Goal: Book appointment/travel/reservation

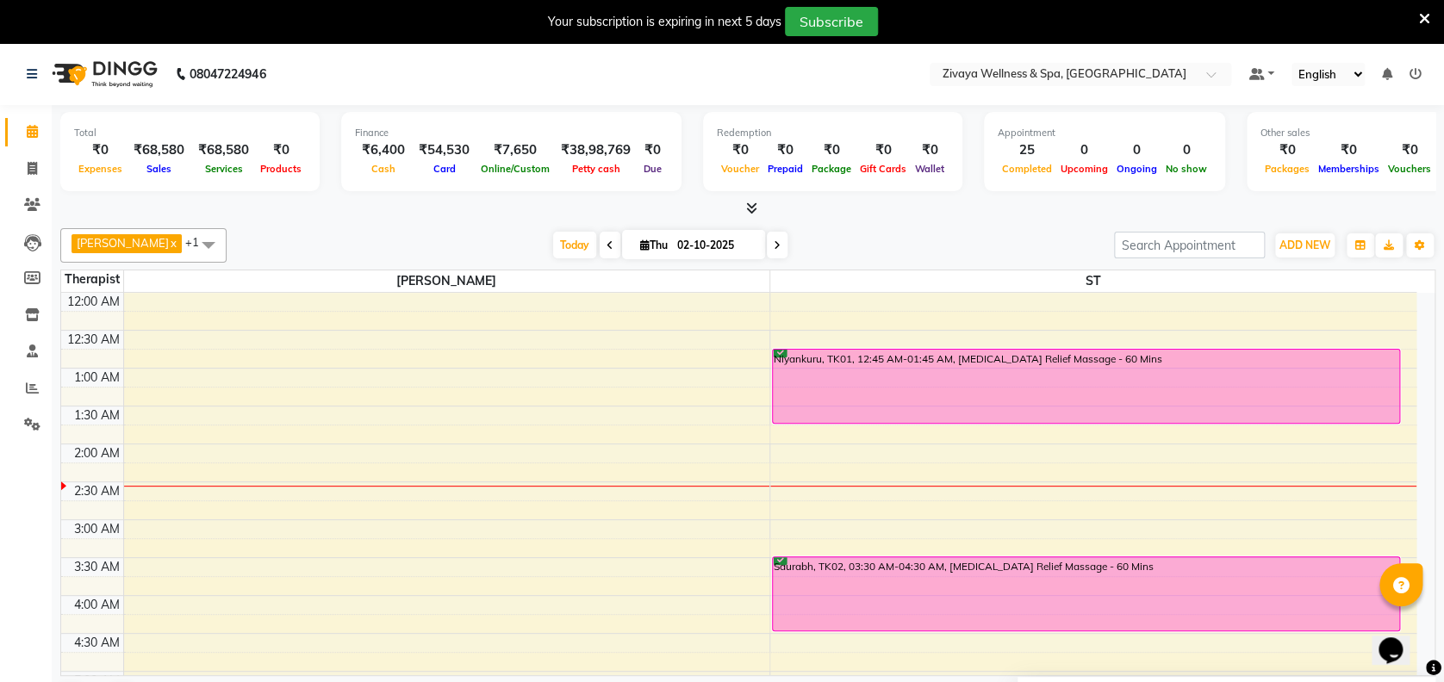
scroll to position [151, 0]
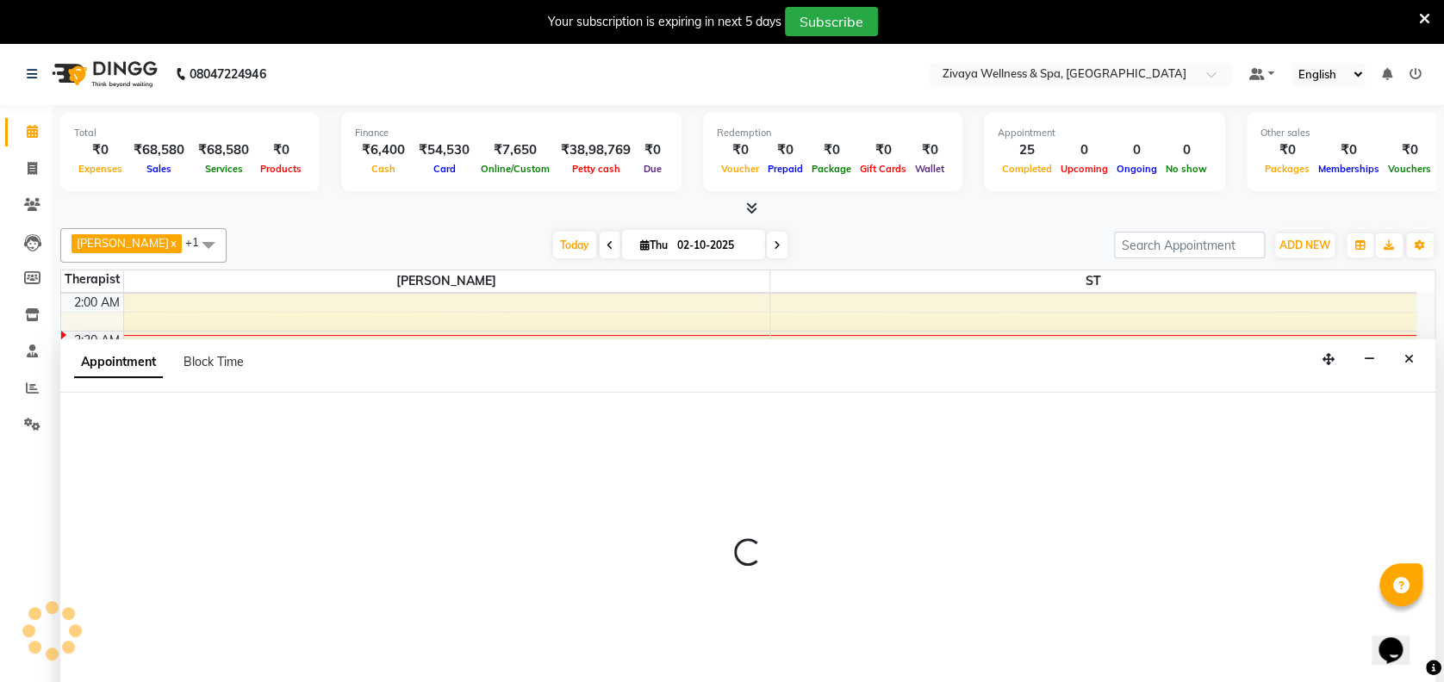
select select "61709"
select select "195"
select select "tentative"
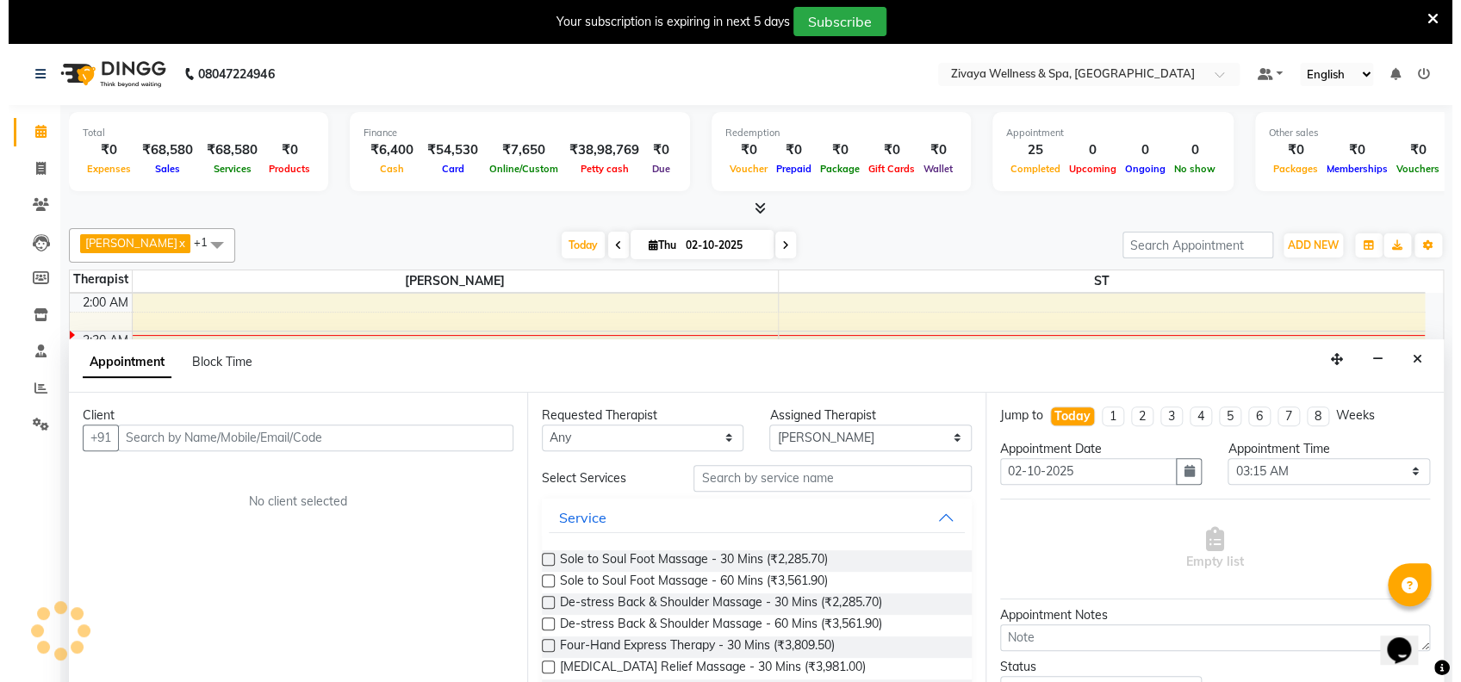
scroll to position [43, 0]
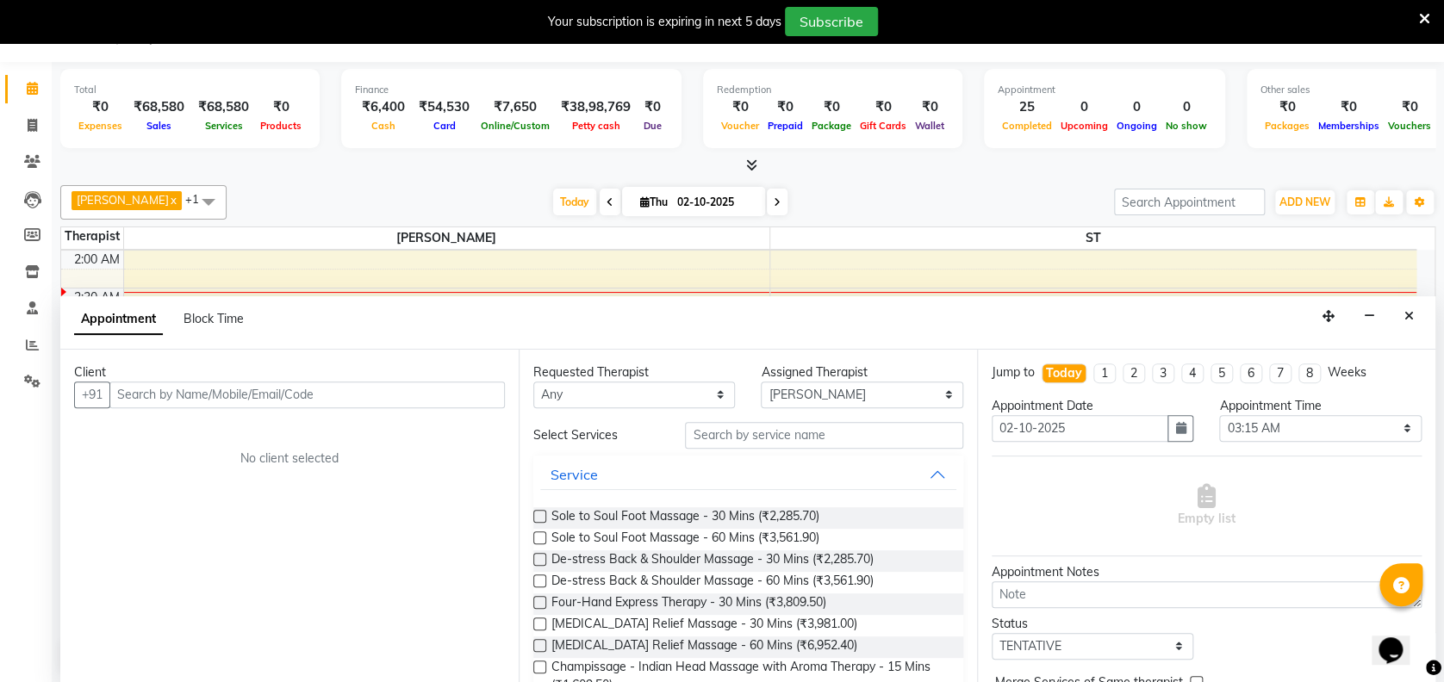
click at [263, 383] on input "text" at bounding box center [306, 395] width 395 height 27
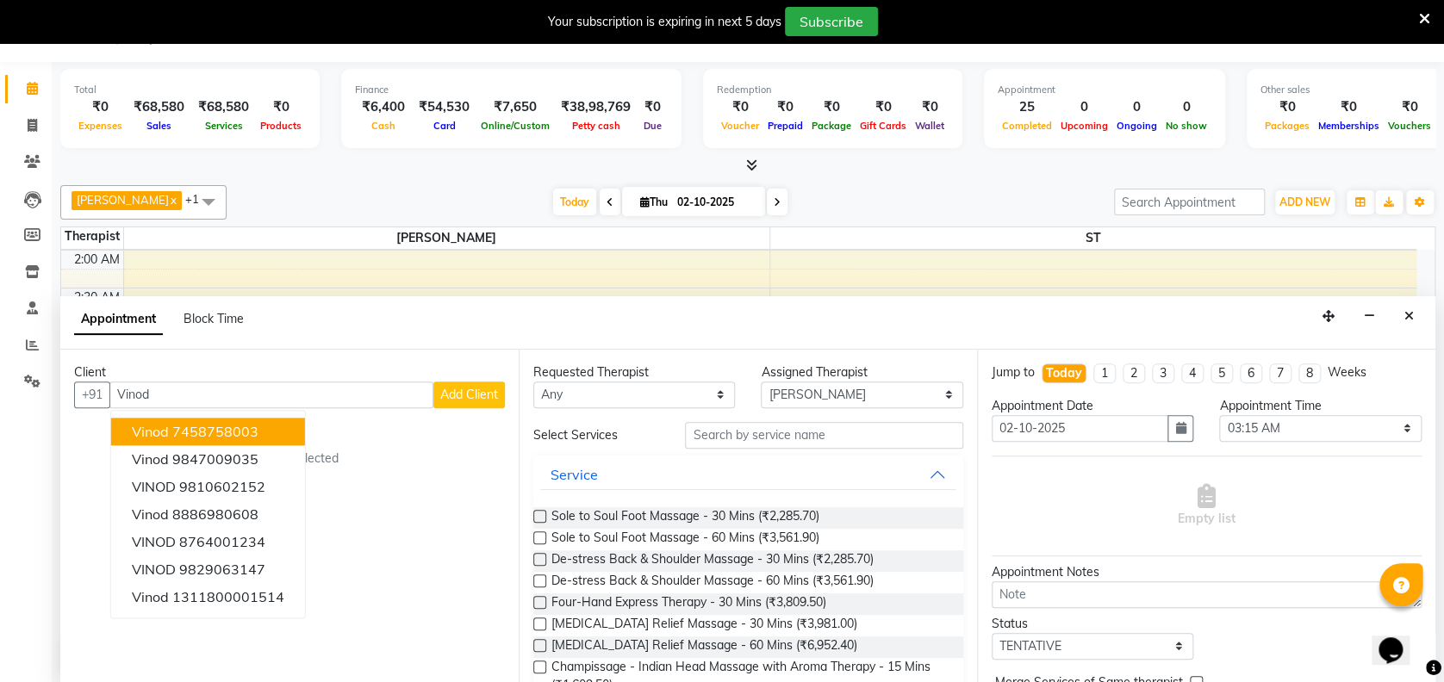
type input "Vinod"
click at [476, 387] on span "Add Client" at bounding box center [469, 395] width 58 height 16
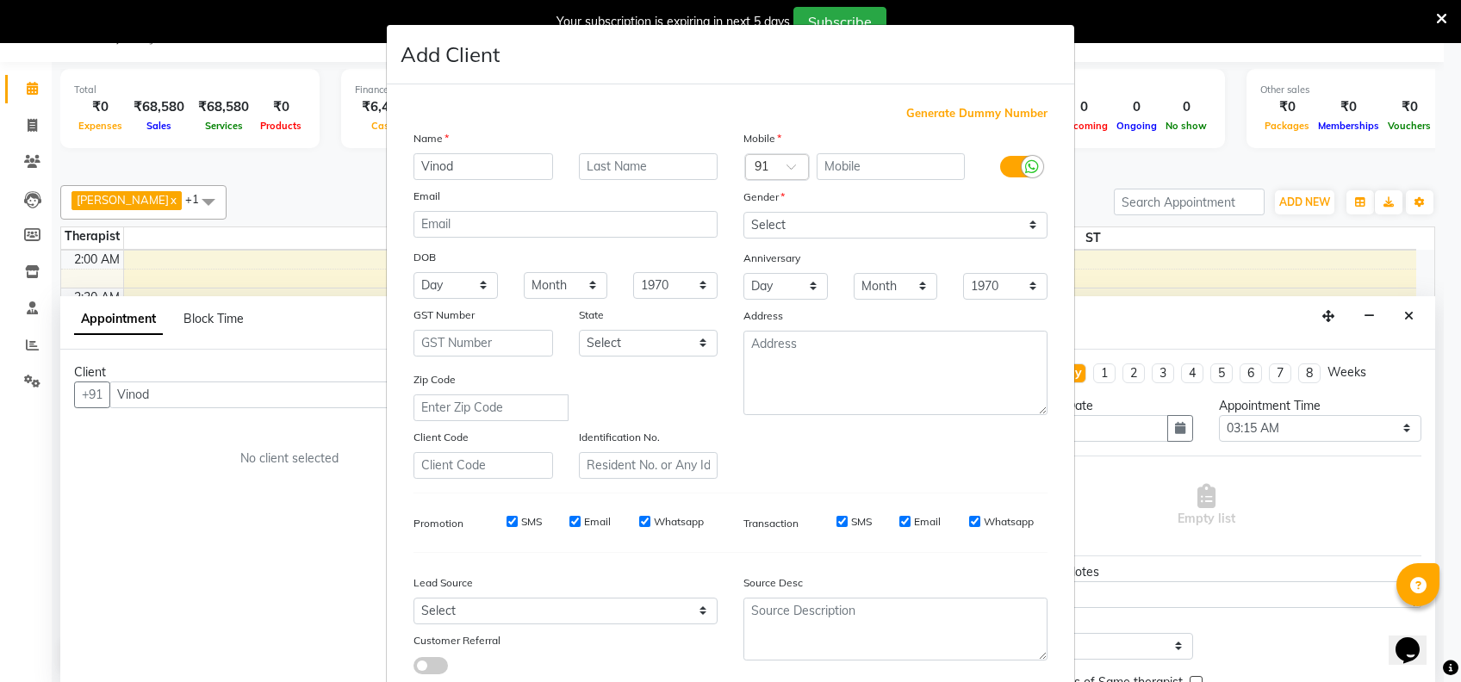
click at [970, 110] on span "Generate Dummy Number" at bounding box center [976, 113] width 141 height 17
type input "1311800001859"
checkbox input "false"
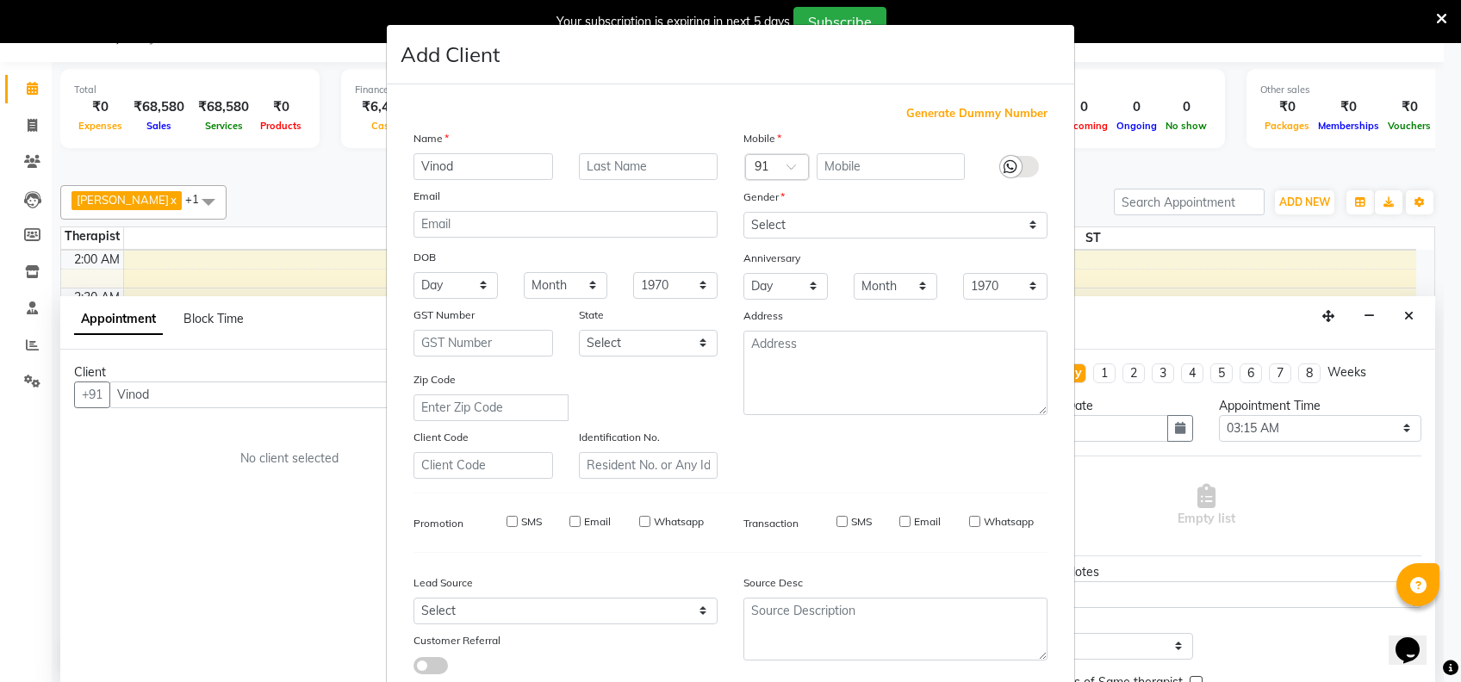
checkbox input "false"
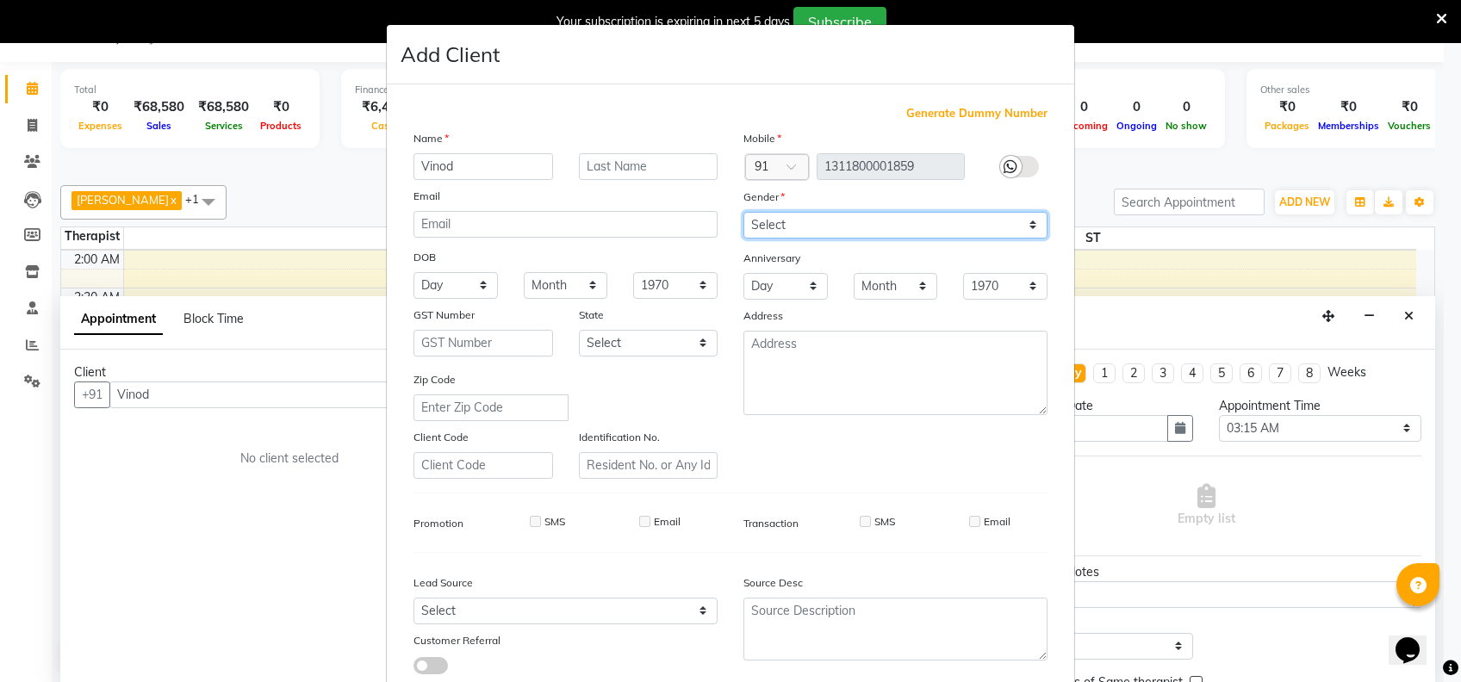
click at [812, 221] on select "Select [DEMOGRAPHIC_DATA] [DEMOGRAPHIC_DATA] Other Prefer Not To Say" at bounding box center [895, 225] width 304 height 27
select select "[DEMOGRAPHIC_DATA]"
click at [743, 212] on select "Select [DEMOGRAPHIC_DATA] [DEMOGRAPHIC_DATA] Other Prefer Not To Say" at bounding box center [895, 225] width 304 height 27
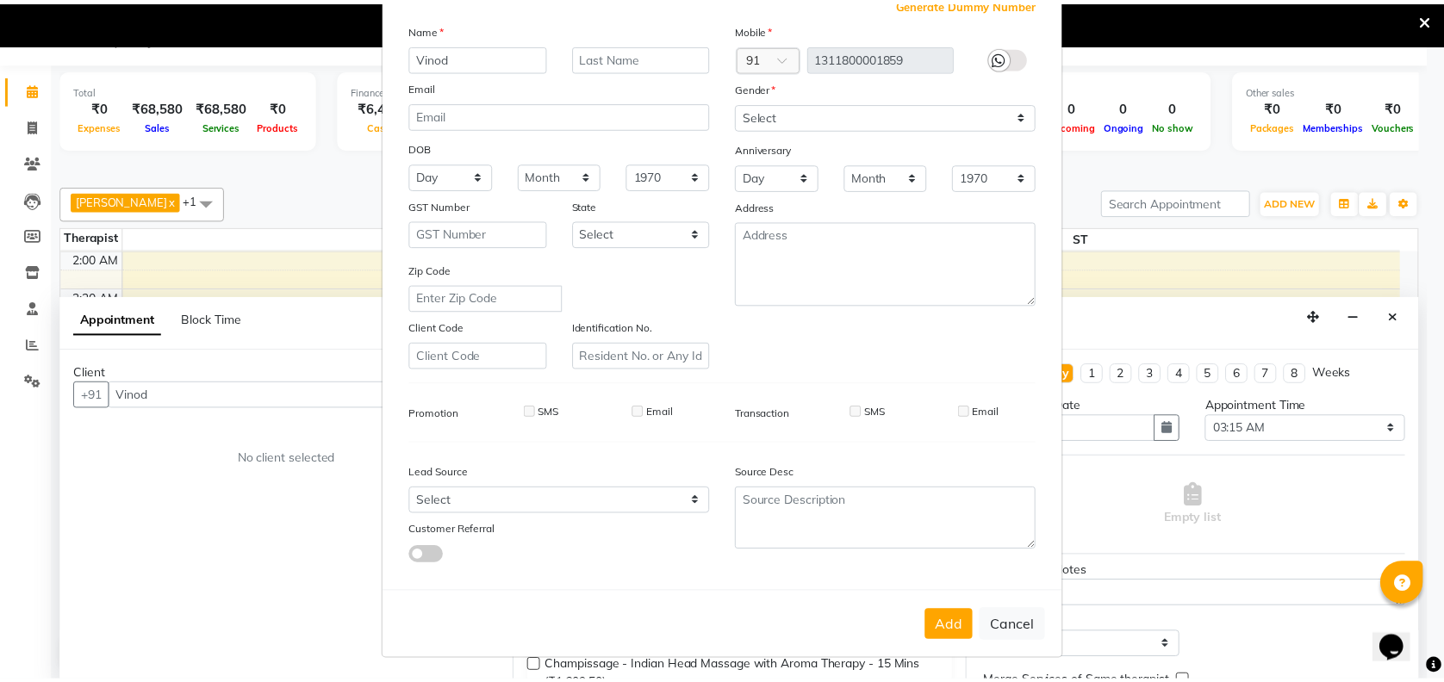
scroll to position [109, 0]
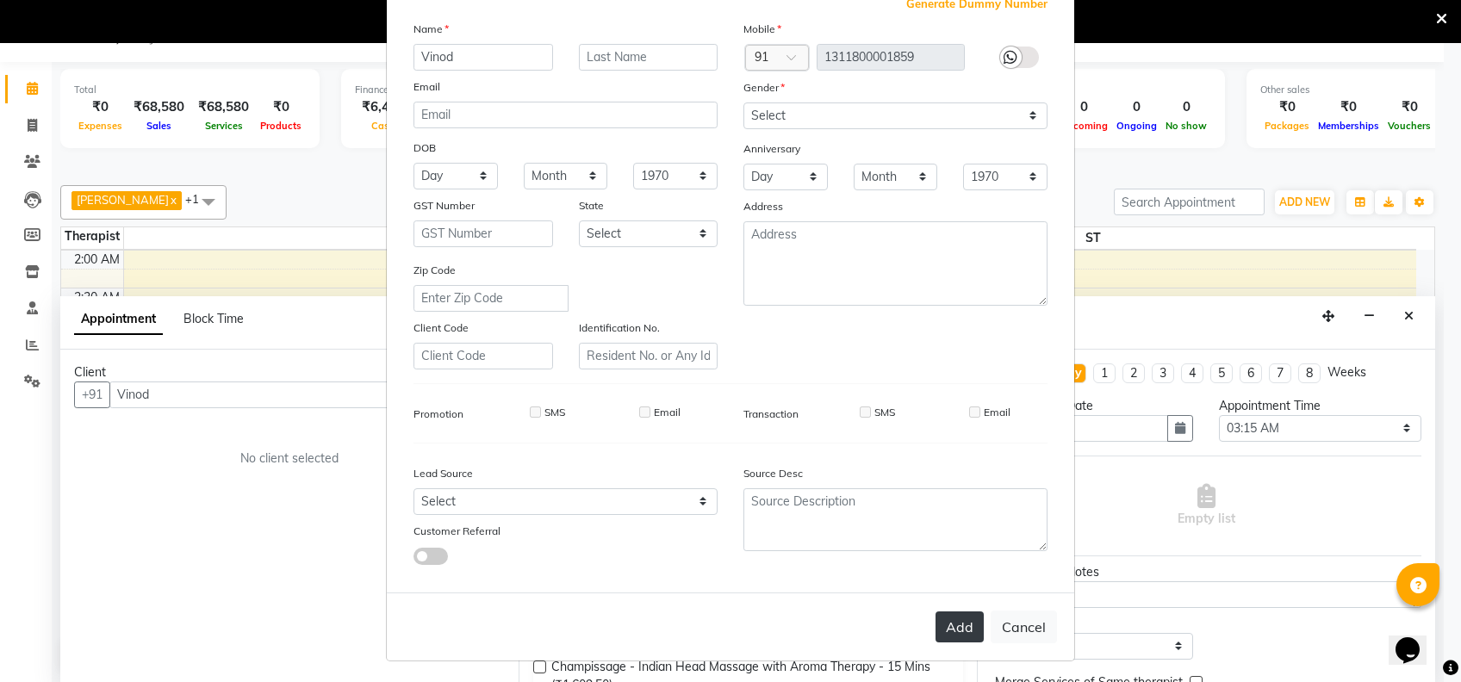
click at [949, 623] on button "Add" at bounding box center [960, 627] width 48 height 31
type input "1311800001859"
select select
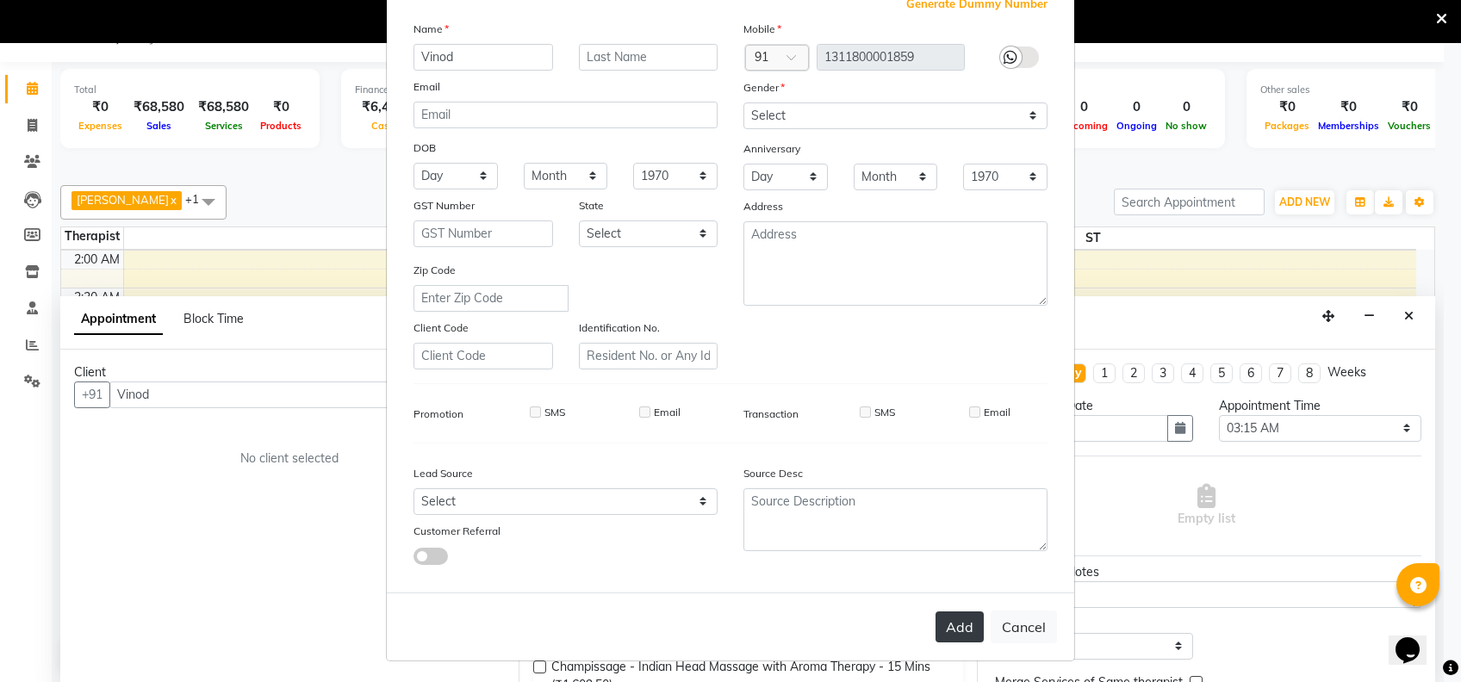
select select
checkbox input "false"
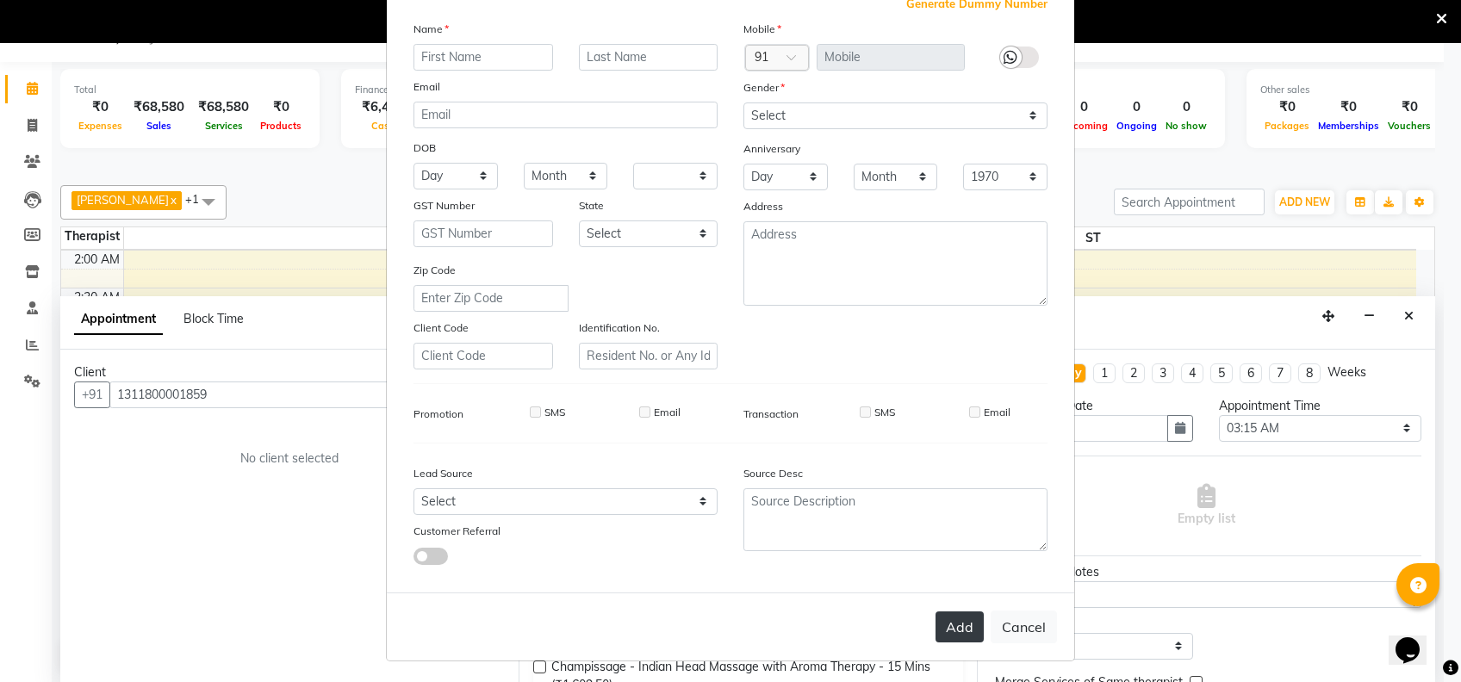
checkbox input "false"
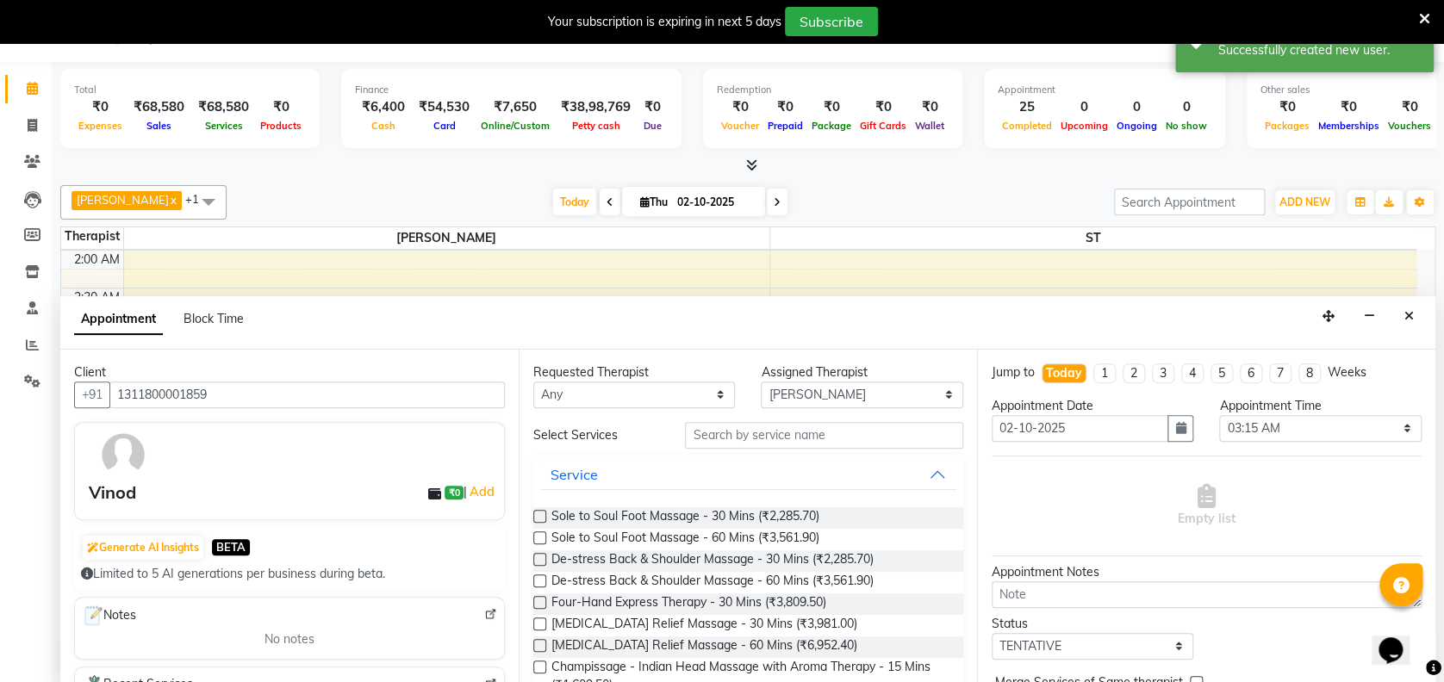
click at [550, 510] on div "Sole to Soul Foot Massage - 30 Mins (₹2,285.70)" at bounding box center [748, 518] width 430 height 22
click at [537, 513] on label at bounding box center [539, 516] width 13 height 13
click at [537, 513] on input "checkbox" at bounding box center [538, 518] width 11 height 11
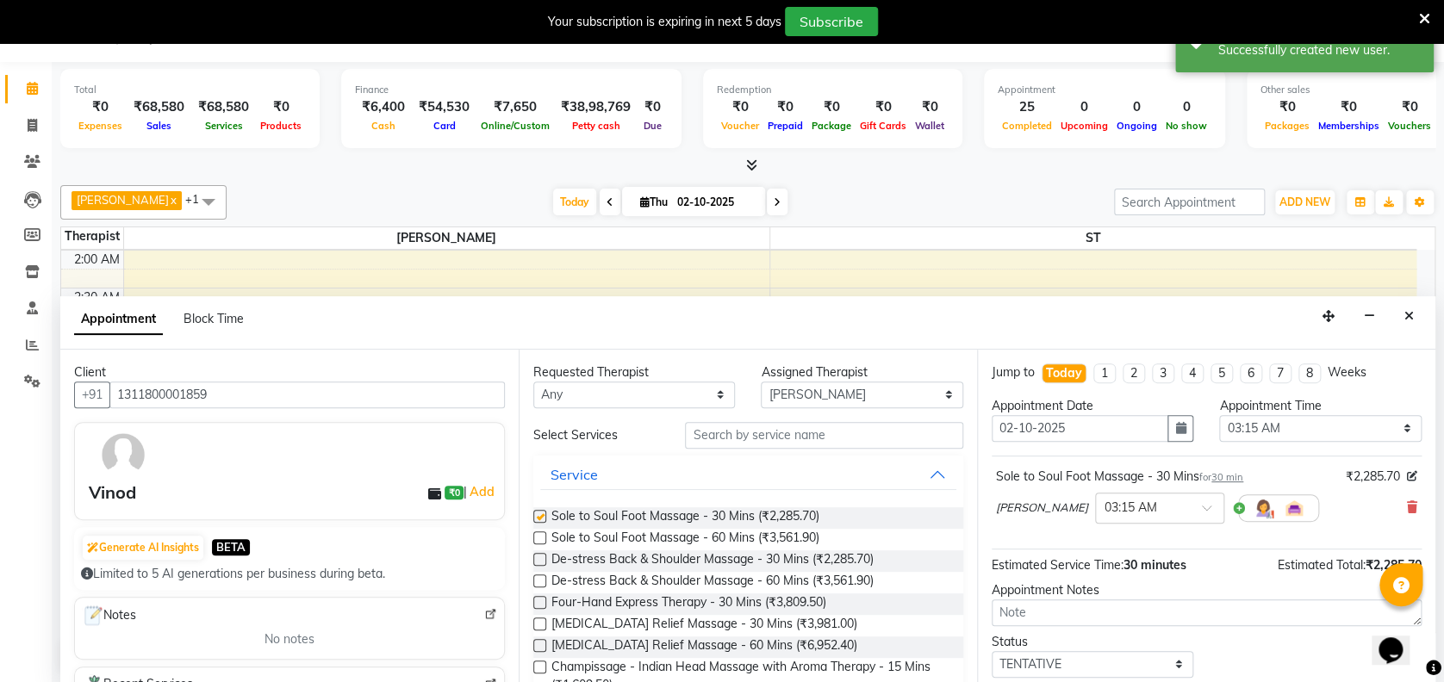
checkbox input "false"
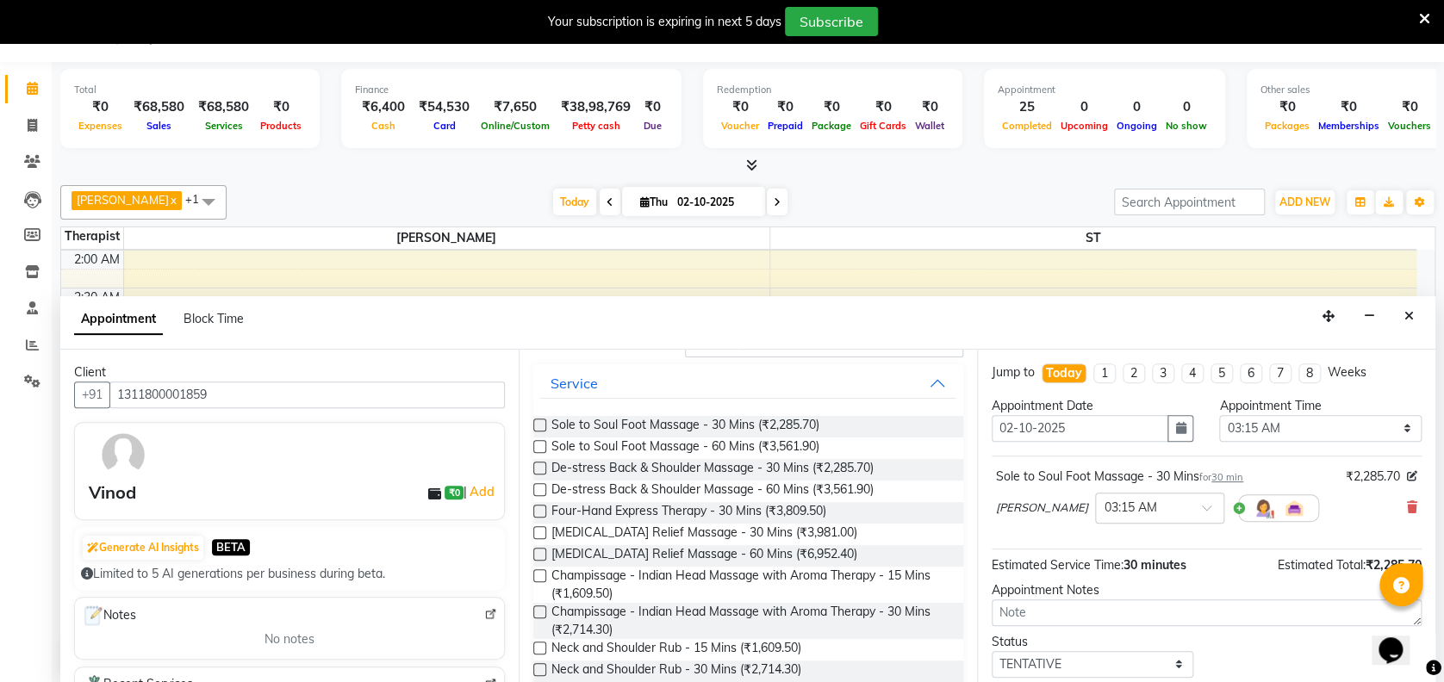
scroll to position [138, 0]
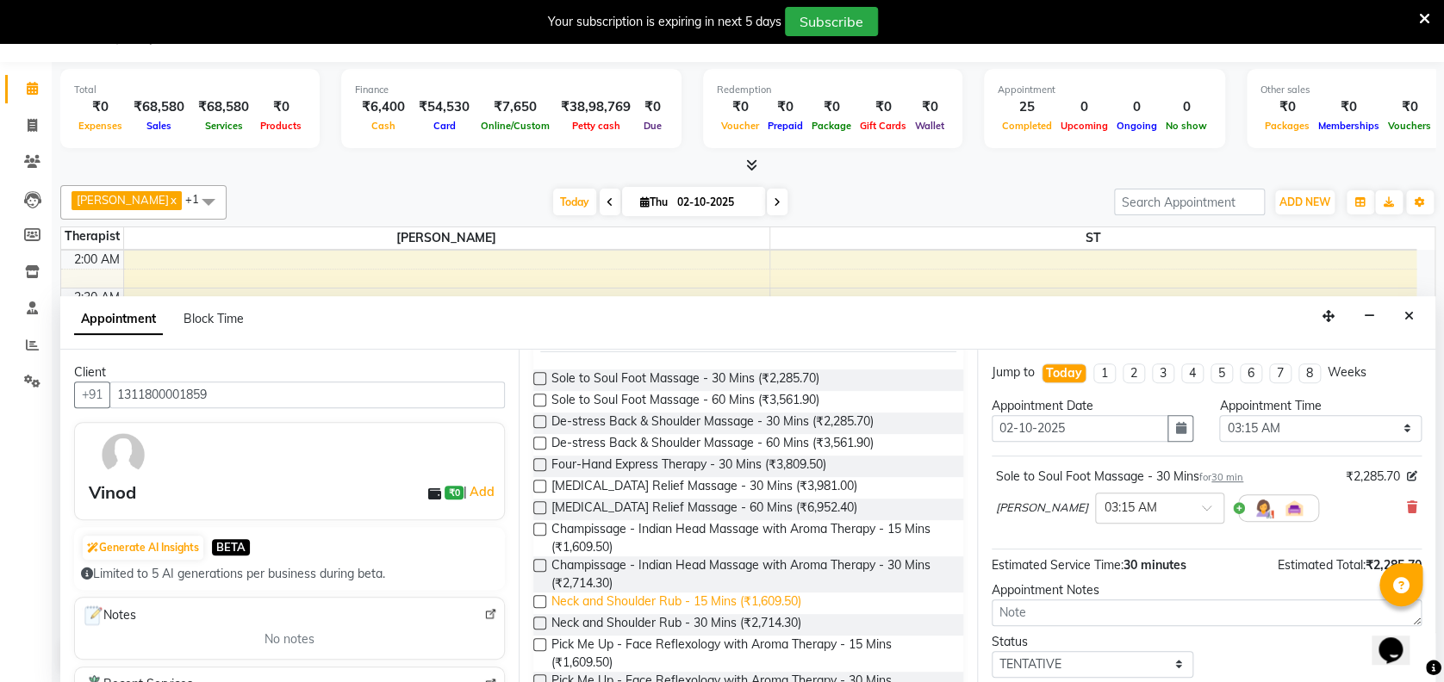
click at [710, 594] on span "Neck and Shoulder Rub - 15 Mins (₹1,609.50)" at bounding box center [676, 604] width 250 height 22
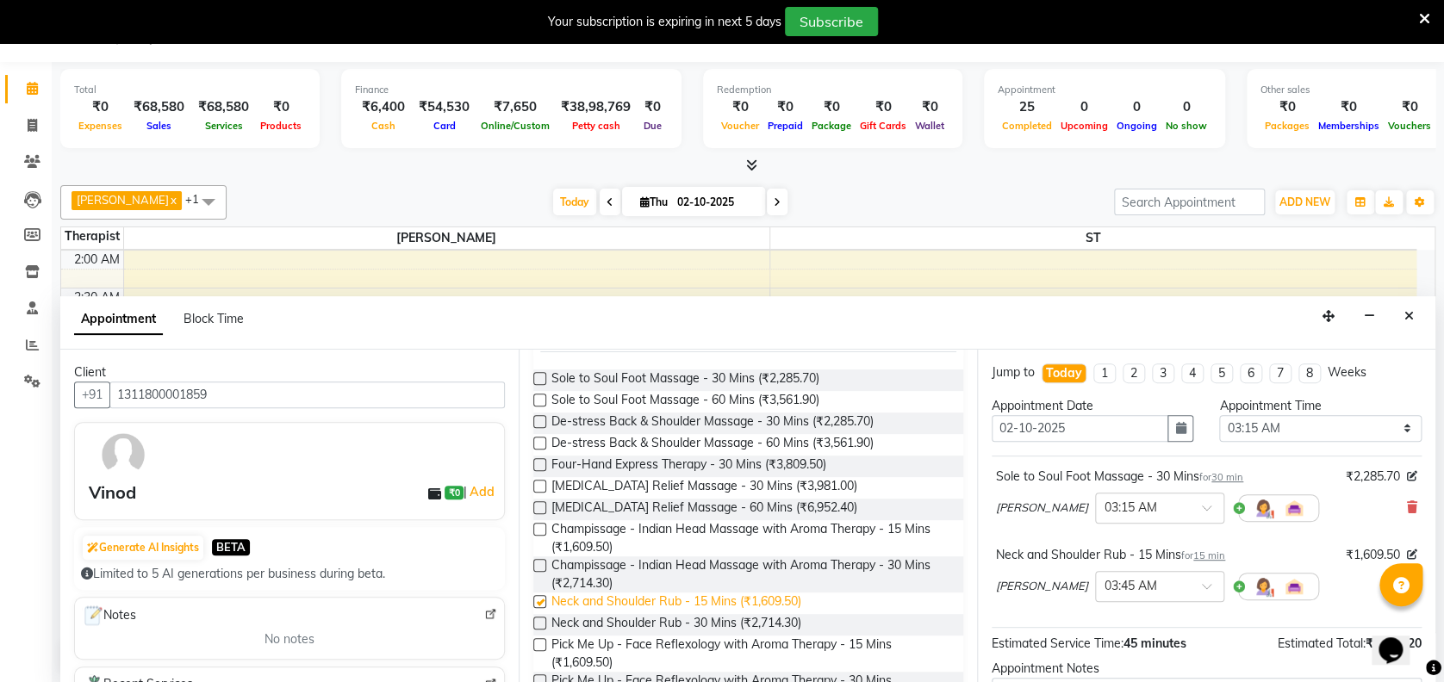
checkbox input "false"
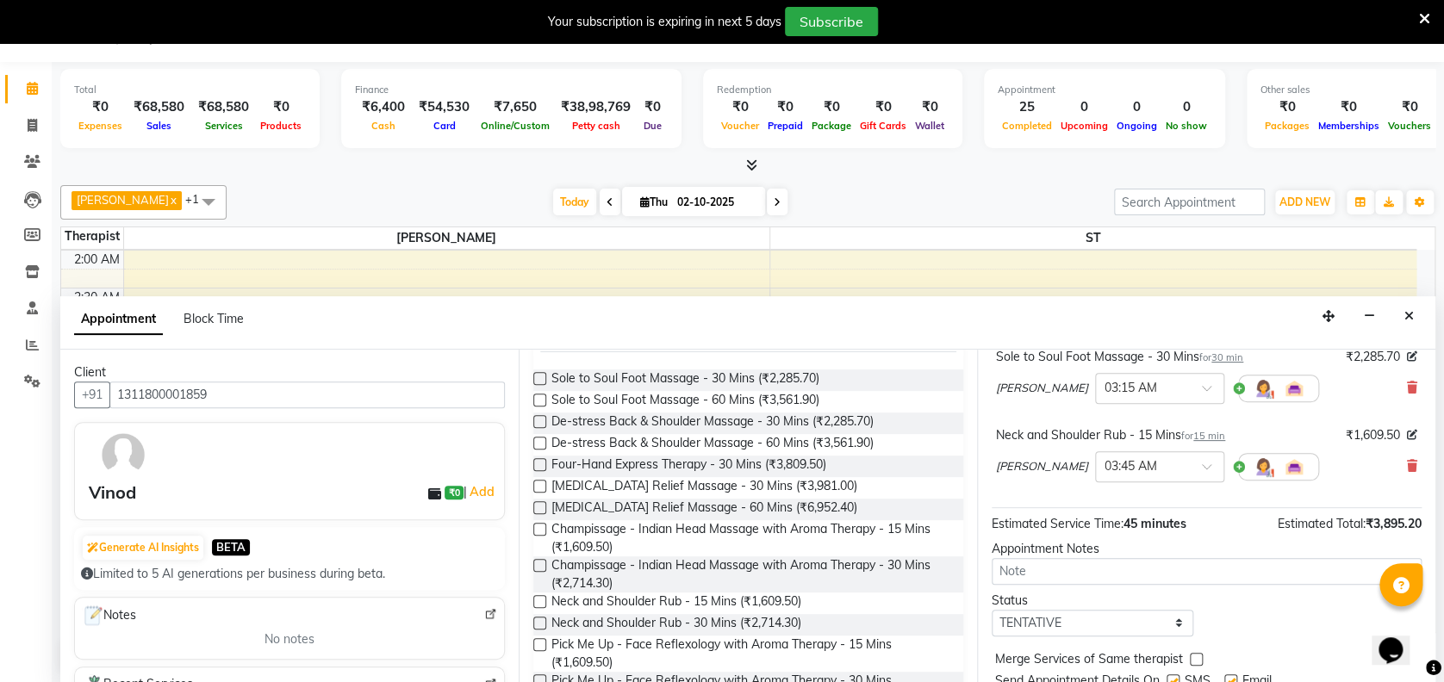
scroll to position [179, 0]
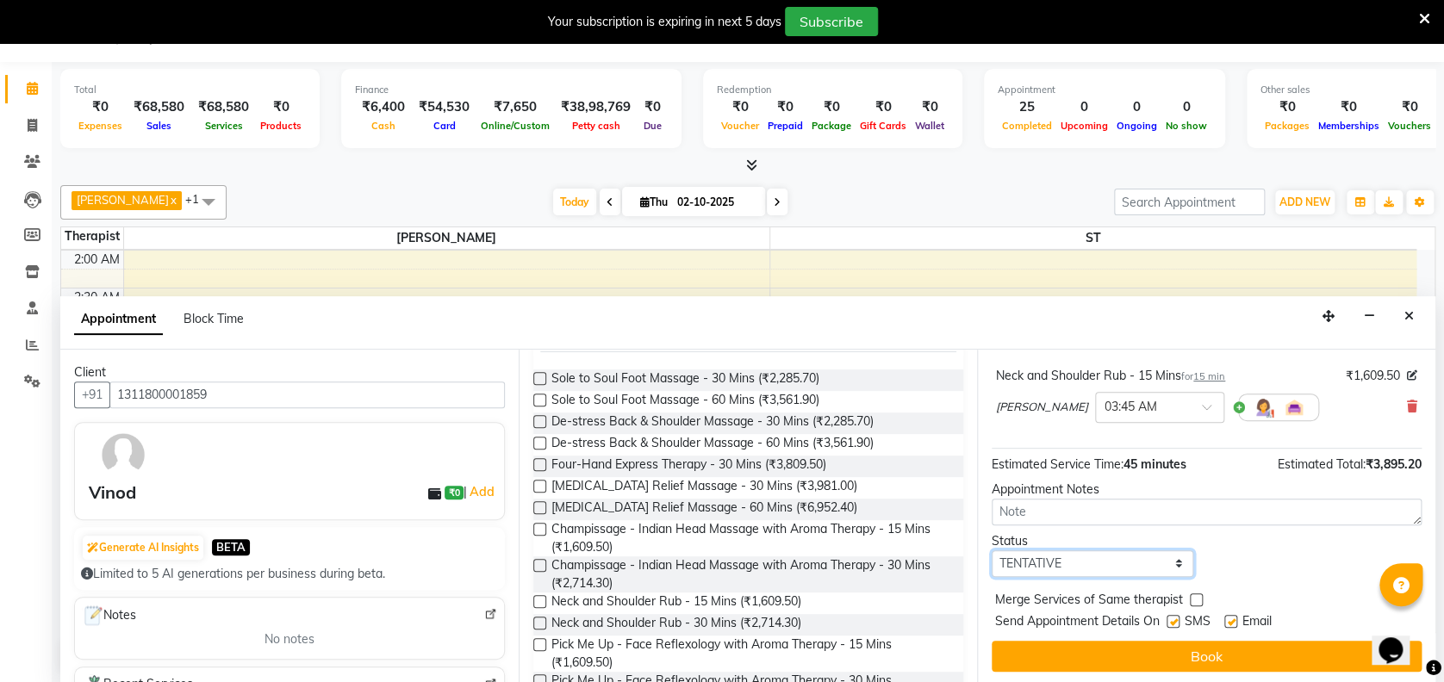
click at [1121, 565] on select "Select TENTATIVE CONFIRM CHECK-IN UPCOMING" at bounding box center [1093, 564] width 202 height 27
select select "confirm booking"
click at [992, 551] on select "Select TENTATIVE CONFIRM CHECK-IN UPCOMING" at bounding box center [1093, 564] width 202 height 27
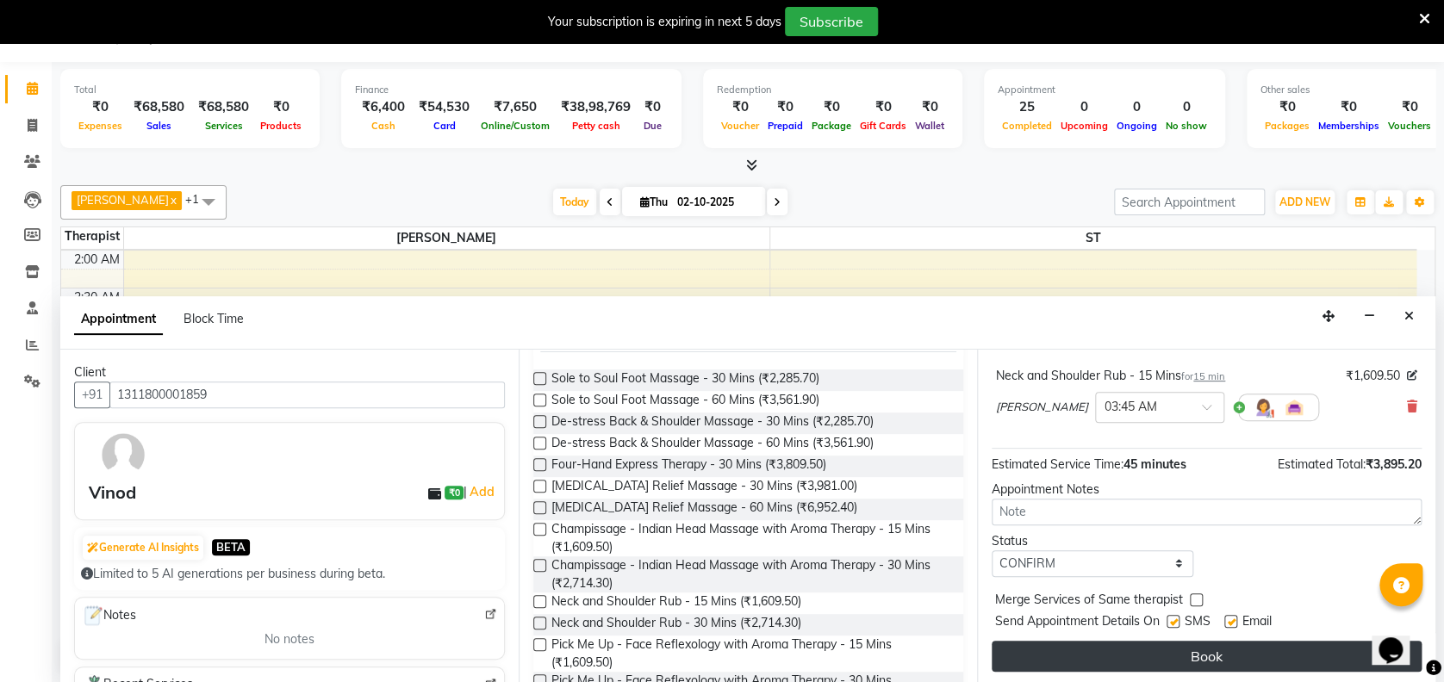
click at [1211, 650] on button "Book" at bounding box center [1207, 656] width 430 height 31
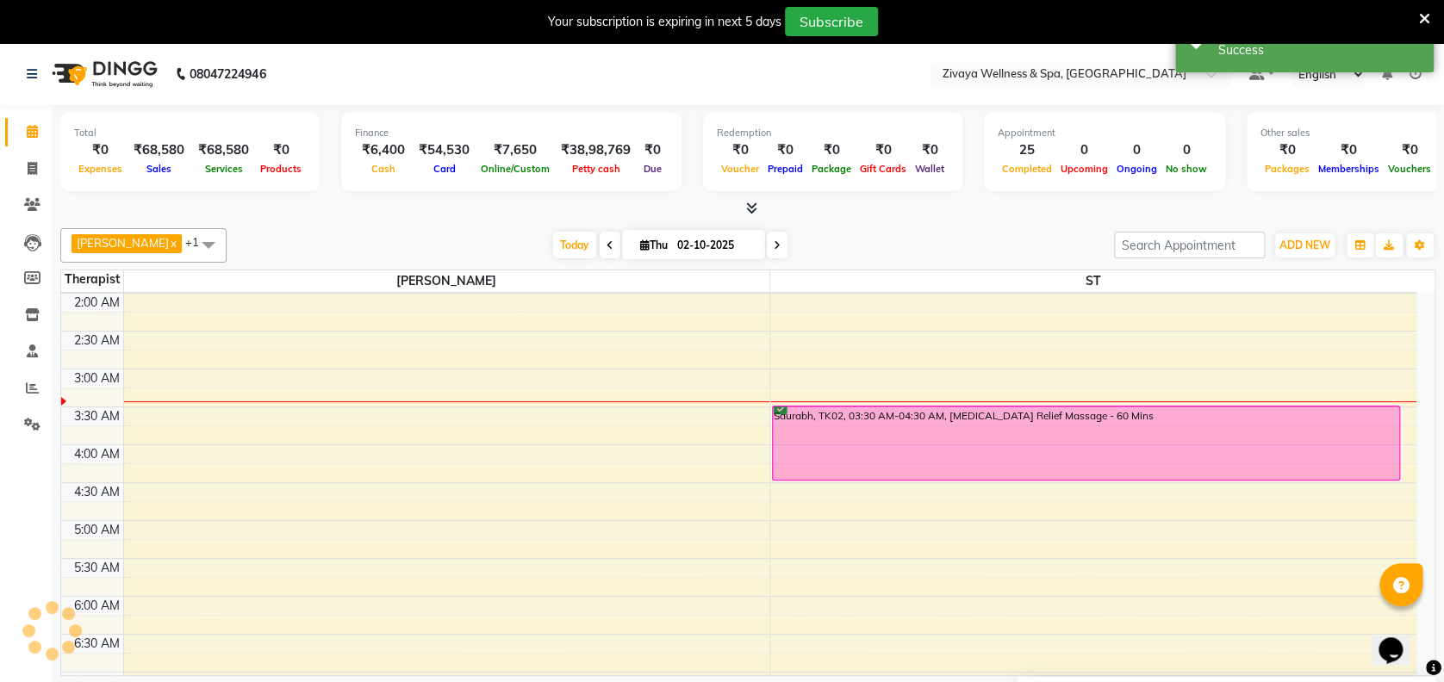
scroll to position [0, 0]
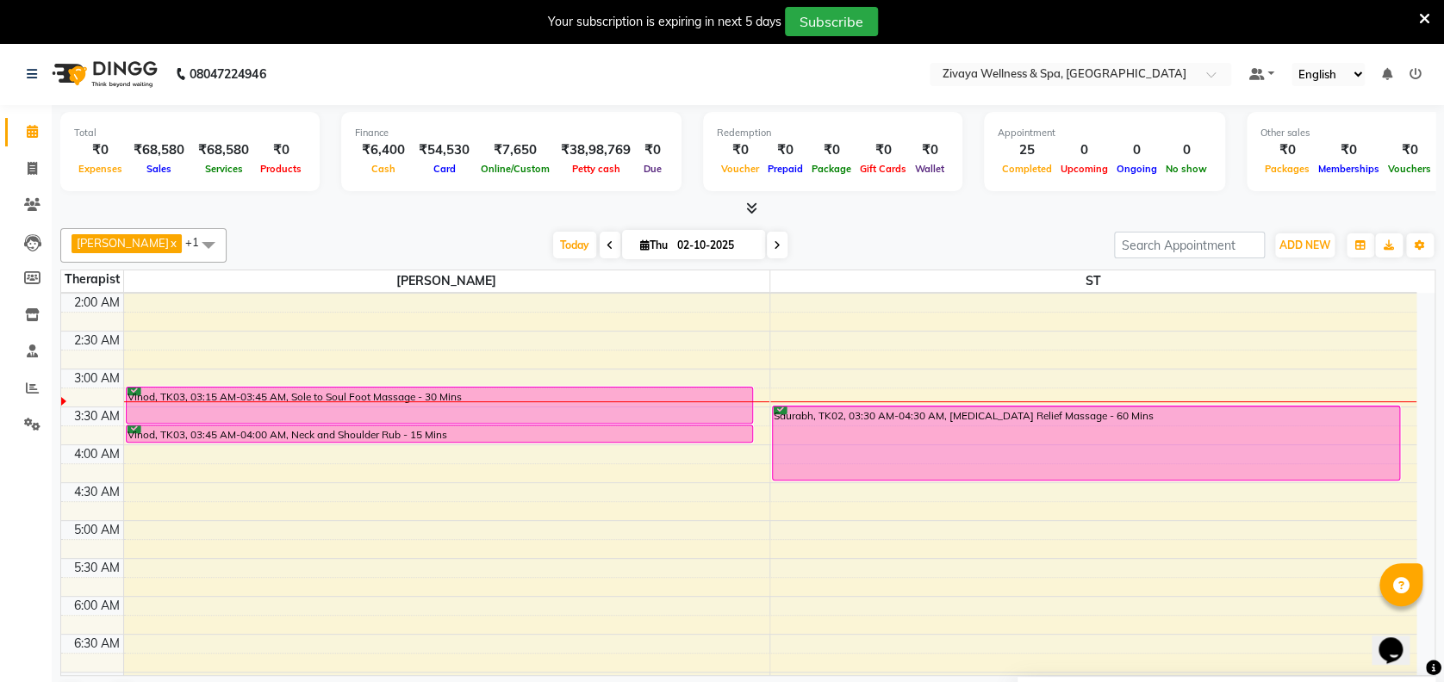
click at [601, 249] on span at bounding box center [610, 245] width 21 height 27
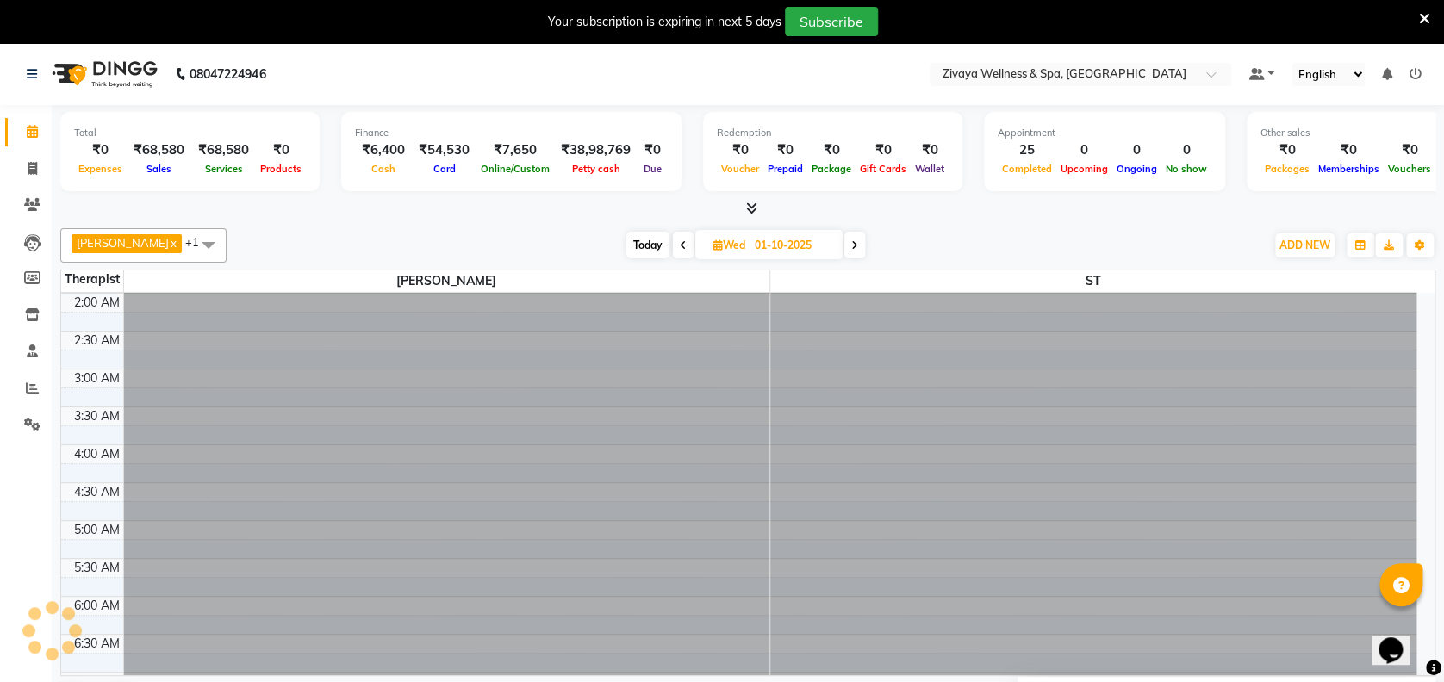
scroll to position [227, 0]
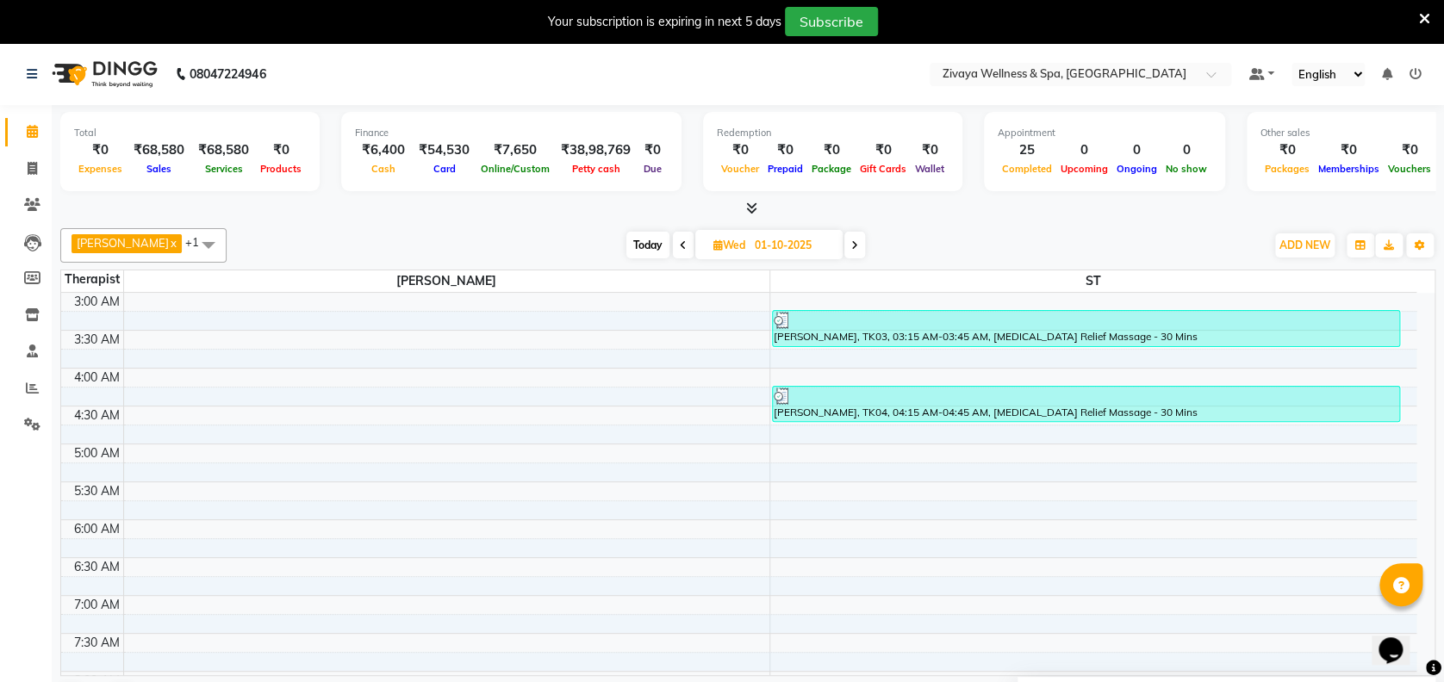
click at [1420, 620] on div "Opens Chat This icon Opens the chat window." at bounding box center [1398, 620] width 41 height 0
drag, startPoint x: 1426, startPoint y: 646, endPoint x: 2802, endPoint y: 1241, distance: 1498.8
click at [1427, 627] on html "Opens Chat This icon Opens the chat window." at bounding box center [1399, 639] width 55 height 52
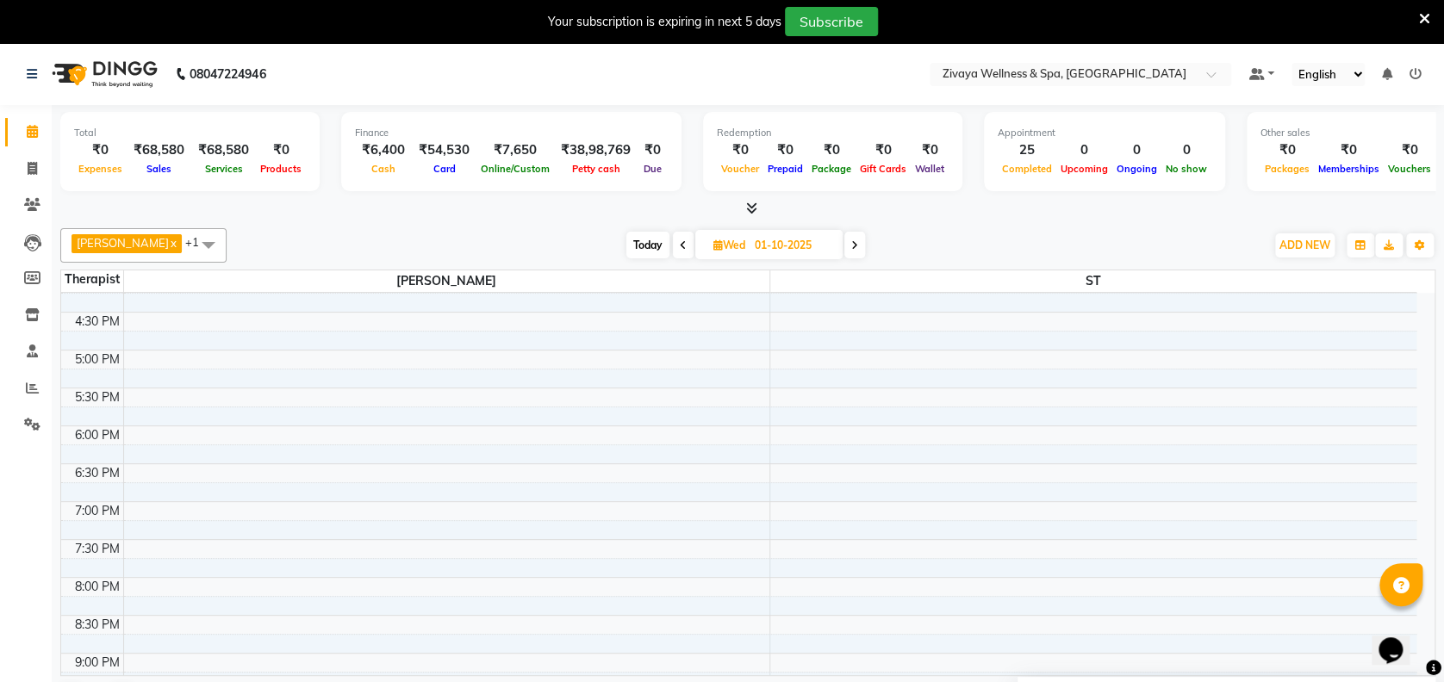
scroll to position [1438, 0]
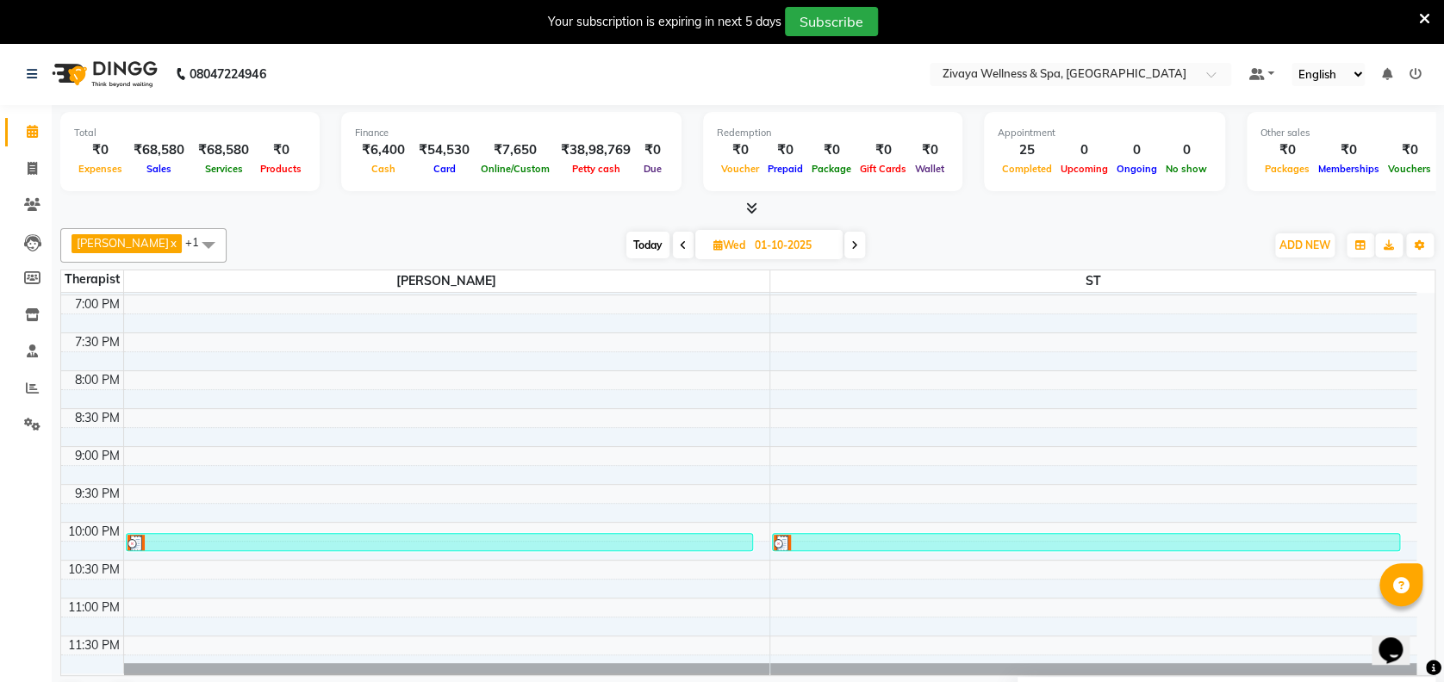
click at [857, 240] on icon at bounding box center [854, 245] width 7 height 10
type input "02-10-2025"
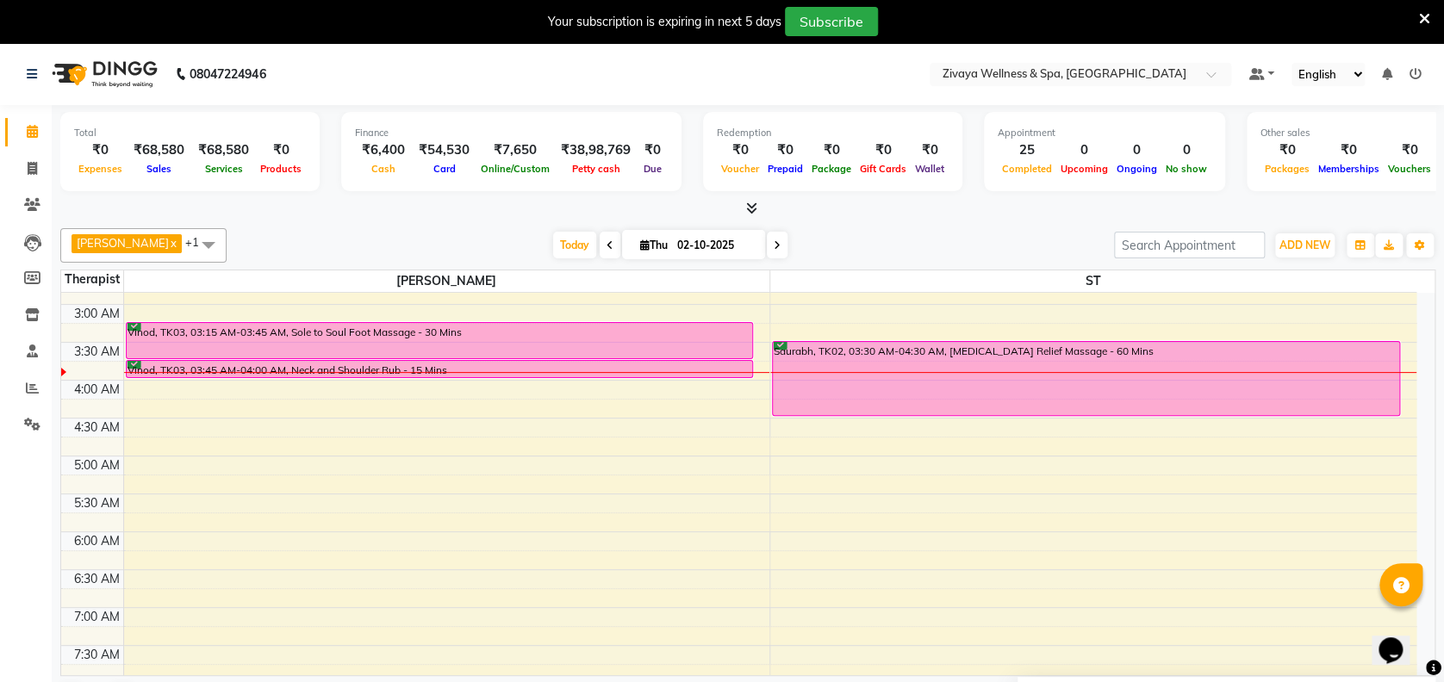
scroll to position [195, 0]
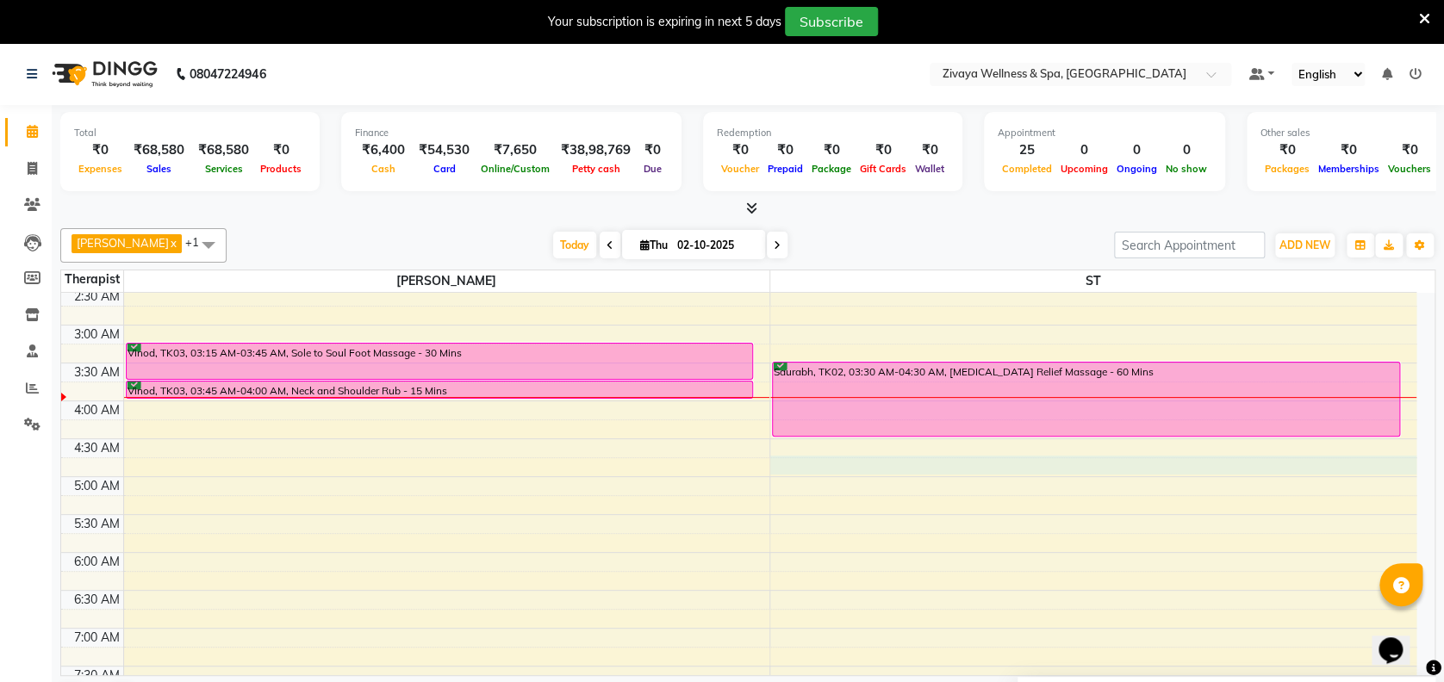
select select "62791"
select select "tentative"
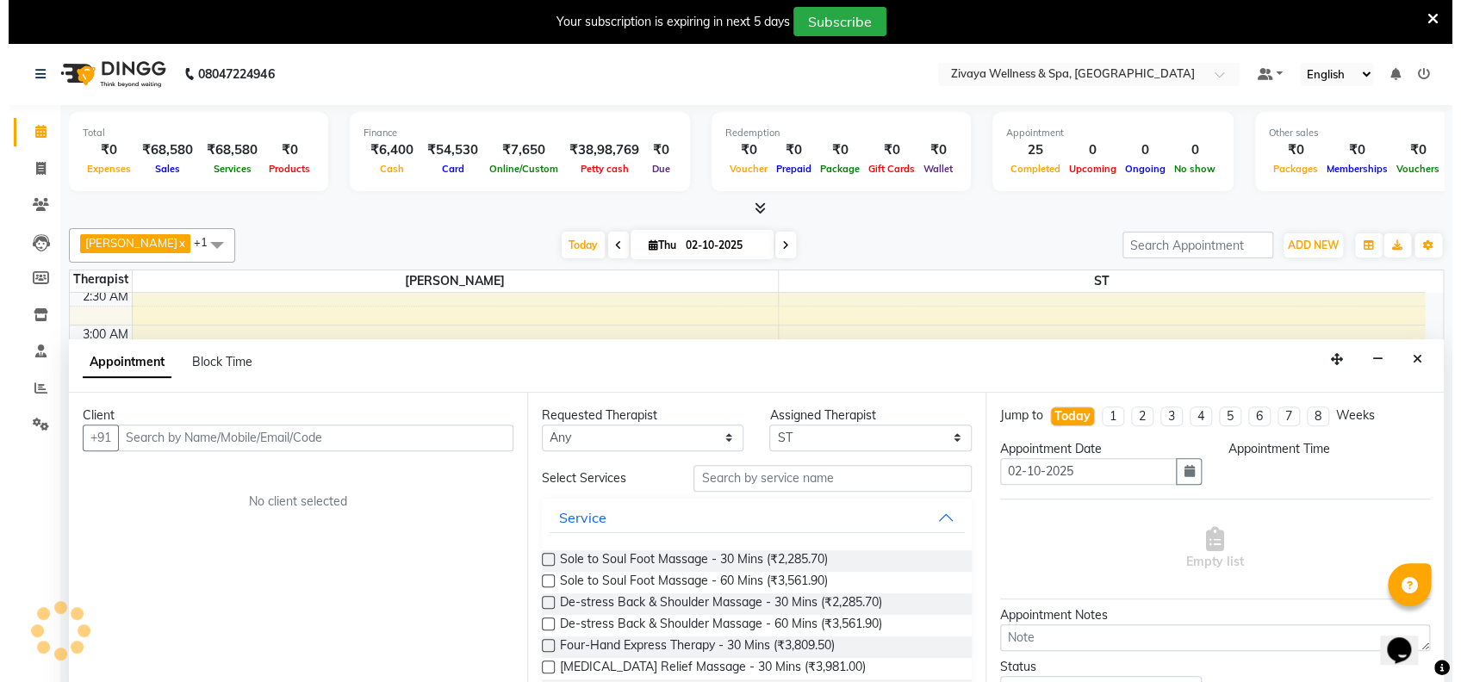
scroll to position [43, 0]
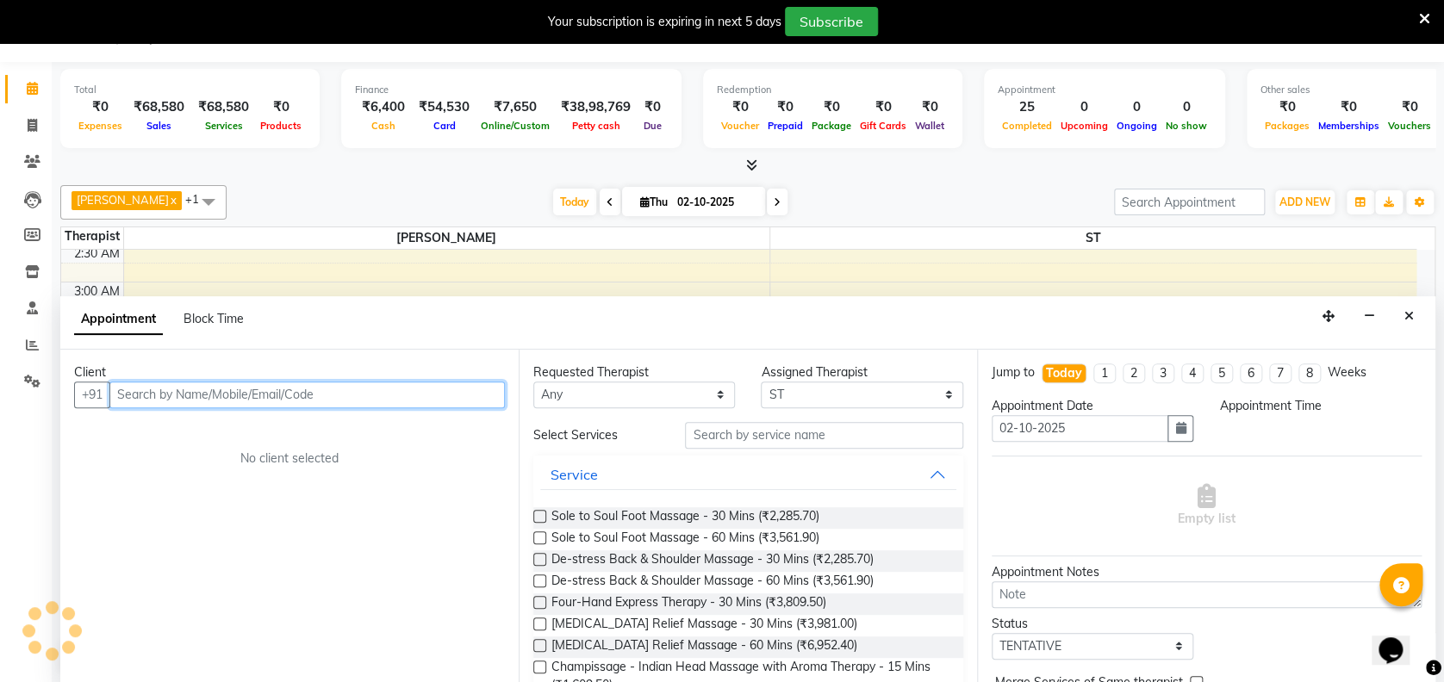
select select "285"
click at [421, 386] on input "text" at bounding box center [306, 395] width 395 height 27
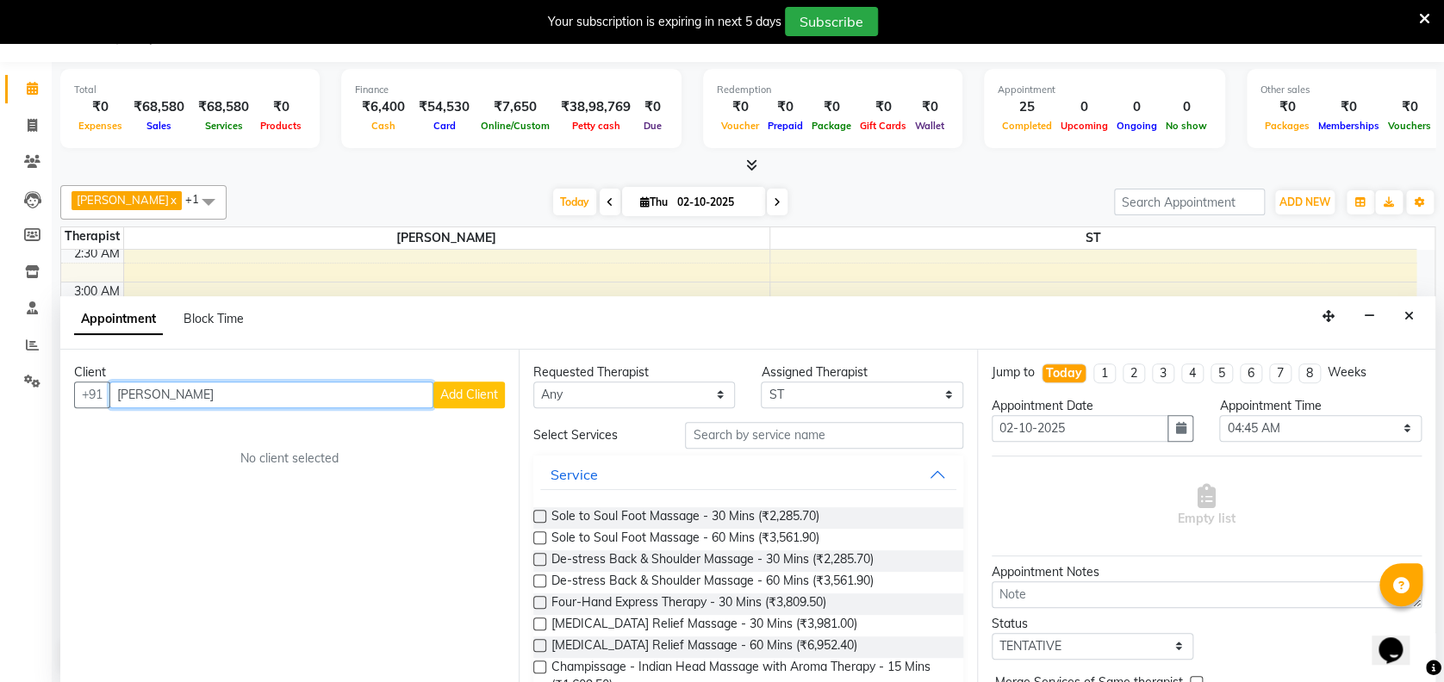
type input "[PERSON_NAME]"
click at [482, 402] on button "Add Client" at bounding box center [469, 395] width 72 height 27
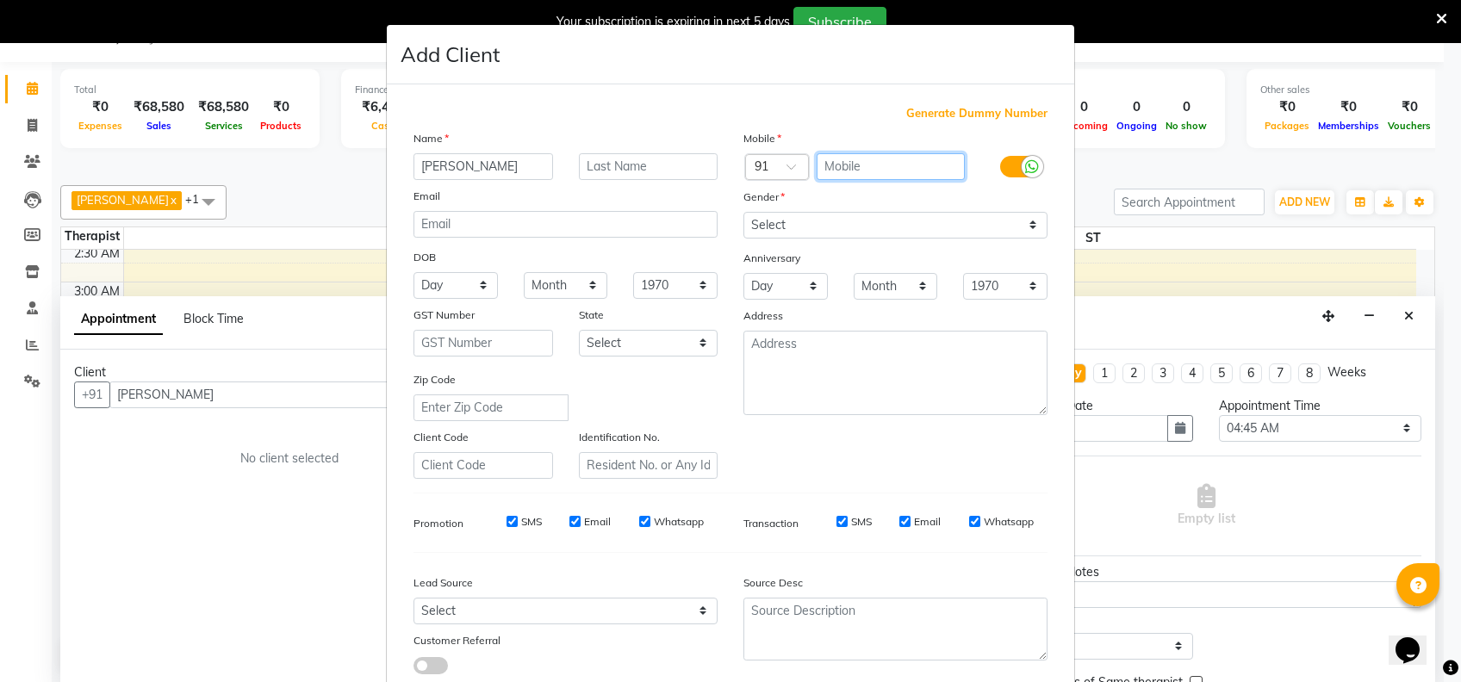
click at [882, 163] on input "text" at bounding box center [891, 166] width 149 height 27
type input "8390650437"
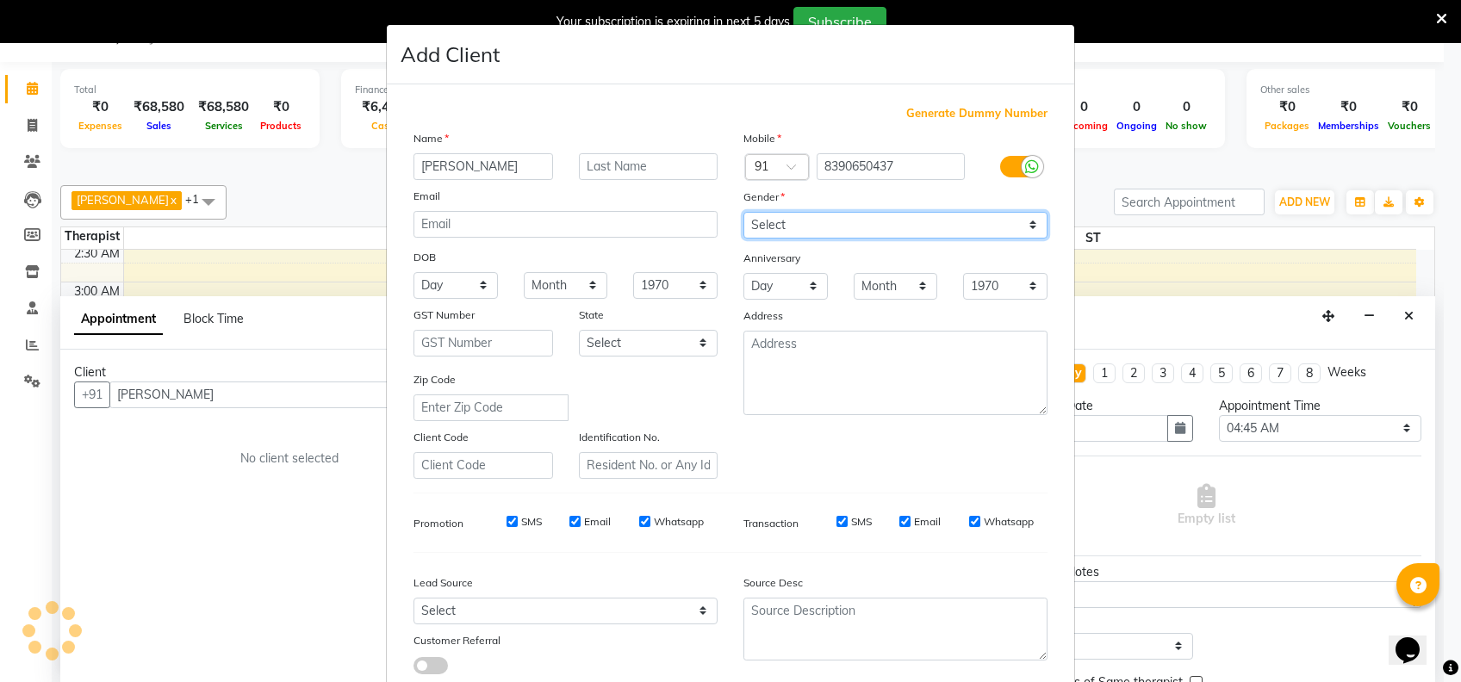
click at [854, 217] on select "Select [DEMOGRAPHIC_DATA] [DEMOGRAPHIC_DATA] Other Prefer Not To Say" at bounding box center [895, 225] width 304 height 27
select select "[DEMOGRAPHIC_DATA]"
click at [743, 212] on select "Select [DEMOGRAPHIC_DATA] [DEMOGRAPHIC_DATA] Other Prefer Not To Say" at bounding box center [895, 225] width 304 height 27
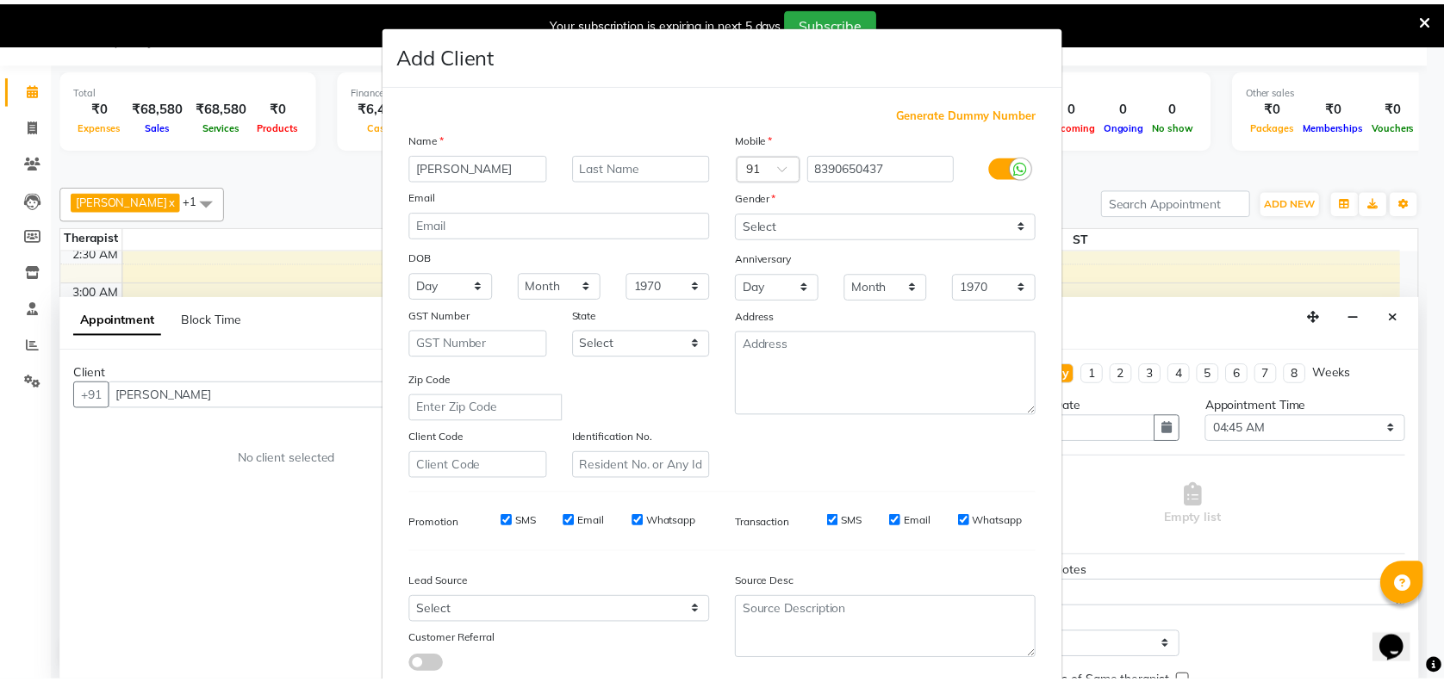
scroll to position [109, 0]
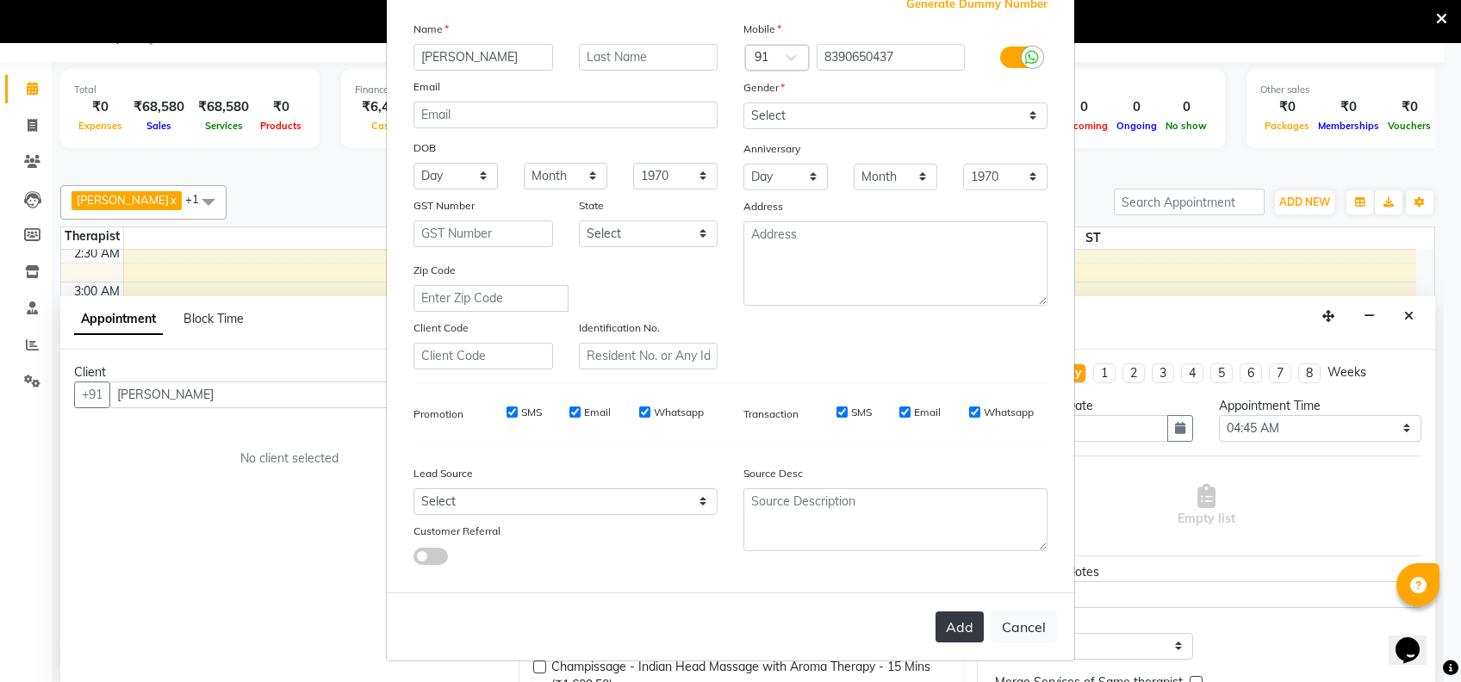
click at [958, 627] on button "Add" at bounding box center [960, 627] width 48 height 31
type input "8390650437"
select select
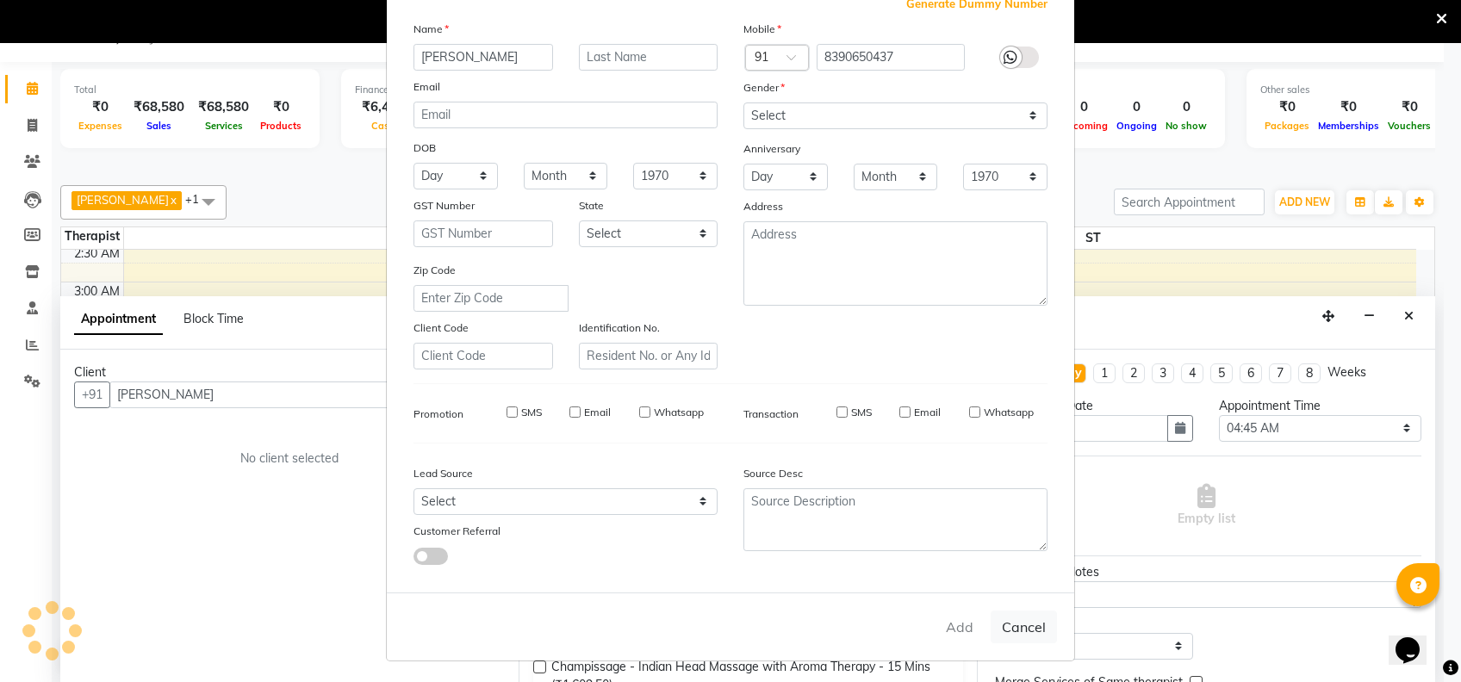
select select
checkbox input "false"
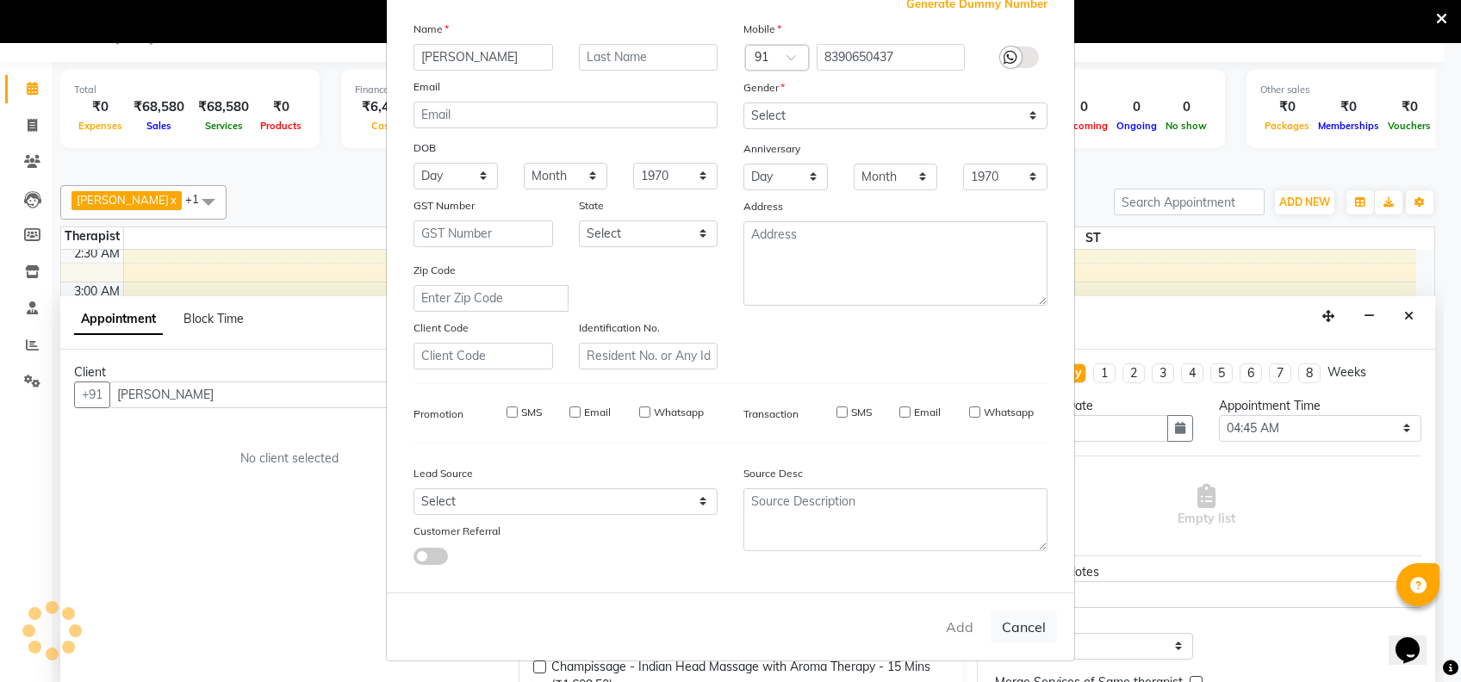
checkbox input "false"
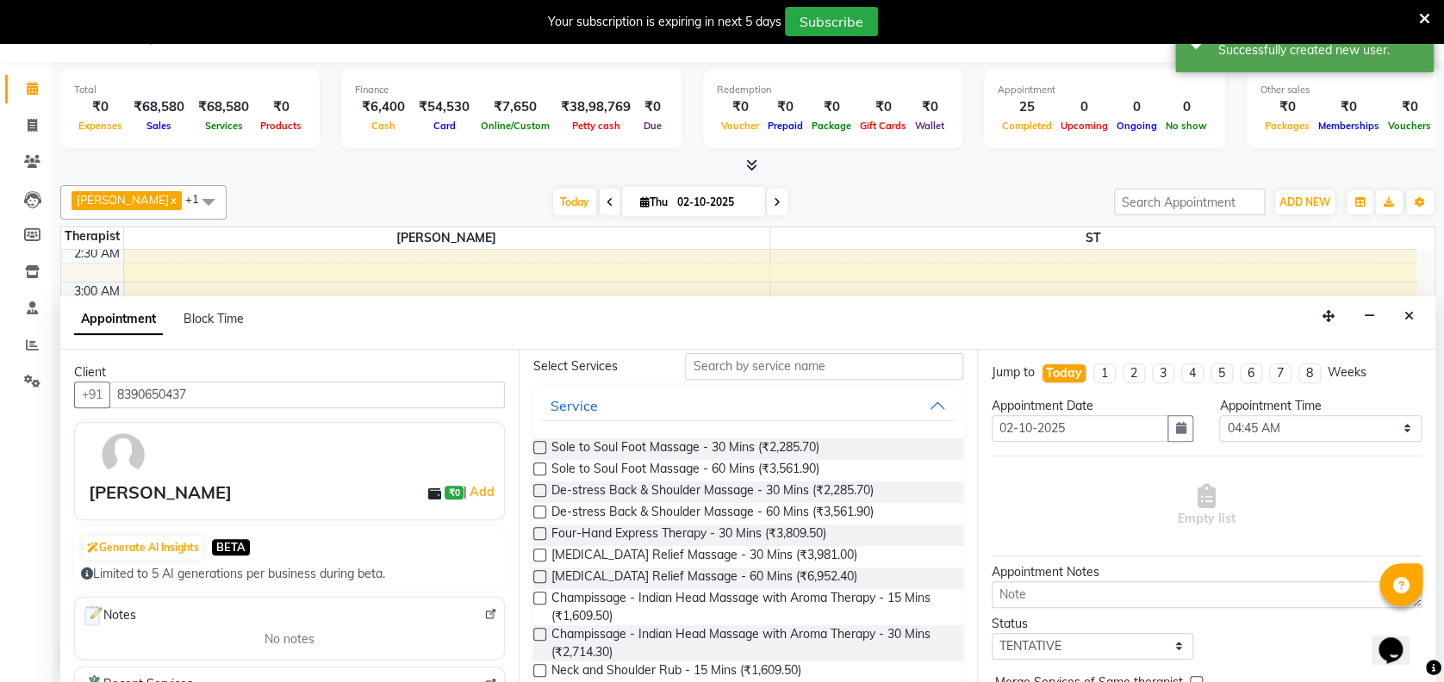
scroll to position [91, 0]
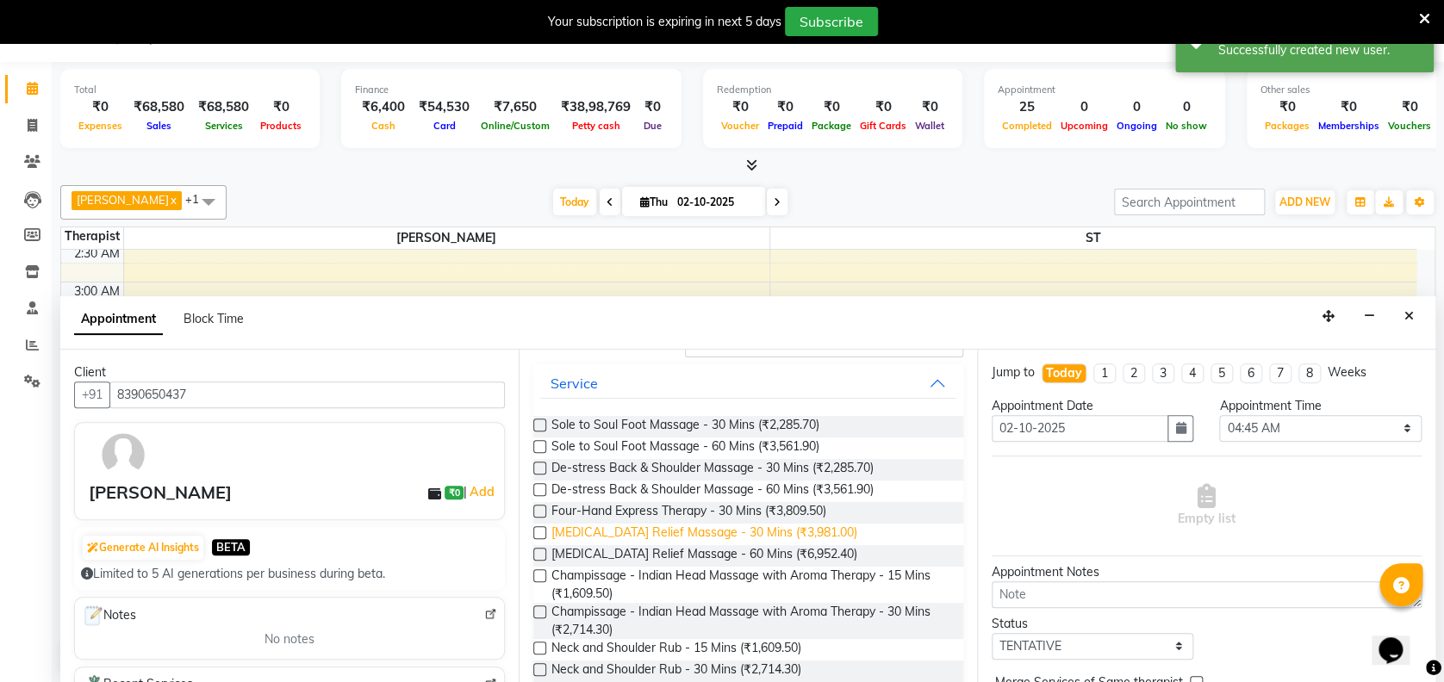
click at [731, 526] on span "[MEDICAL_DATA] Relief Massage - 30 Mins (₹3,981.00)" at bounding box center [704, 535] width 306 height 22
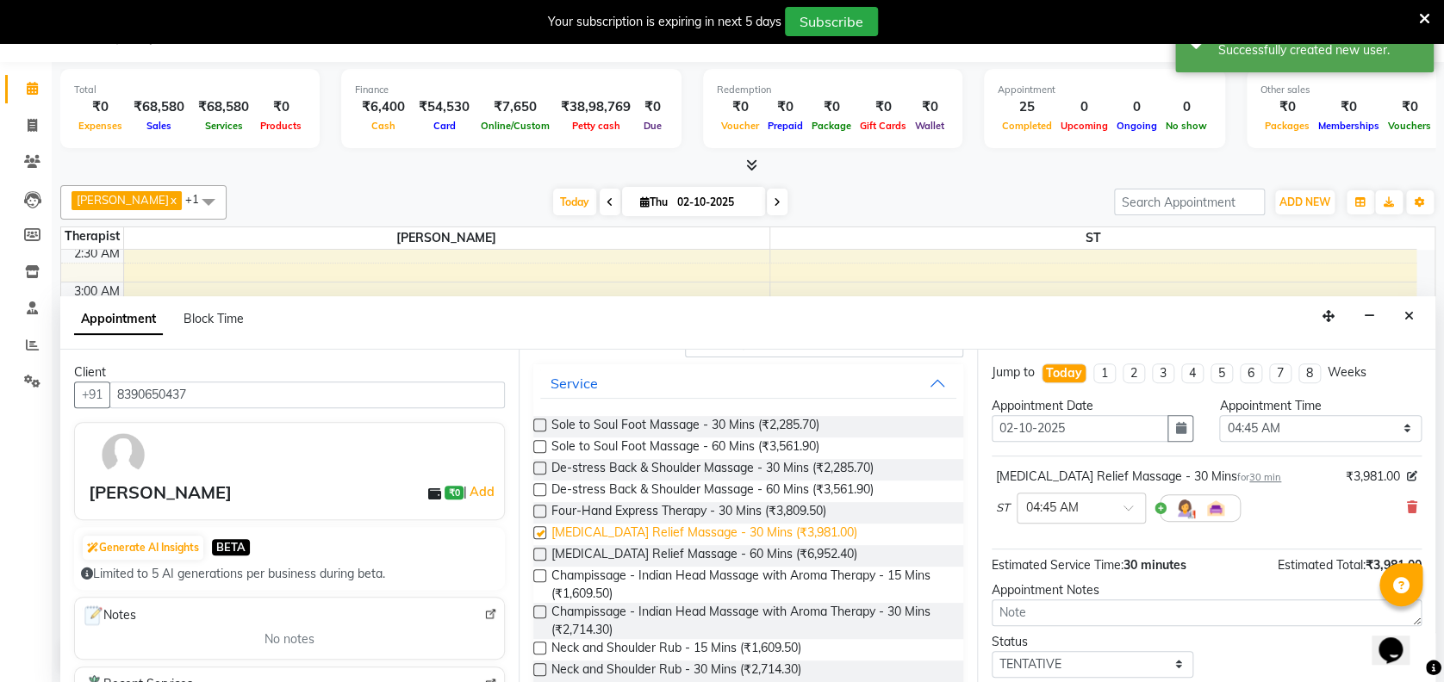
checkbox input "false"
click at [1420, 620] on div "Opens Chat This icon Opens the chat window." at bounding box center [1398, 620] width 41 height 0
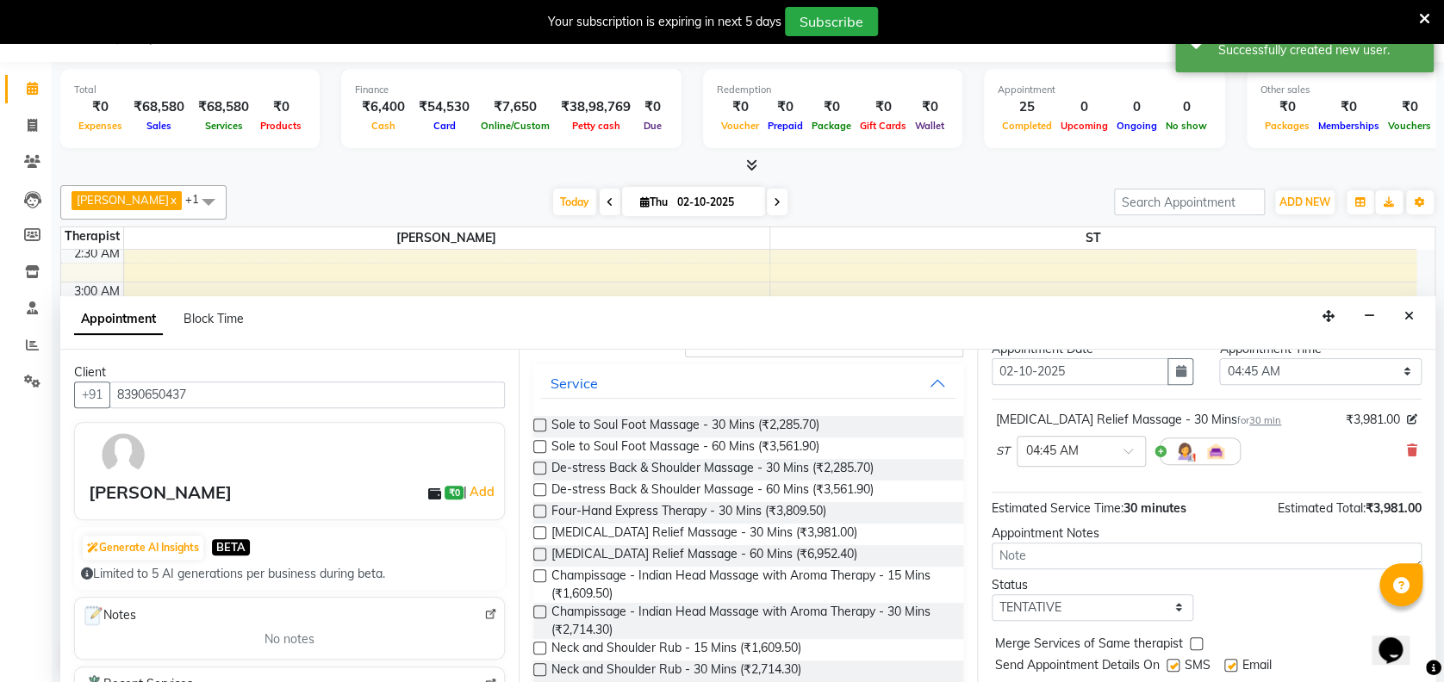
scroll to position [102, 0]
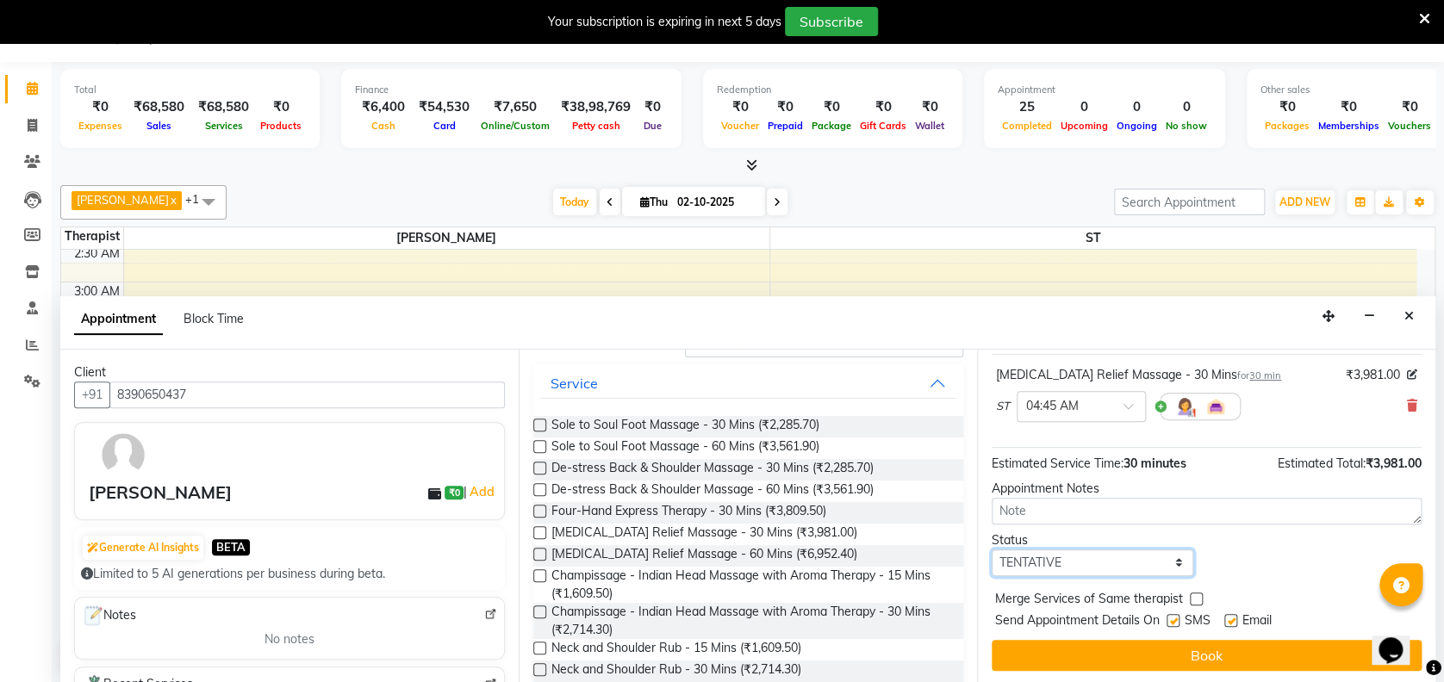
click at [1089, 561] on select "Select TENTATIVE CONFIRM CHECK-IN UPCOMING" at bounding box center [1093, 563] width 202 height 27
select select "confirm booking"
click at [992, 550] on select "Select TENTATIVE CONFIRM CHECK-IN UPCOMING" at bounding box center [1093, 563] width 202 height 27
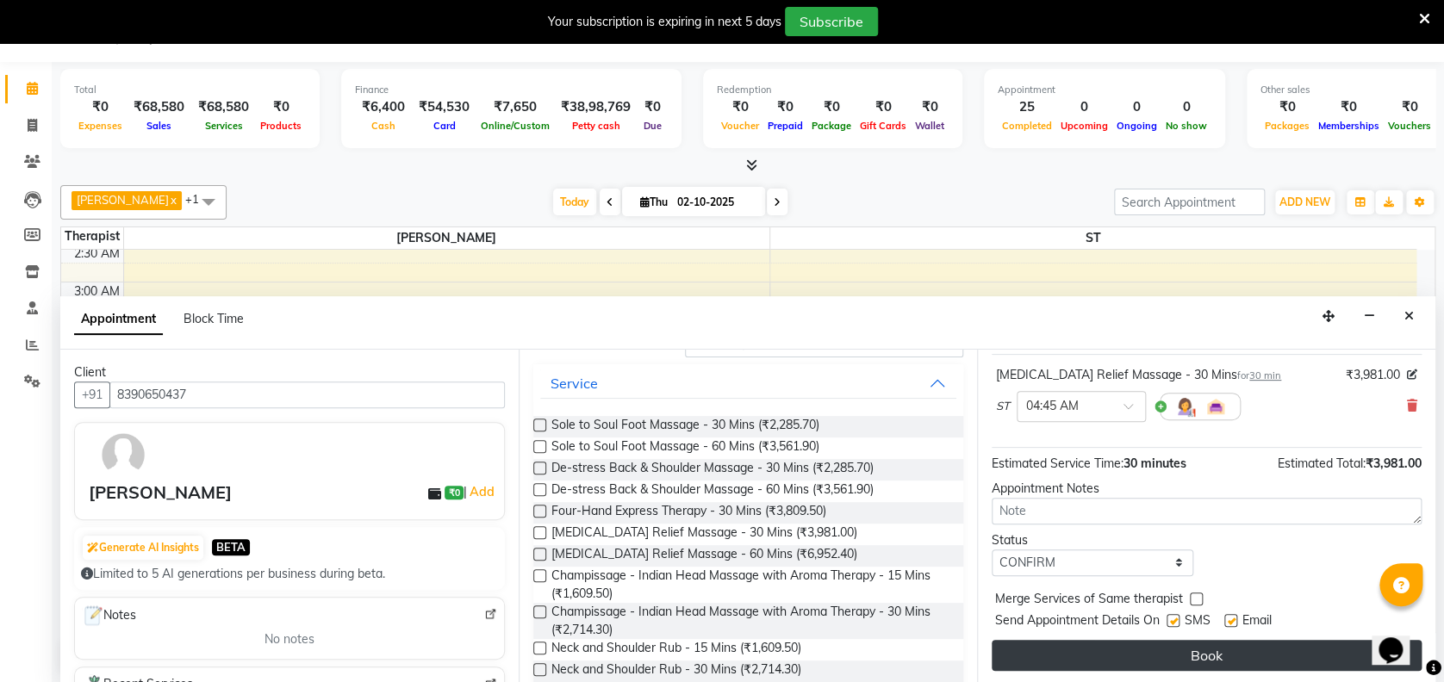
click at [1185, 642] on button "Book" at bounding box center [1207, 655] width 430 height 31
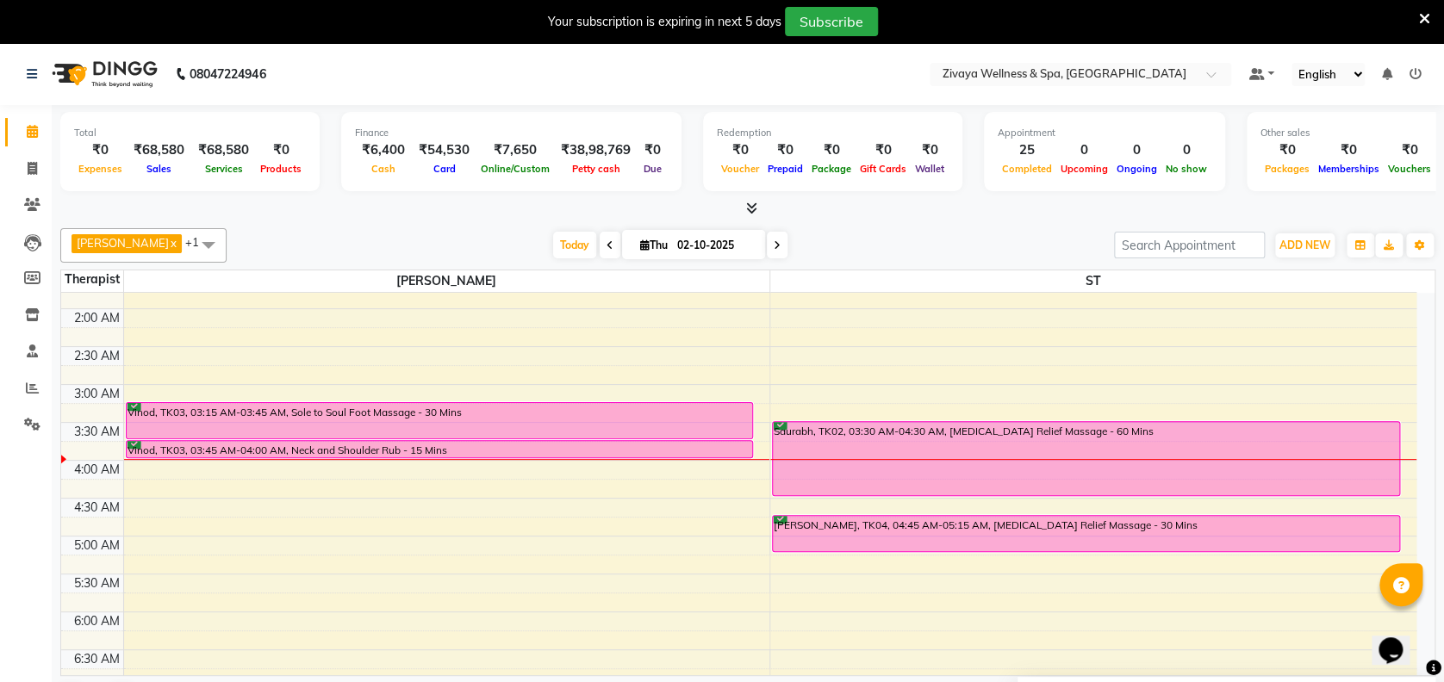
scroll to position [90, 0]
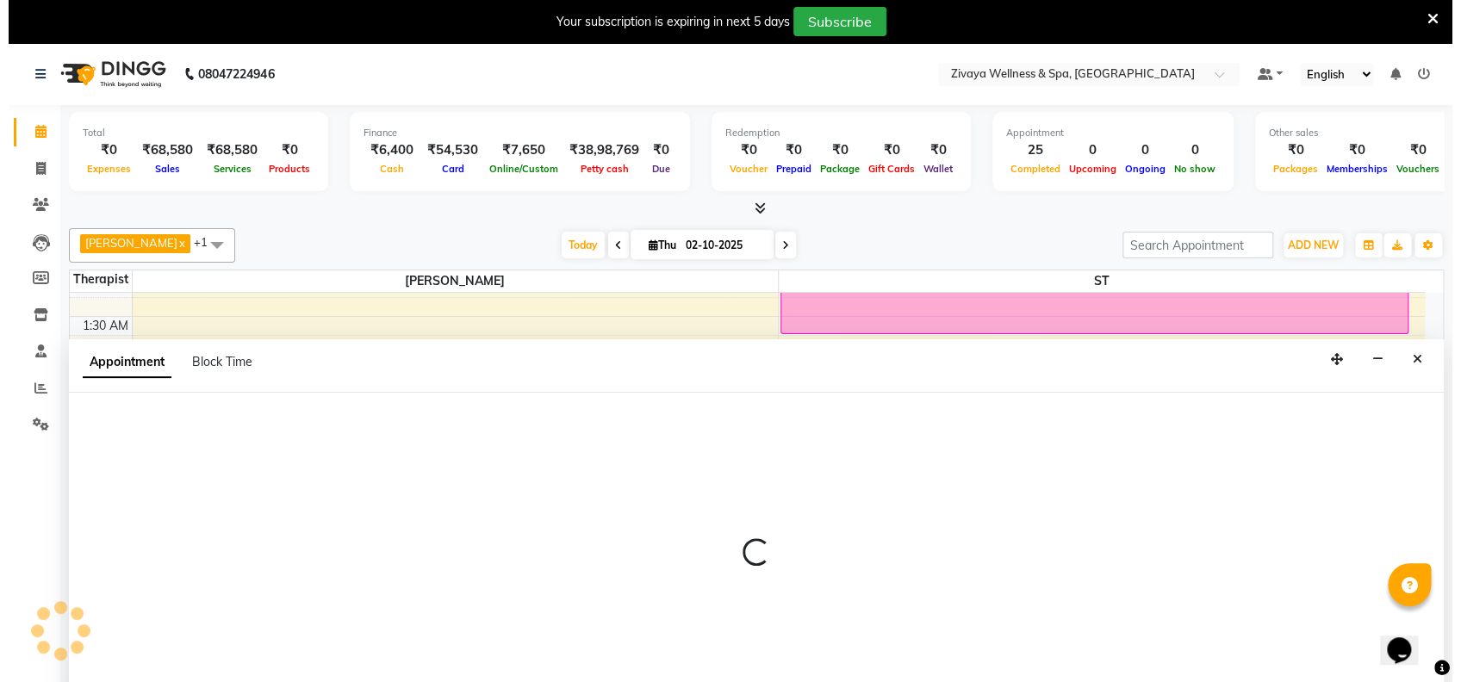
scroll to position [43, 0]
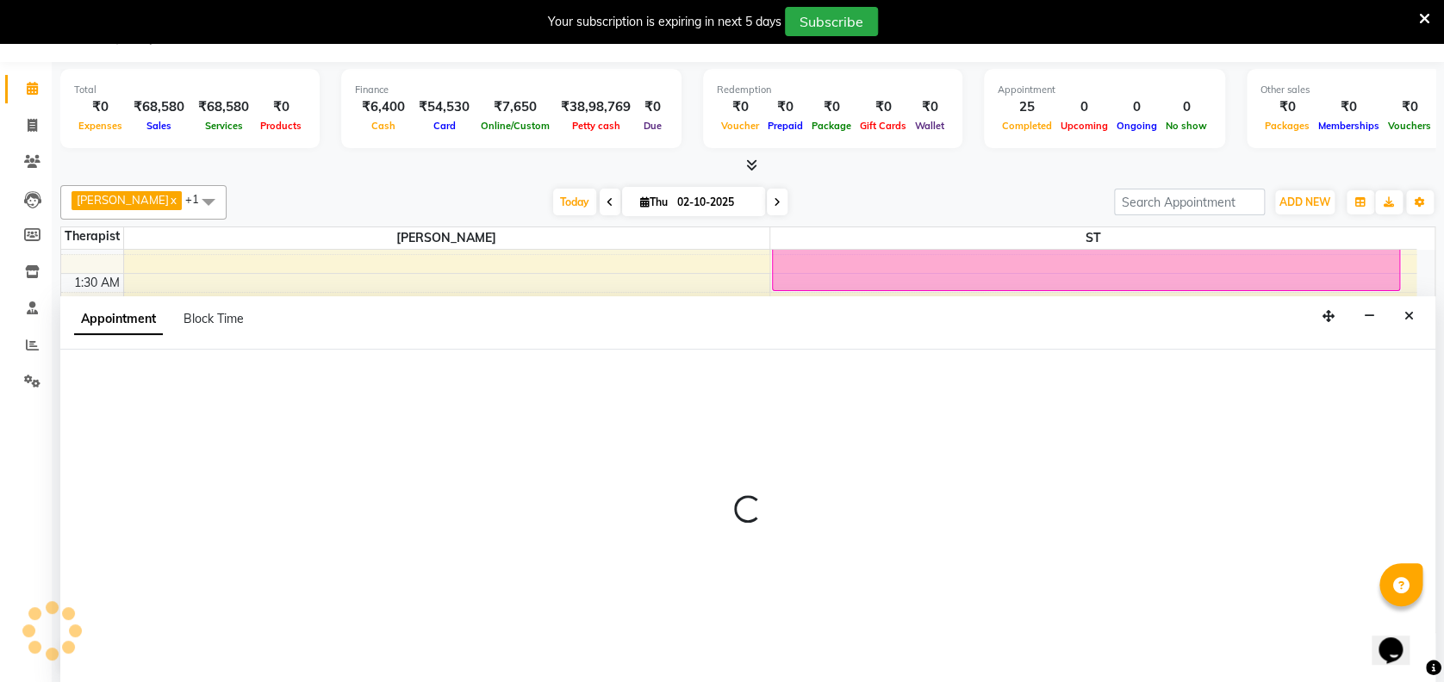
select select "61709"
select select "270"
select select "tentative"
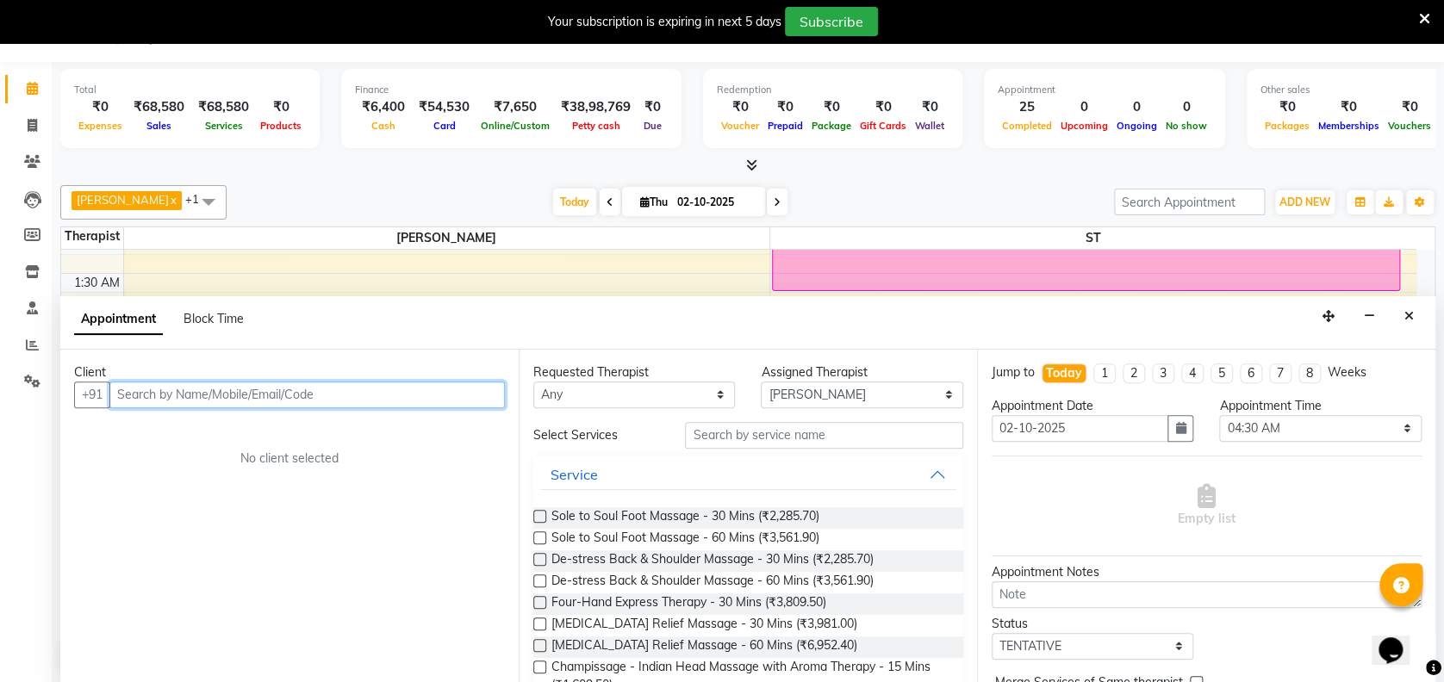
click at [215, 387] on input "text" at bounding box center [306, 395] width 395 height 27
type input "Christan"
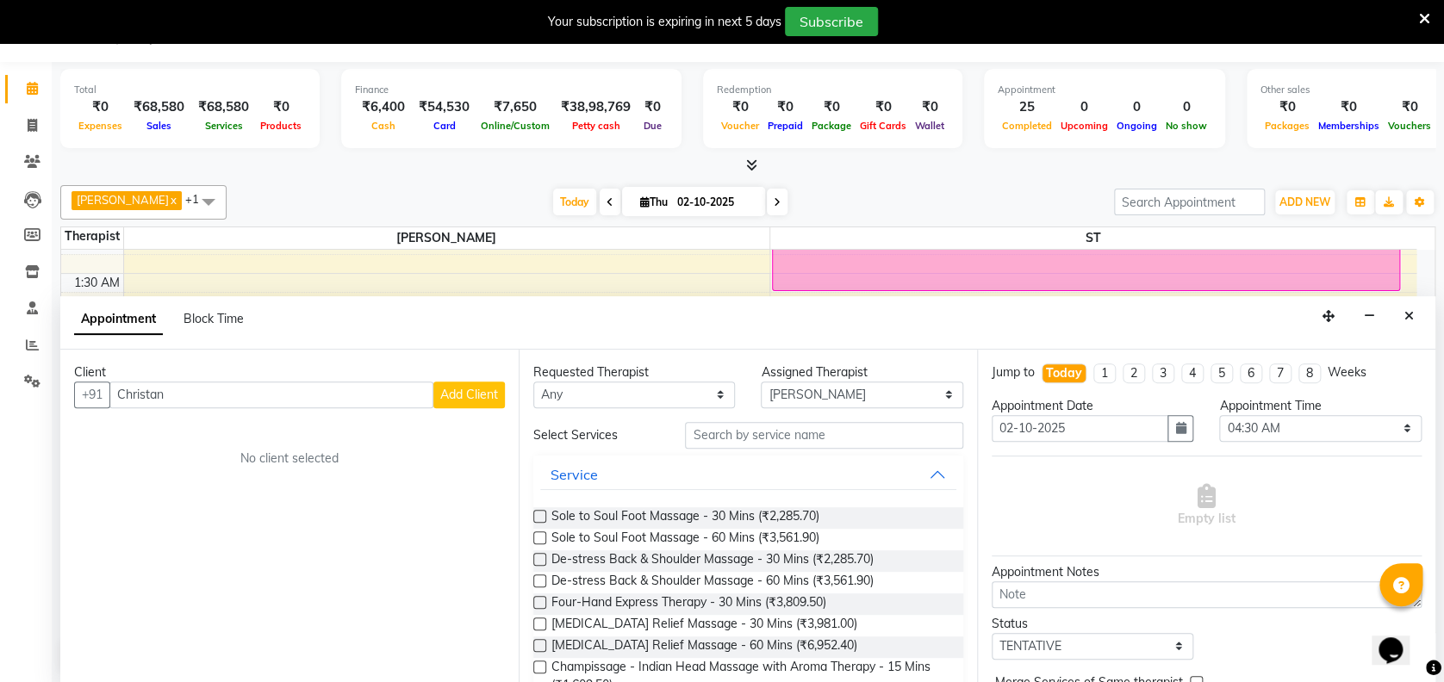
click at [470, 399] on span "Add Client" at bounding box center [469, 395] width 58 height 16
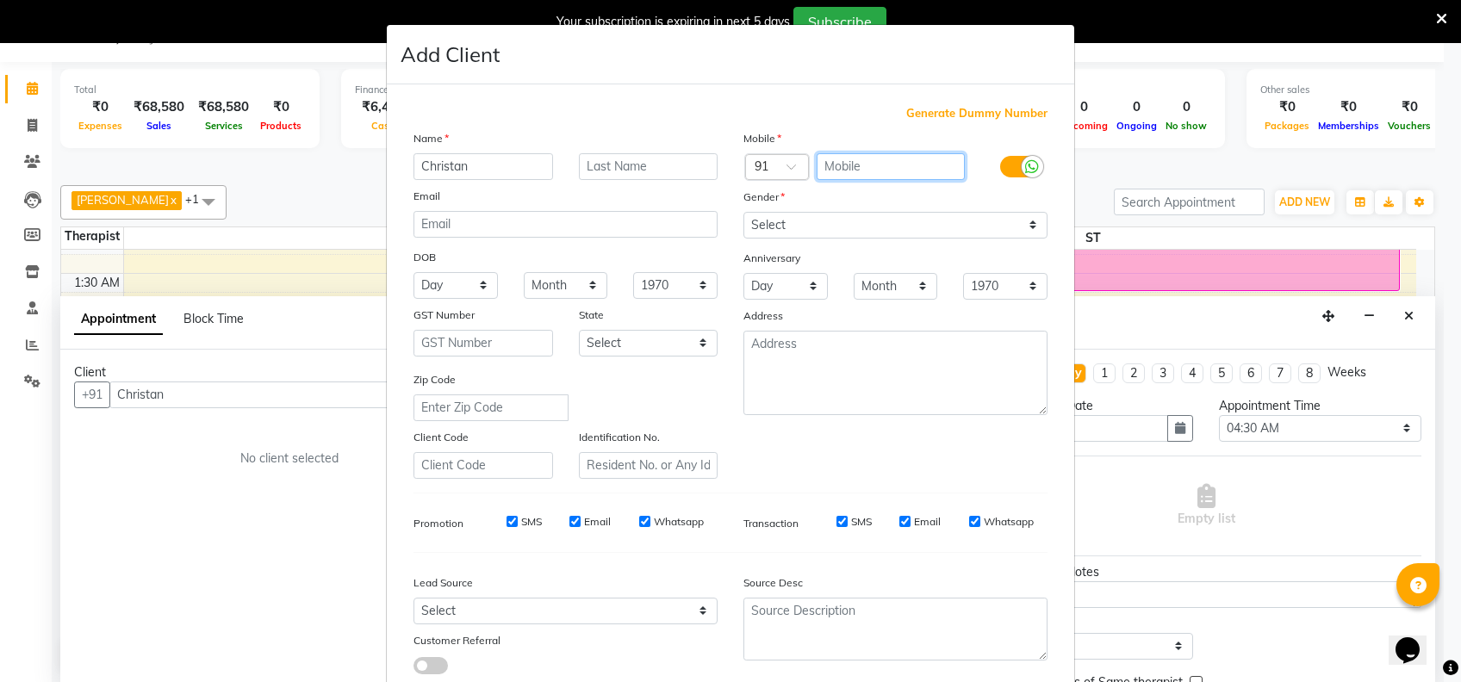
click at [875, 165] on input "text" at bounding box center [891, 166] width 149 height 27
type input "9008776025"
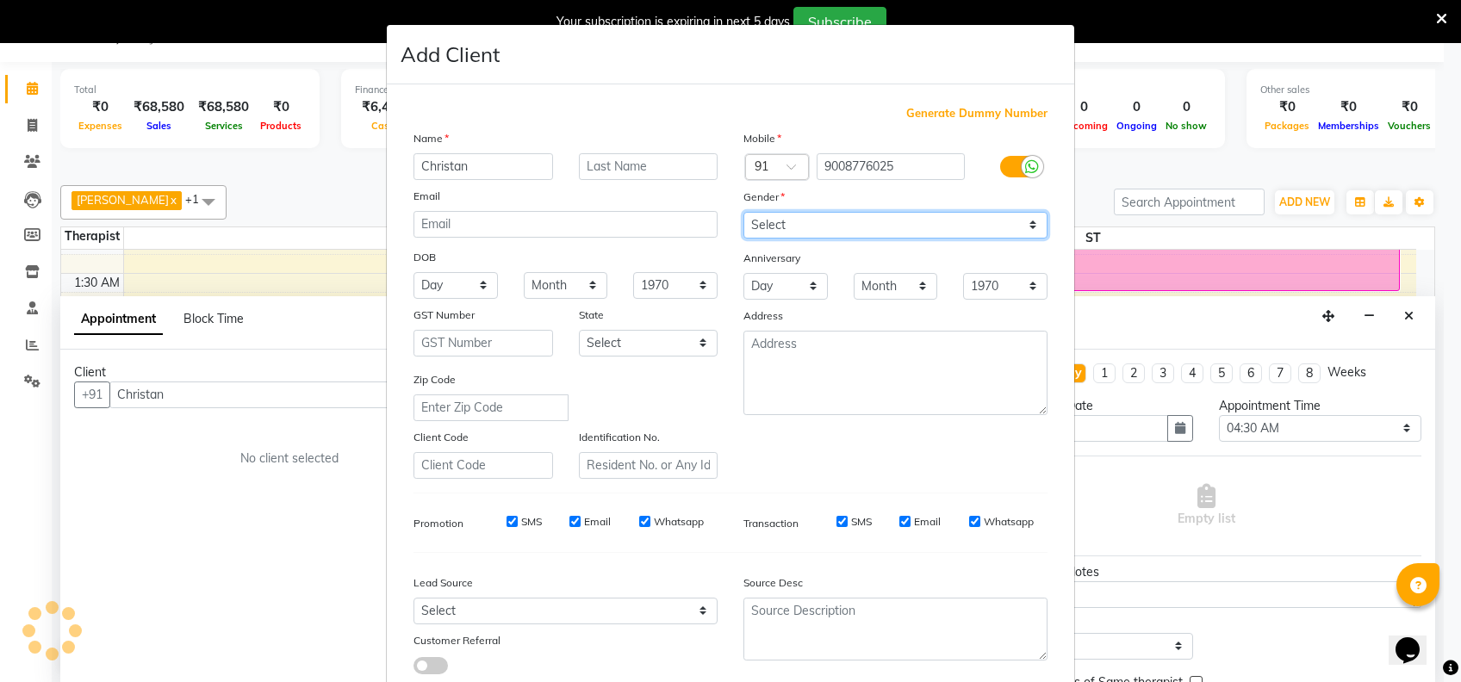
click at [875, 221] on select "Select [DEMOGRAPHIC_DATA] [DEMOGRAPHIC_DATA] Other Prefer Not To Say" at bounding box center [895, 225] width 304 height 27
select select "[DEMOGRAPHIC_DATA]"
click at [743, 212] on select "Select [DEMOGRAPHIC_DATA] [DEMOGRAPHIC_DATA] Other Prefer Not To Say" at bounding box center [895, 225] width 304 height 27
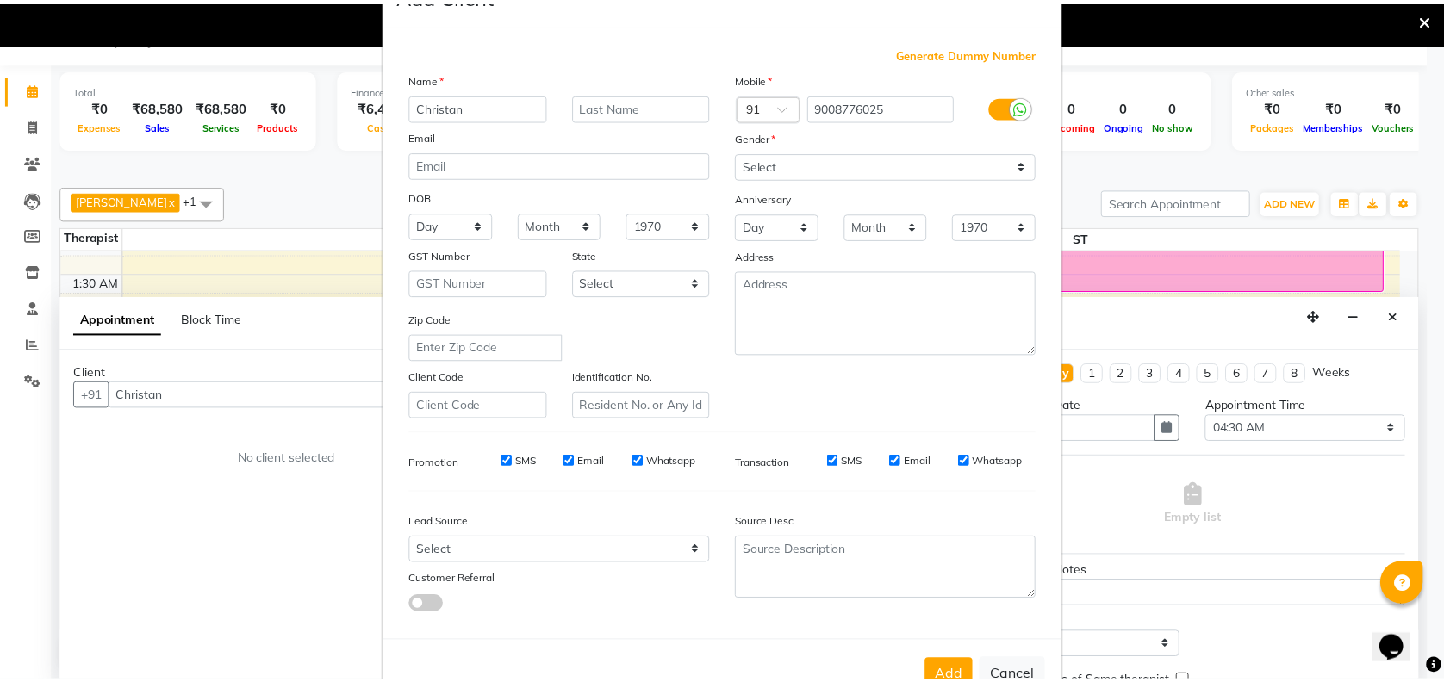
scroll to position [109, 0]
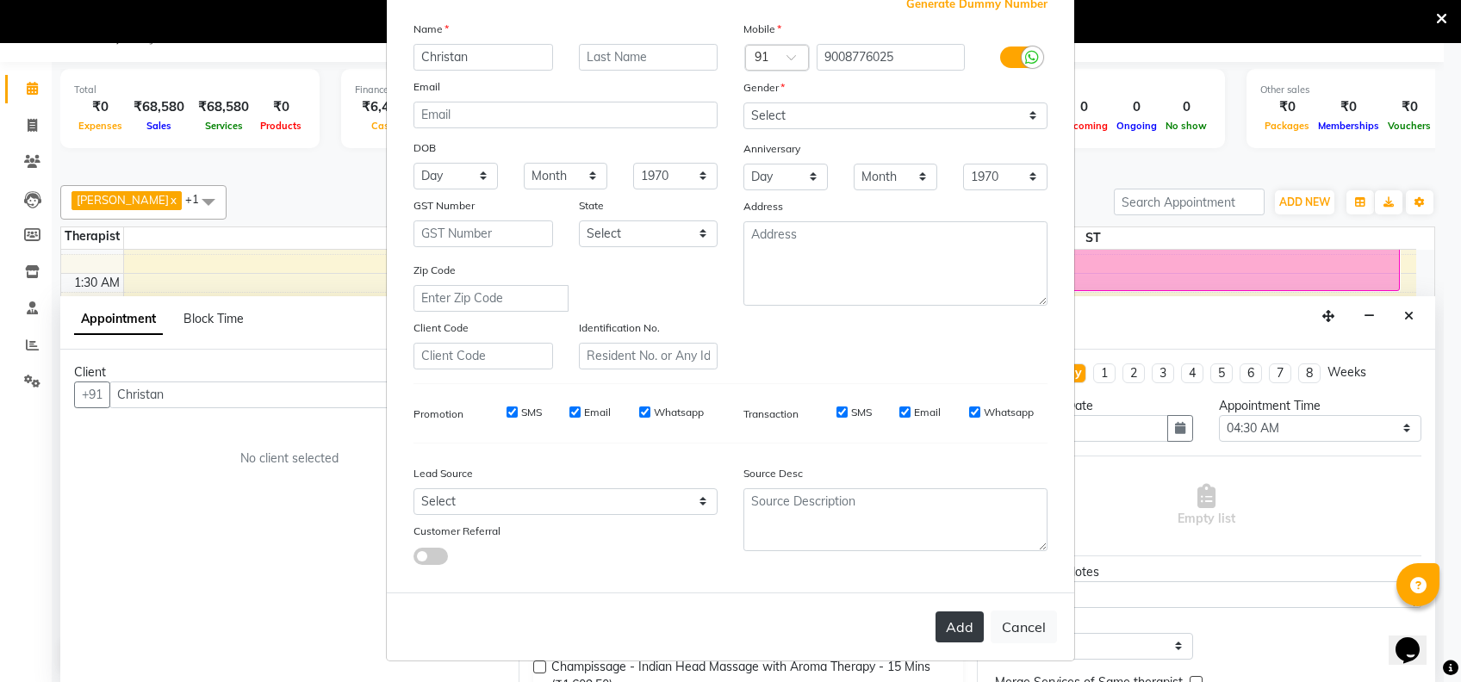
click at [941, 626] on button "Add" at bounding box center [960, 627] width 48 height 31
type input "9008776025"
select select
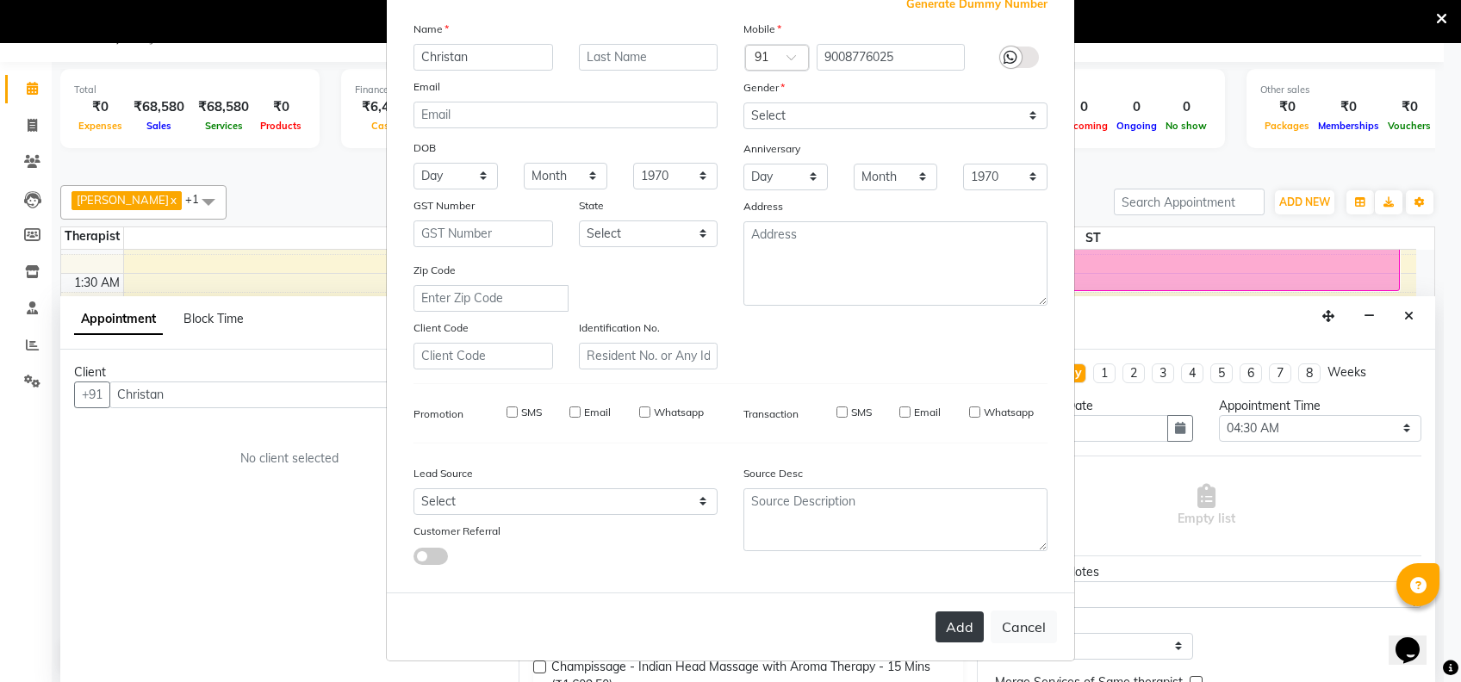
select select
checkbox input "false"
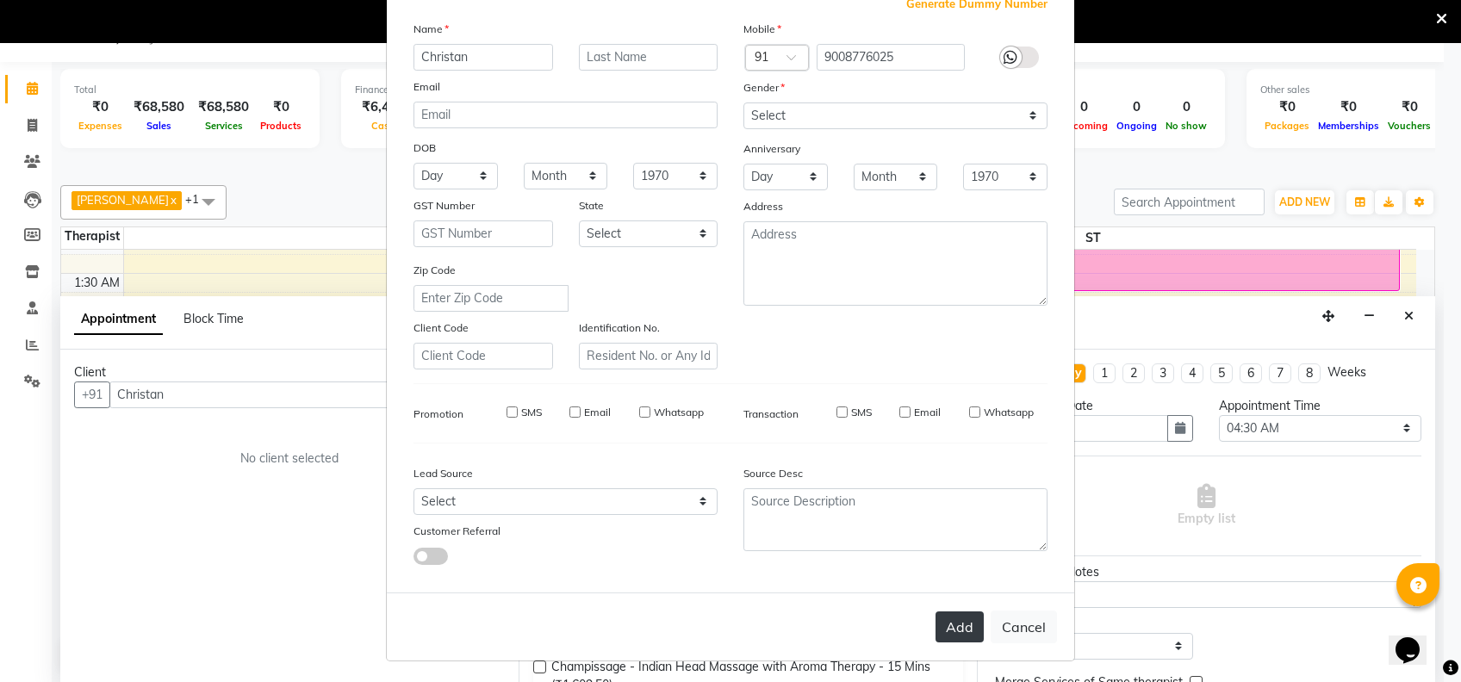
checkbox input "false"
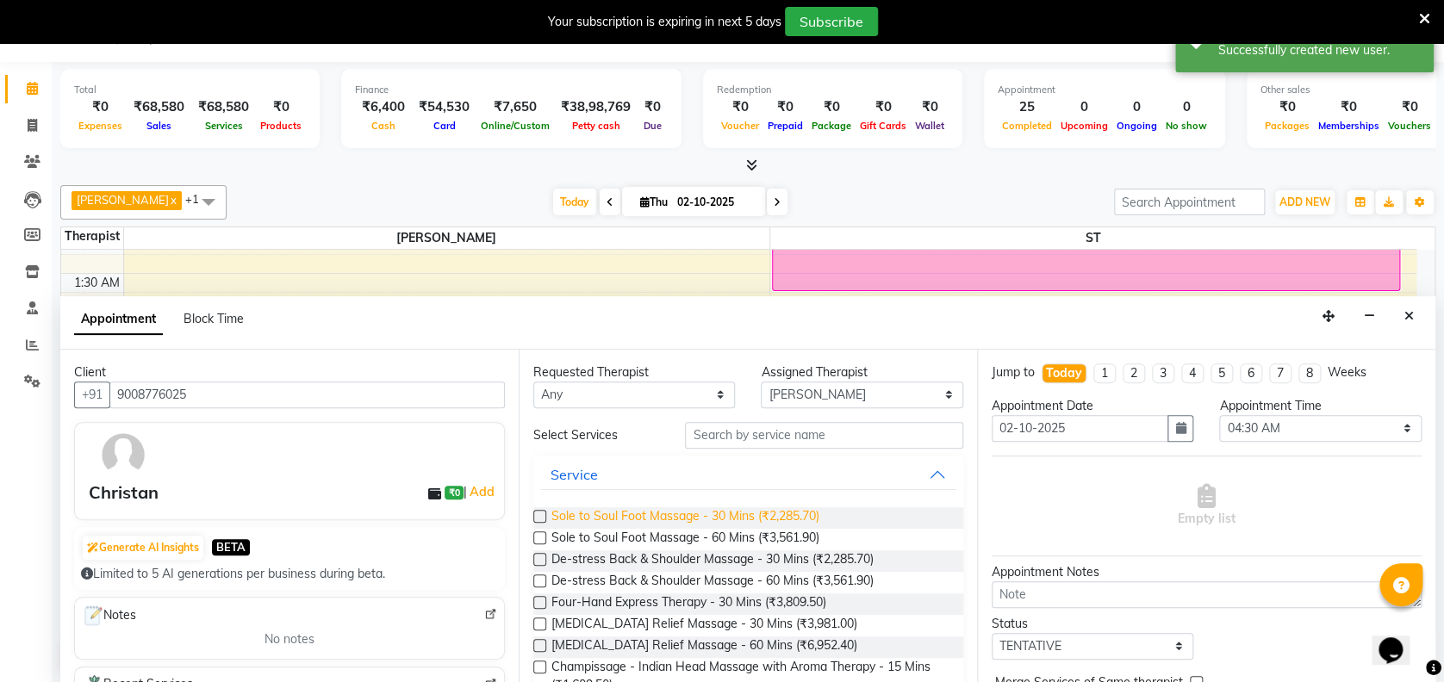
click at [754, 518] on span "Sole to Soul Foot Massage - 30 Mins (₹2,285.70)" at bounding box center [685, 518] width 268 height 22
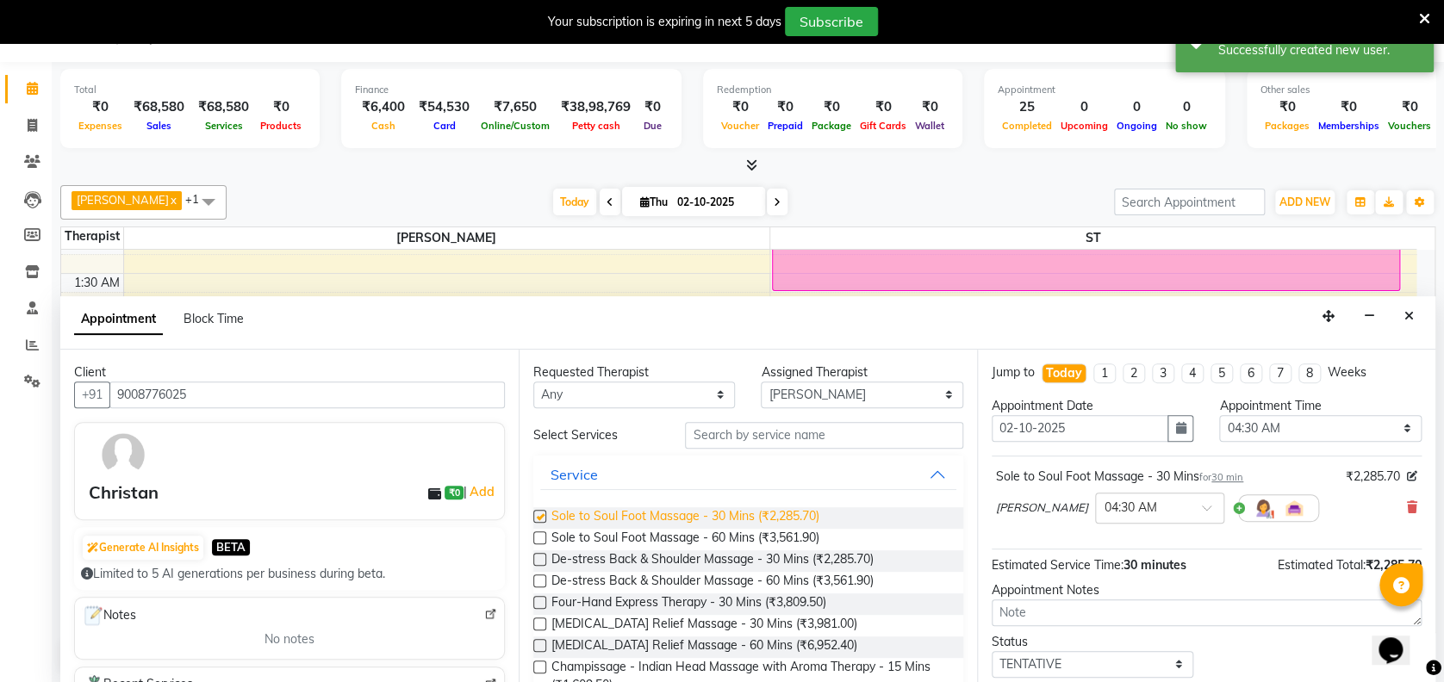
checkbox input "false"
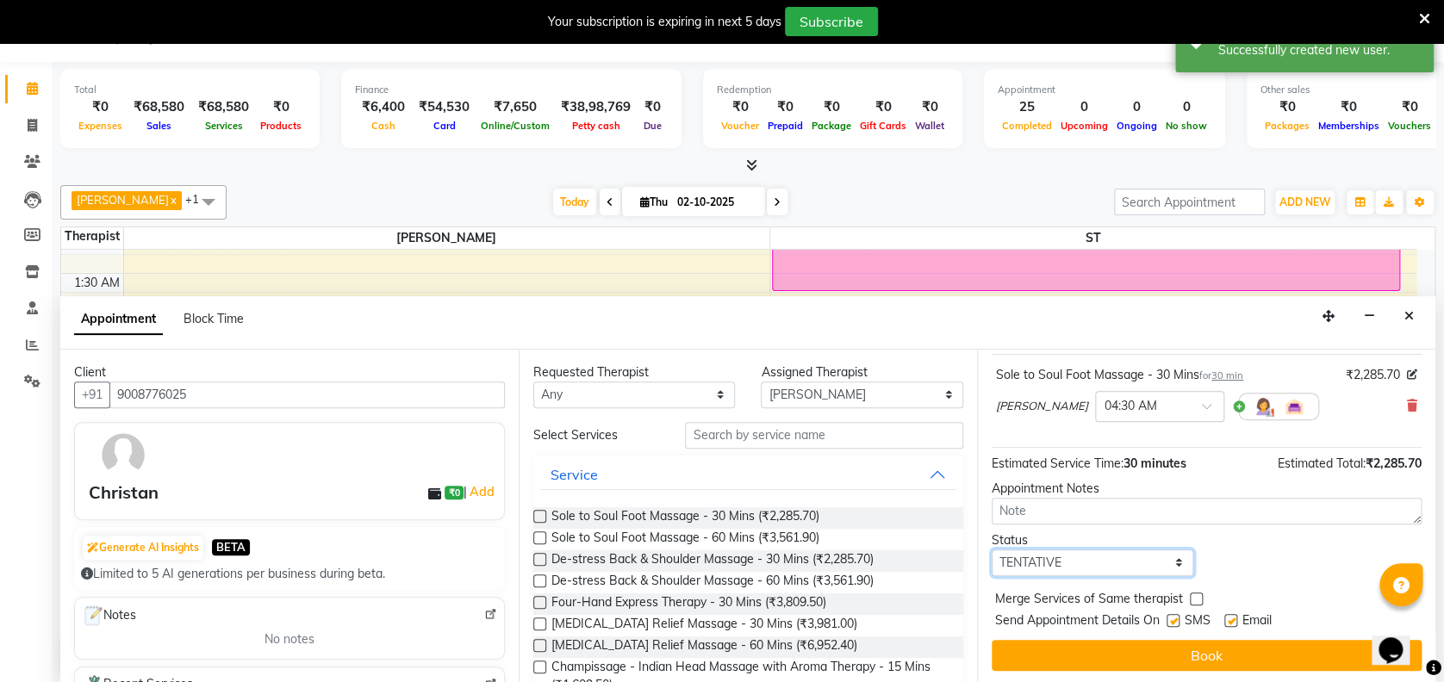
click at [1133, 560] on select "Select TENTATIVE CONFIRM CHECK-IN UPCOMING" at bounding box center [1093, 563] width 202 height 27
select select "confirm booking"
click at [992, 550] on select "Select TENTATIVE CONFIRM CHECK-IN UPCOMING" at bounding box center [1093, 563] width 202 height 27
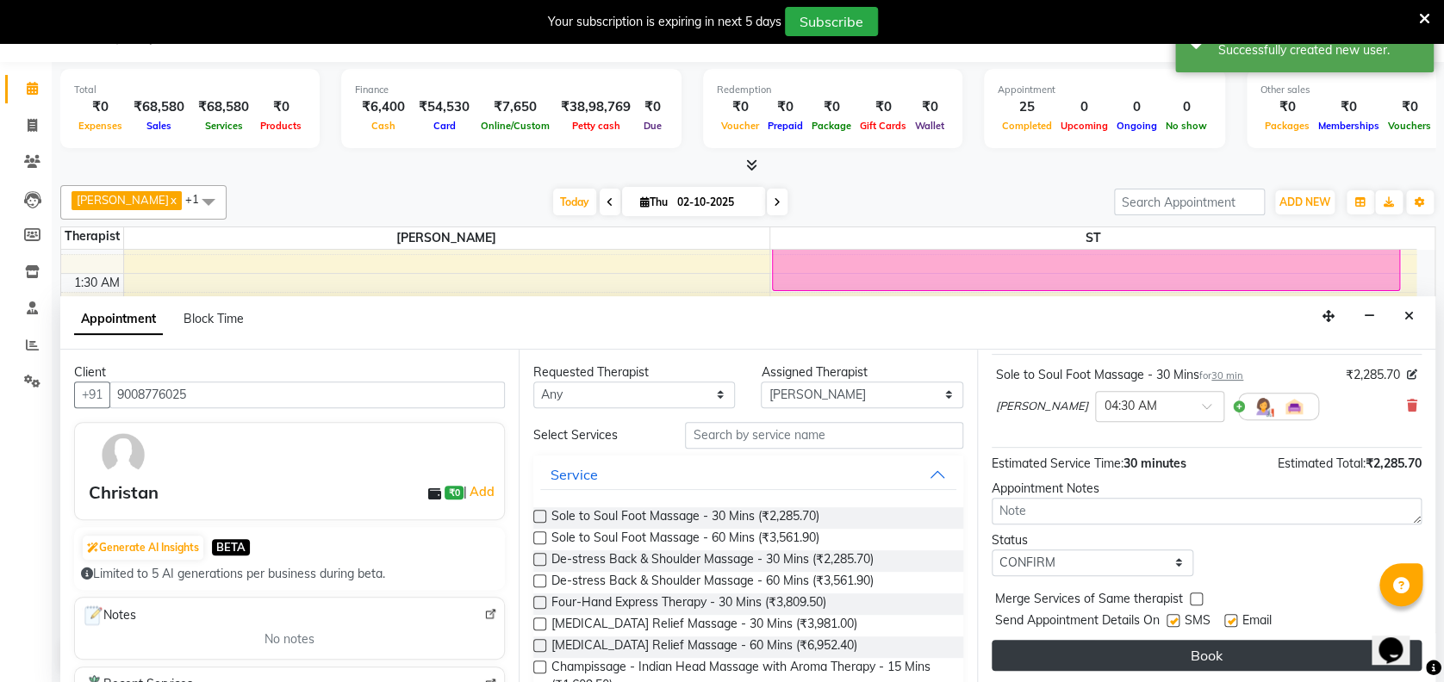
click at [1203, 646] on button "Book" at bounding box center [1207, 655] width 430 height 31
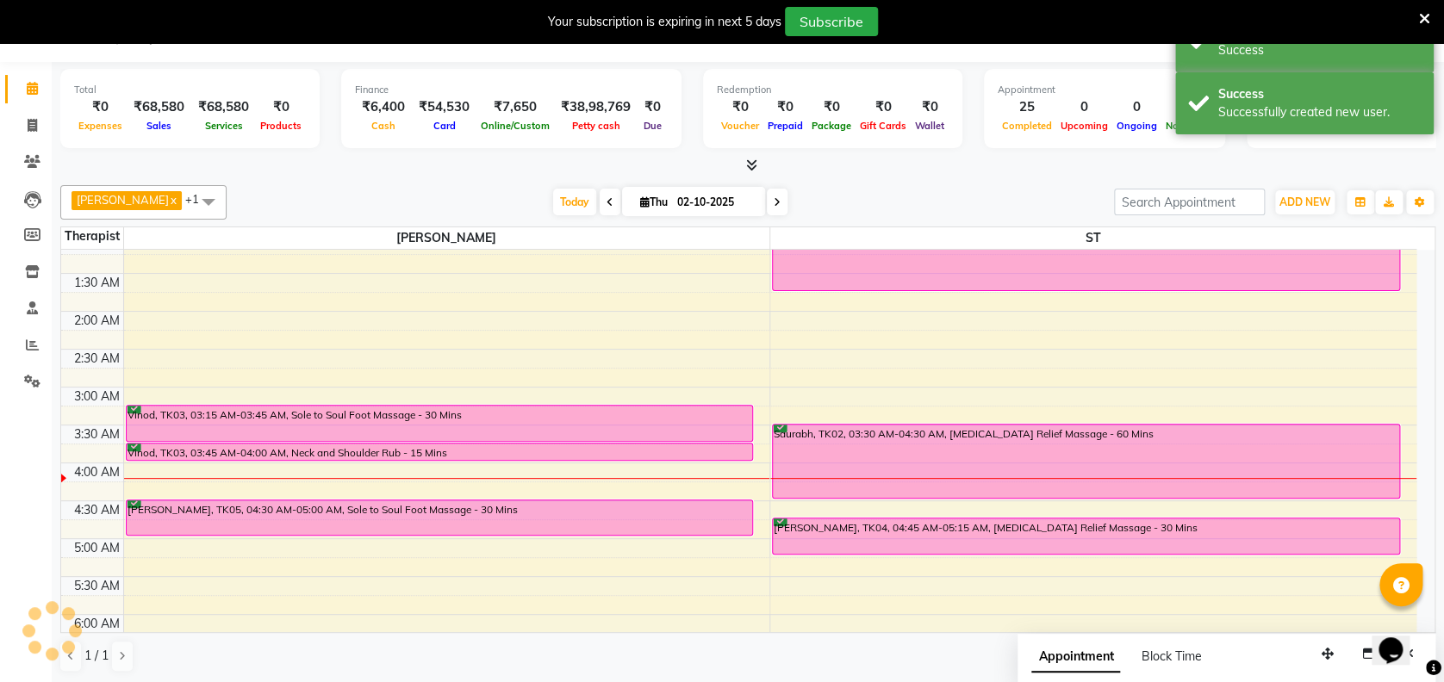
scroll to position [0, 0]
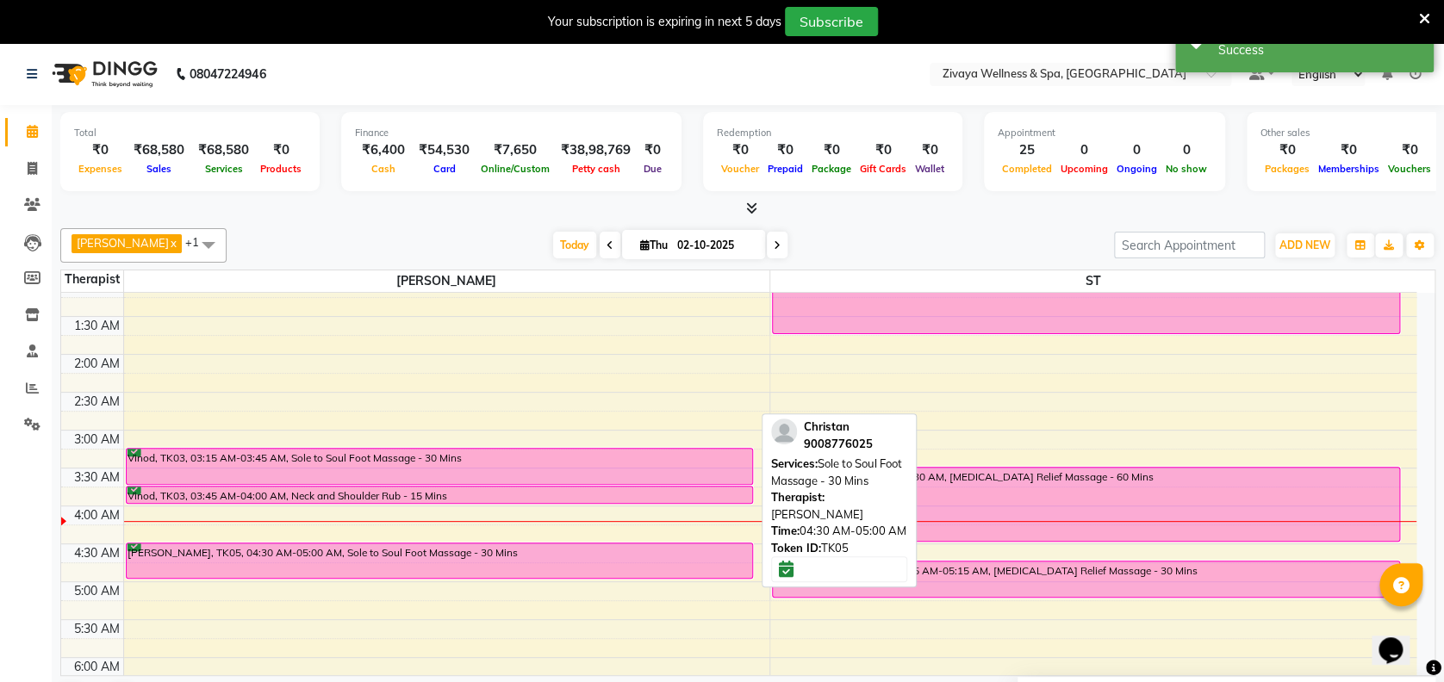
click at [400, 565] on div "[PERSON_NAME], TK05, 04:30 AM-05:00 AM, Sole to Soul Foot Massage - 30 Mins" at bounding box center [440, 561] width 626 height 34
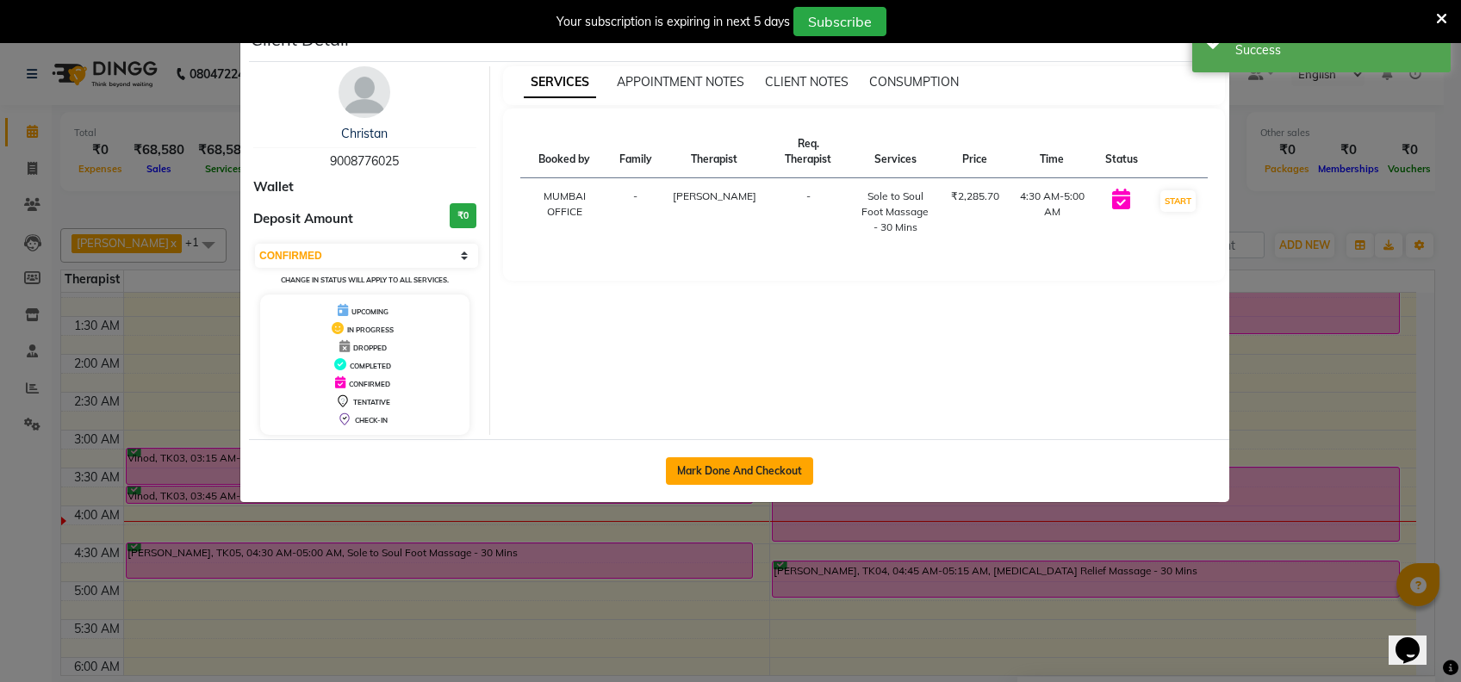
click at [764, 462] on button "Mark Done And Checkout" at bounding box center [739, 471] width 147 height 28
select select "3"
select select "7072"
select select "service"
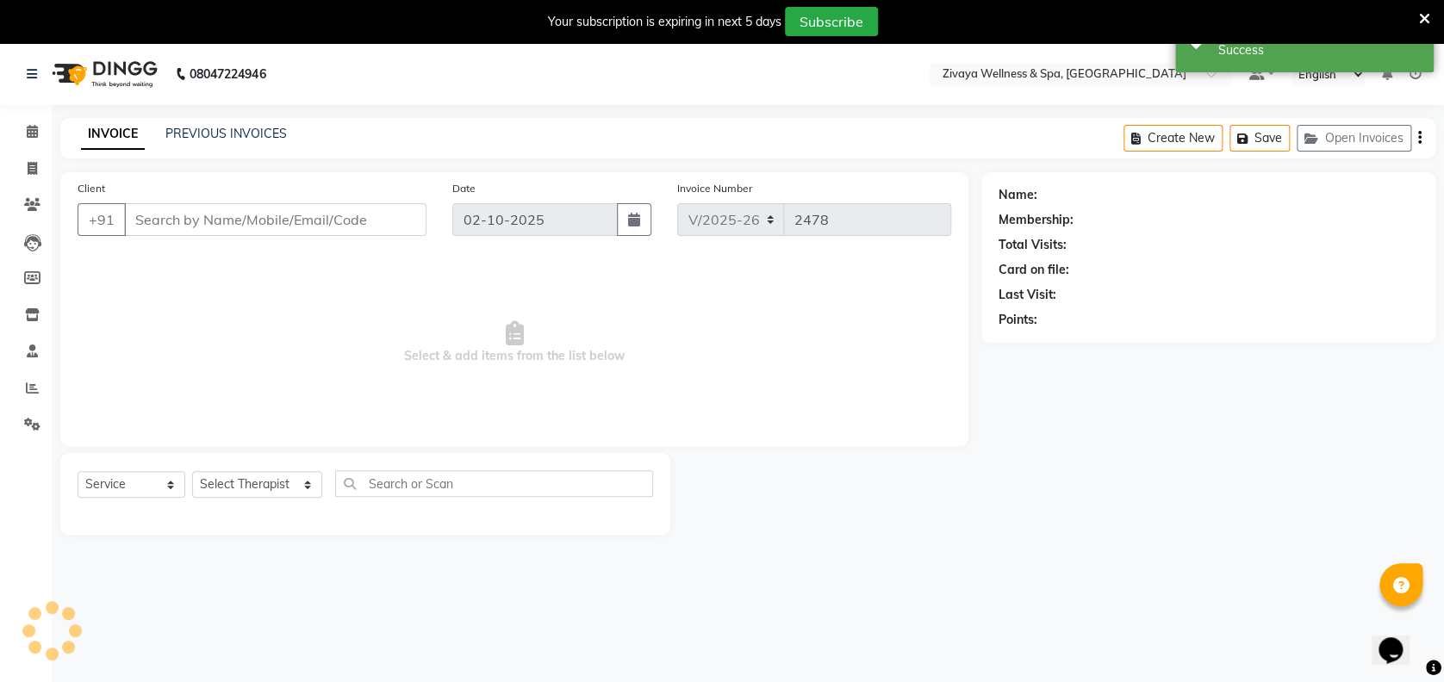
type input "9008776025"
select select "61709"
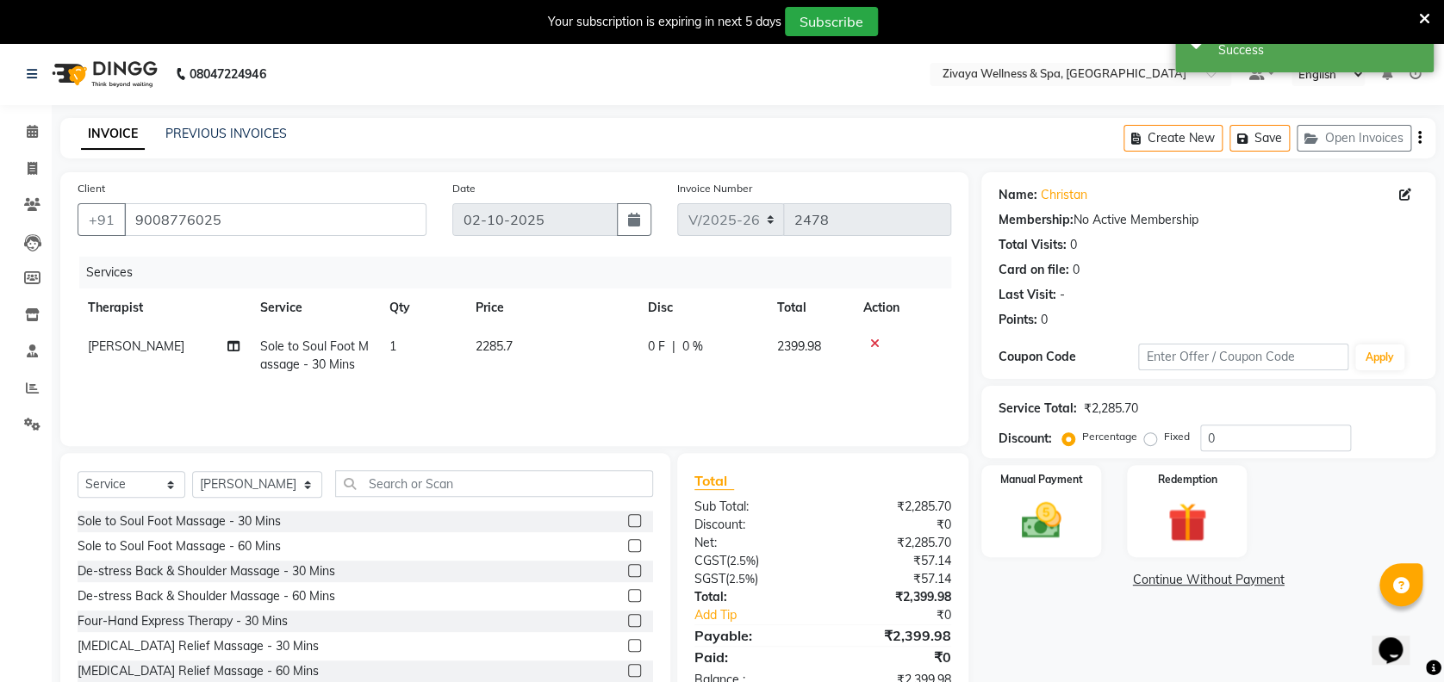
click at [986, 461] on div "Name: [PERSON_NAME] Membership: No Active Membership Total Visits: 0 Card on fi…" at bounding box center [1214, 439] width 467 height 535
click at [1017, 479] on label "Manual Payment" at bounding box center [1042, 478] width 86 height 16
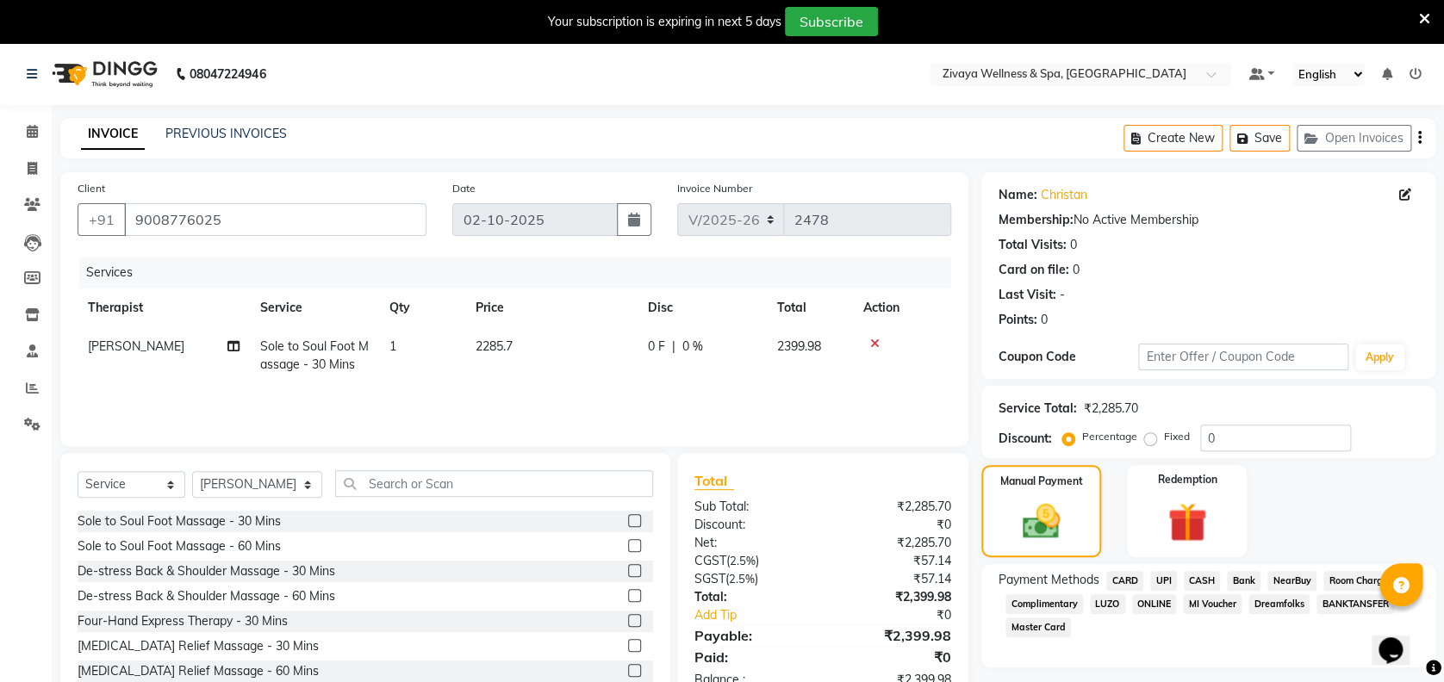
click at [1131, 582] on span "CARD" at bounding box center [1124, 581] width 37 height 20
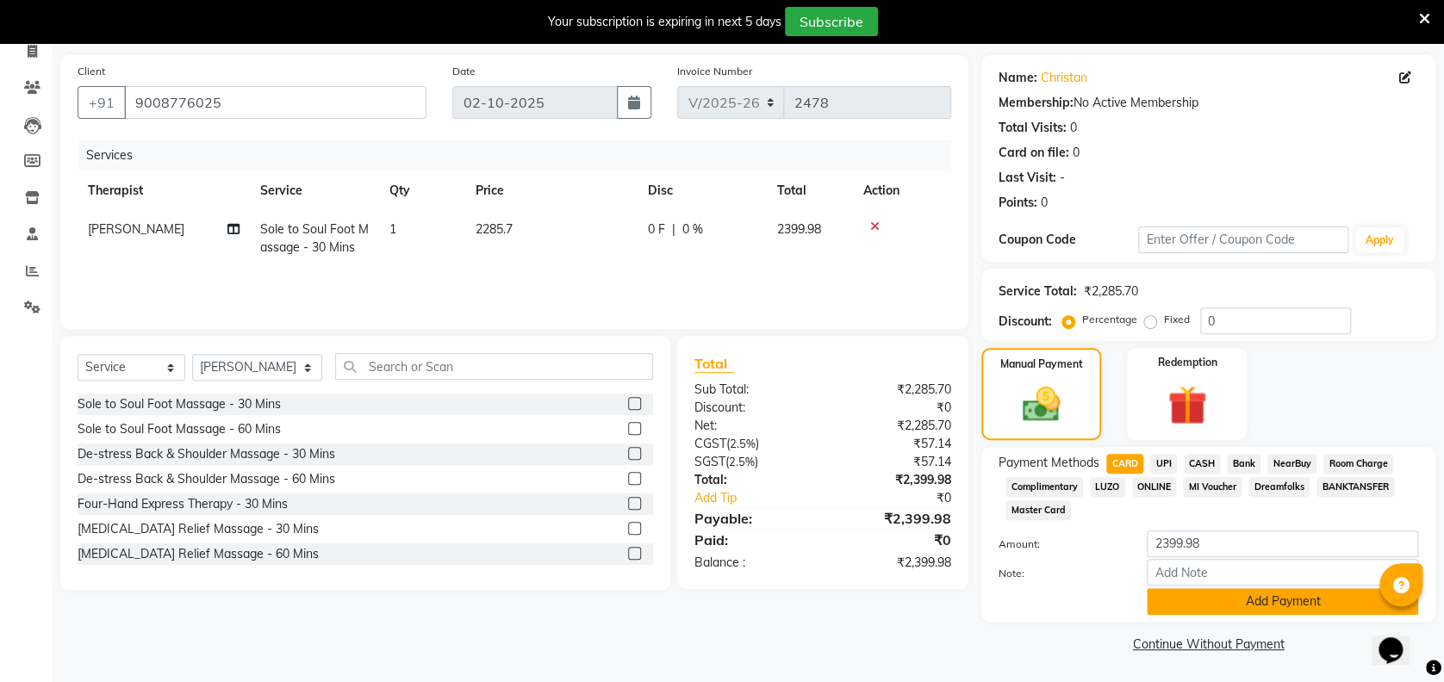
click at [1268, 606] on button "Add Payment" at bounding box center [1282, 601] width 271 height 27
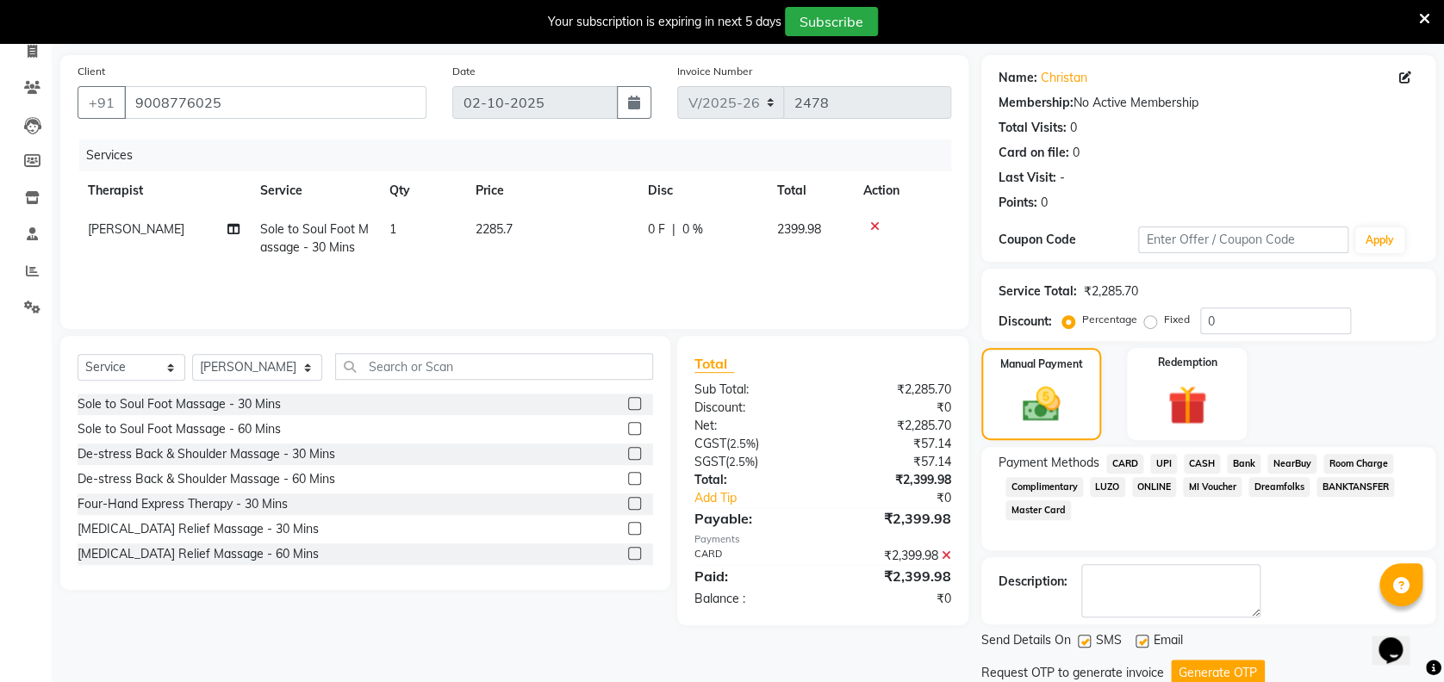
scroll to position [177, 0]
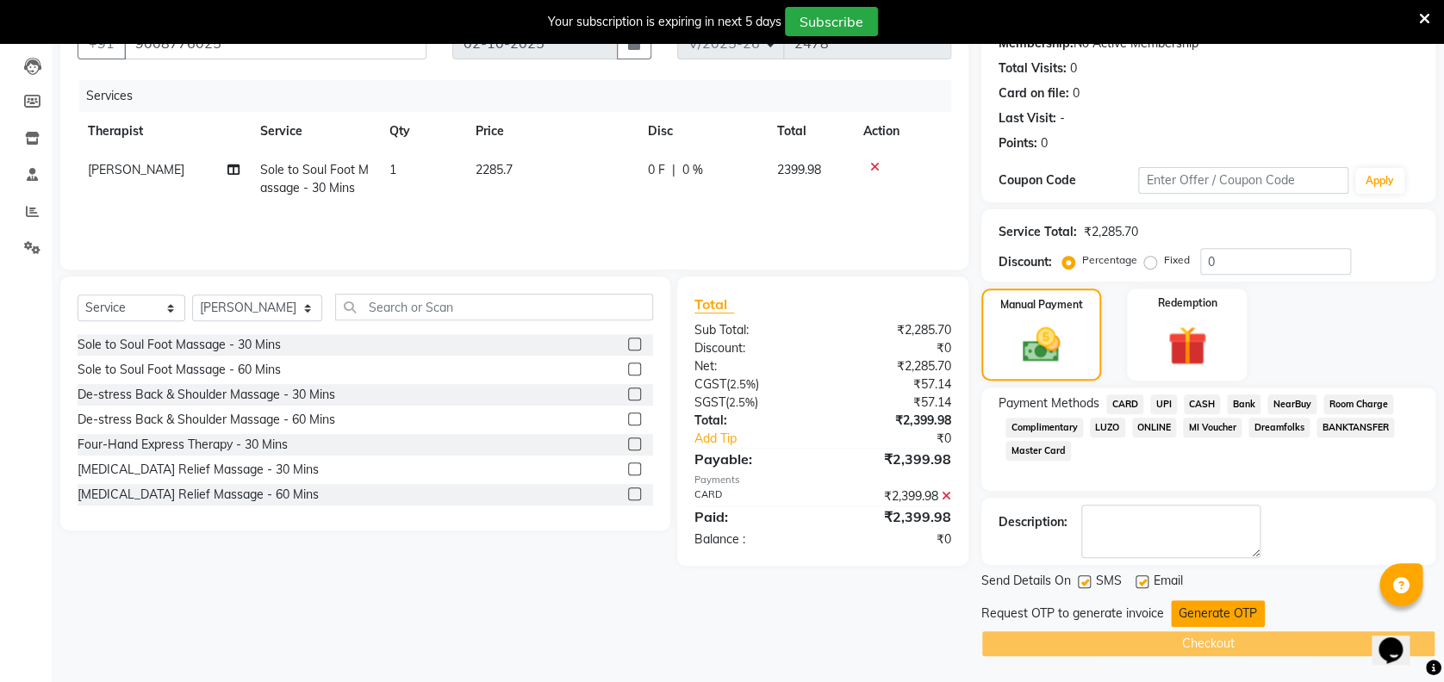
click at [1247, 615] on button "Generate OTP" at bounding box center [1218, 613] width 94 height 27
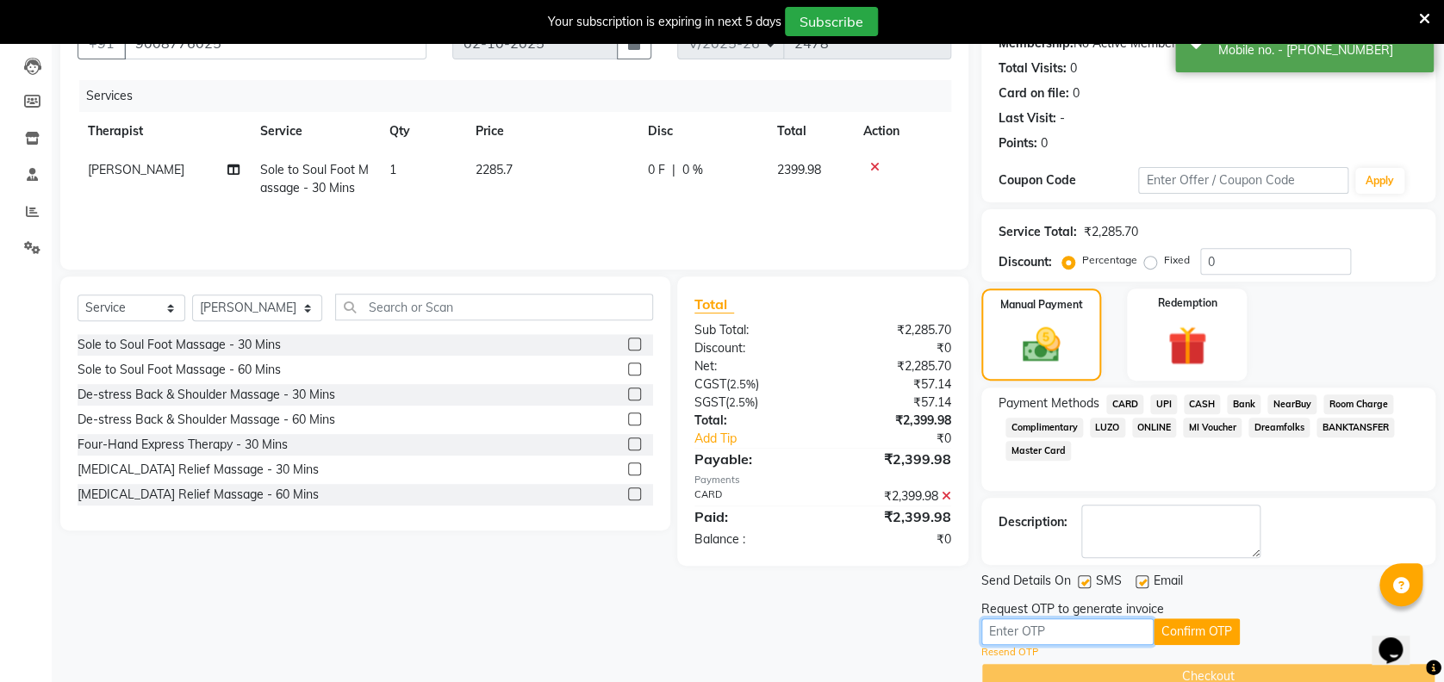
click at [1122, 631] on input "text" at bounding box center [1067, 632] width 172 height 27
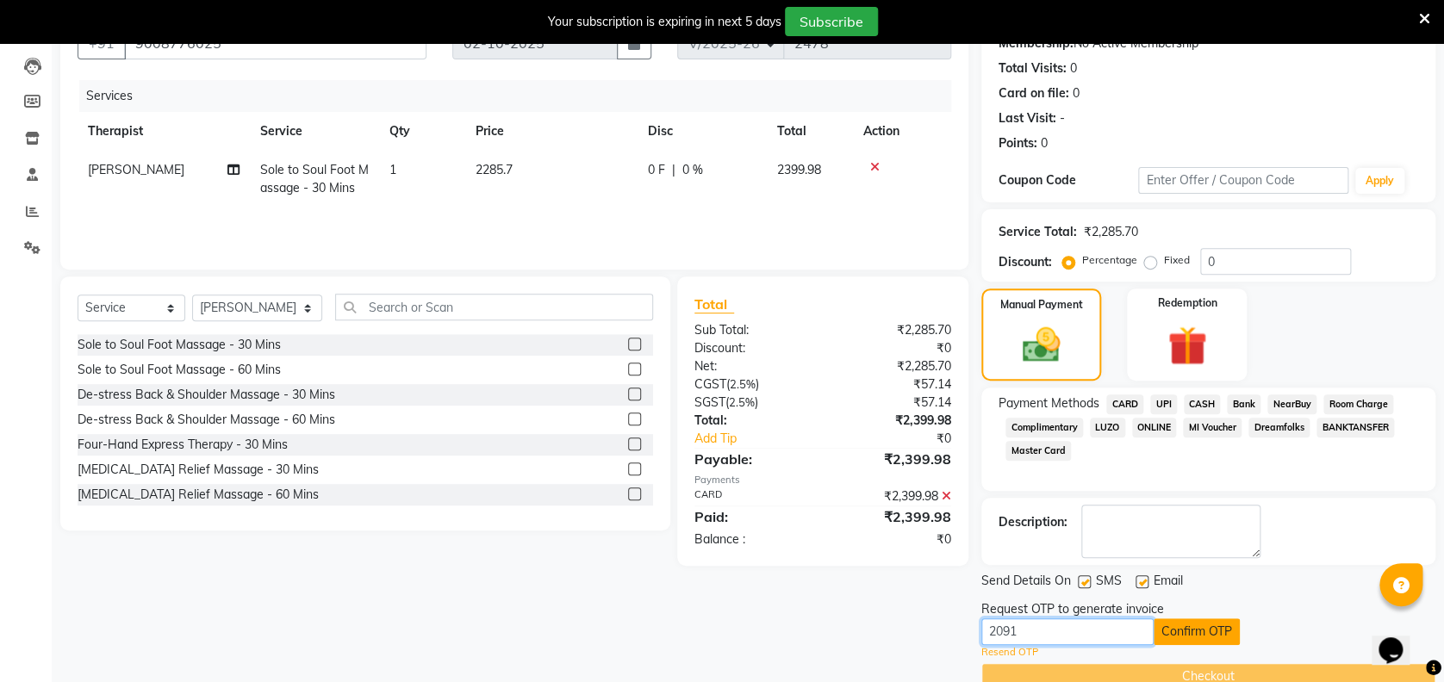
type input "2091"
click at [1165, 629] on button "Confirm OTP" at bounding box center [1197, 632] width 86 height 27
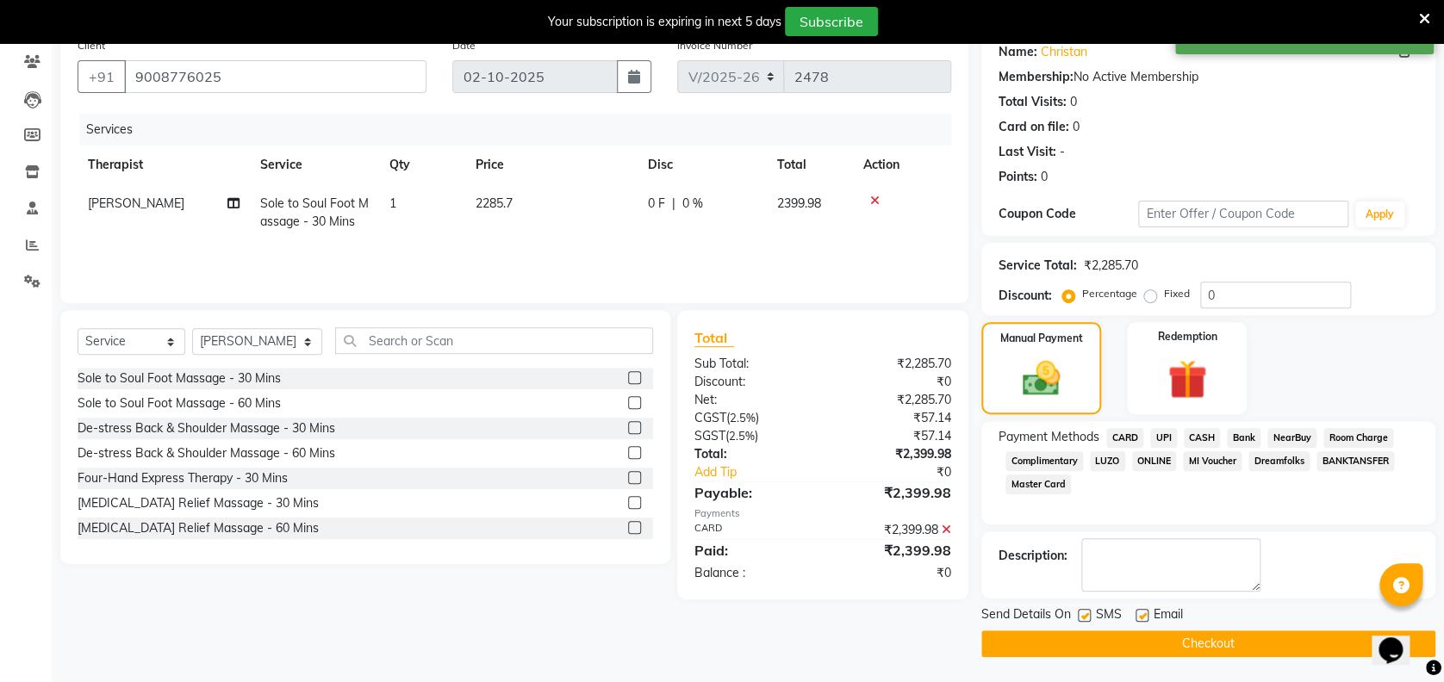
click at [1172, 644] on button "Checkout" at bounding box center [1208, 644] width 454 height 27
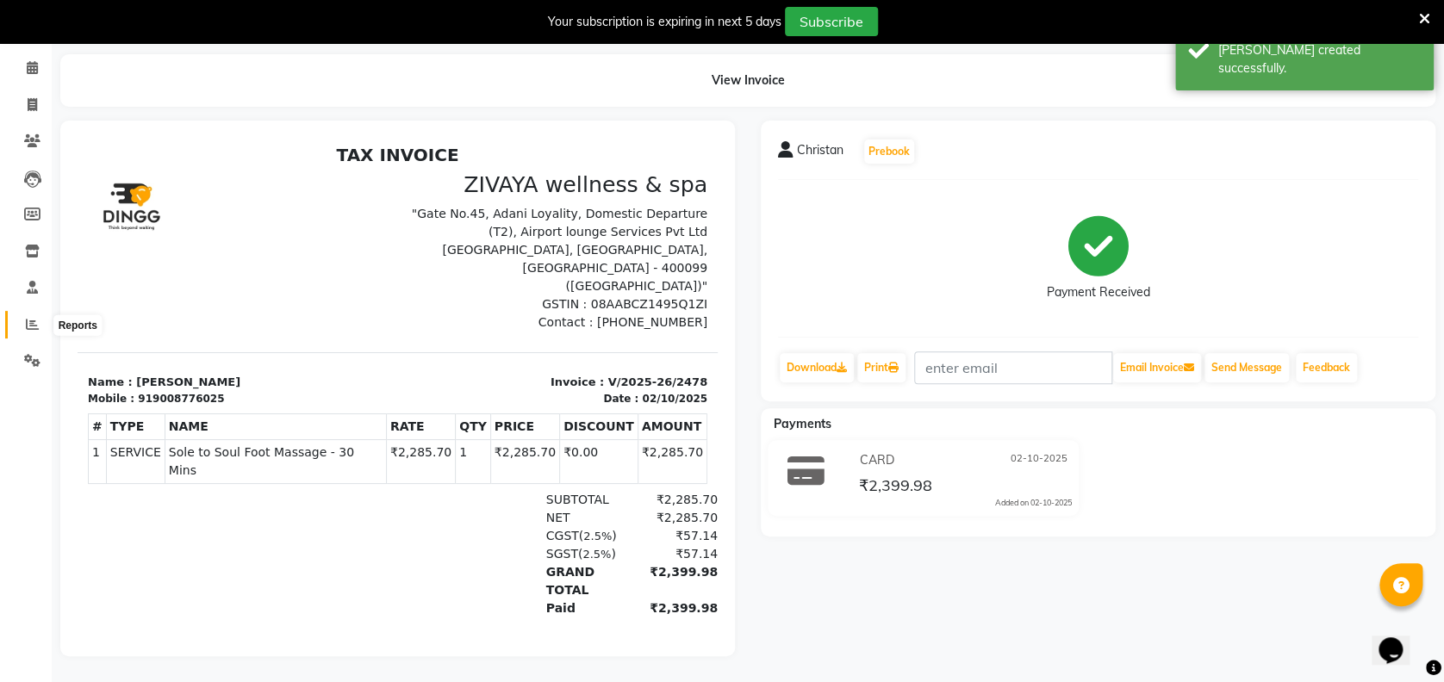
click at [29, 318] on icon at bounding box center [32, 324] width 13 height 13
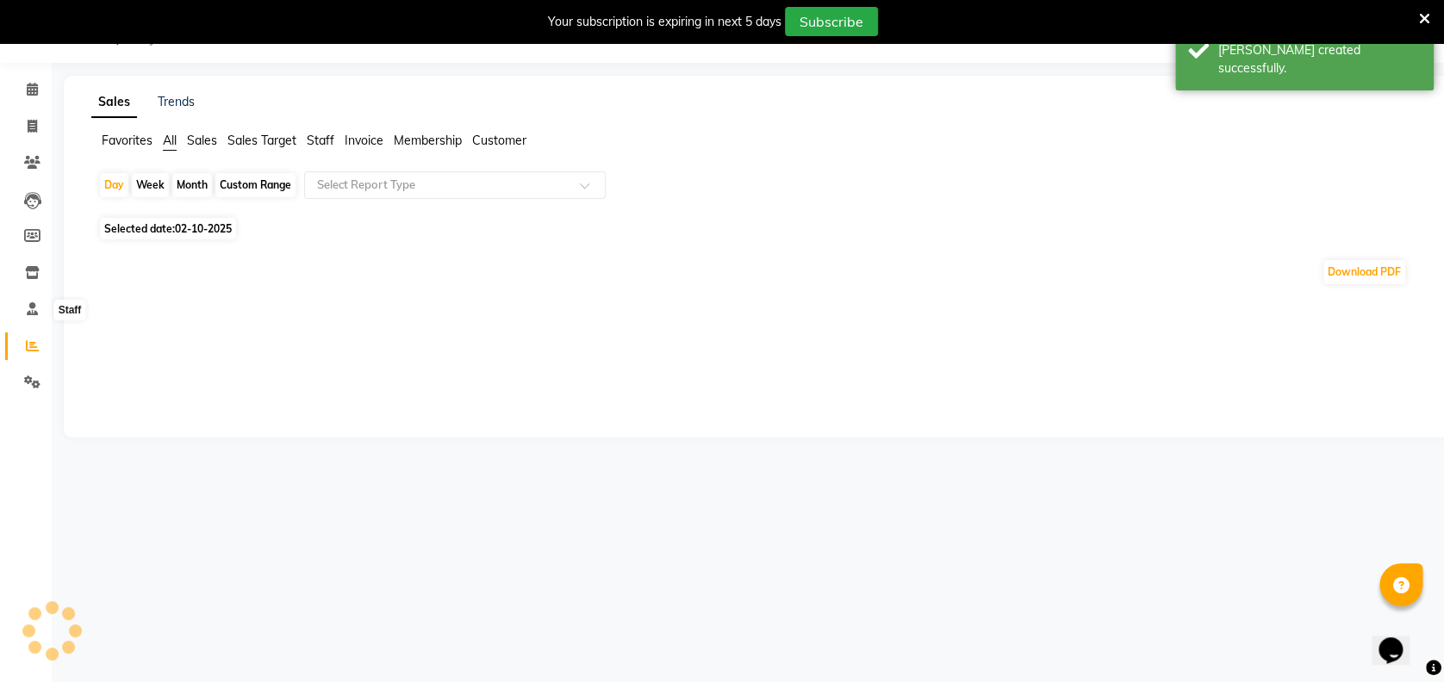
scroll to position [81, 0]
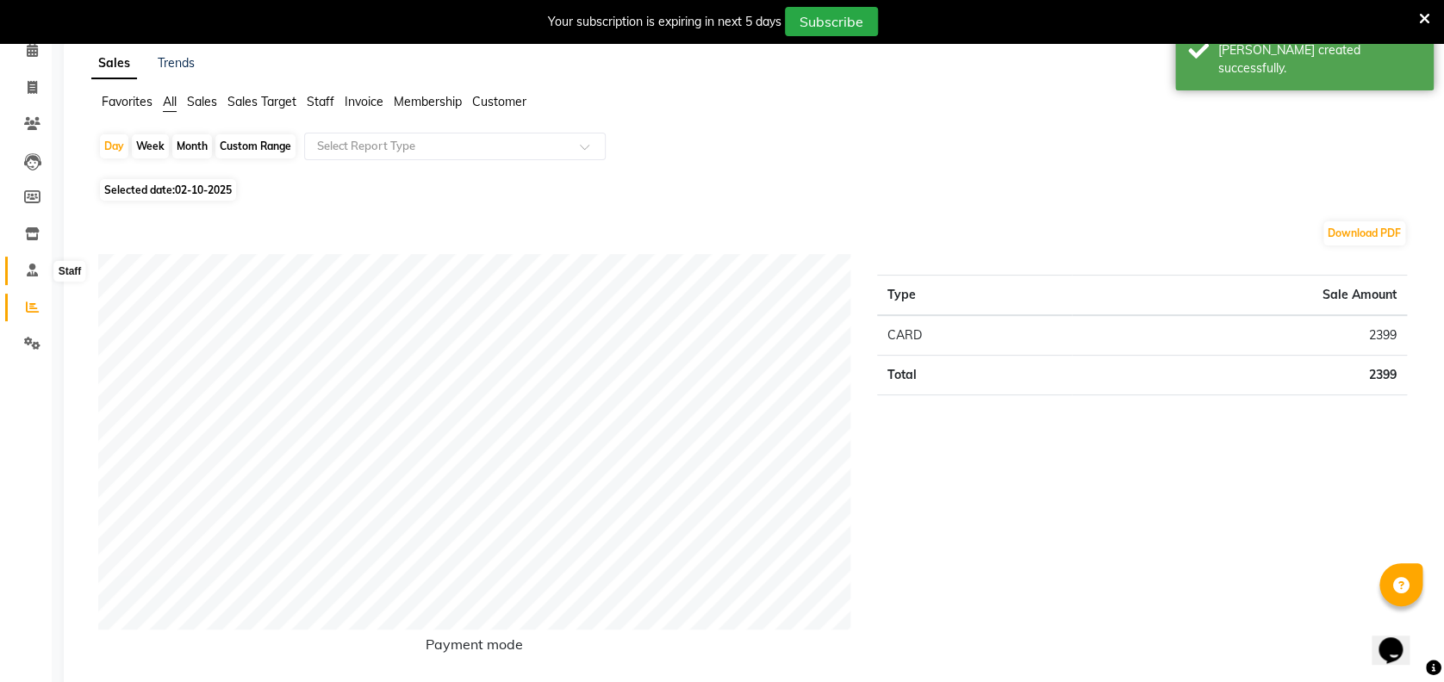
click at [33, 277] on icon at bounding box center [32, 270] width 11 height 13
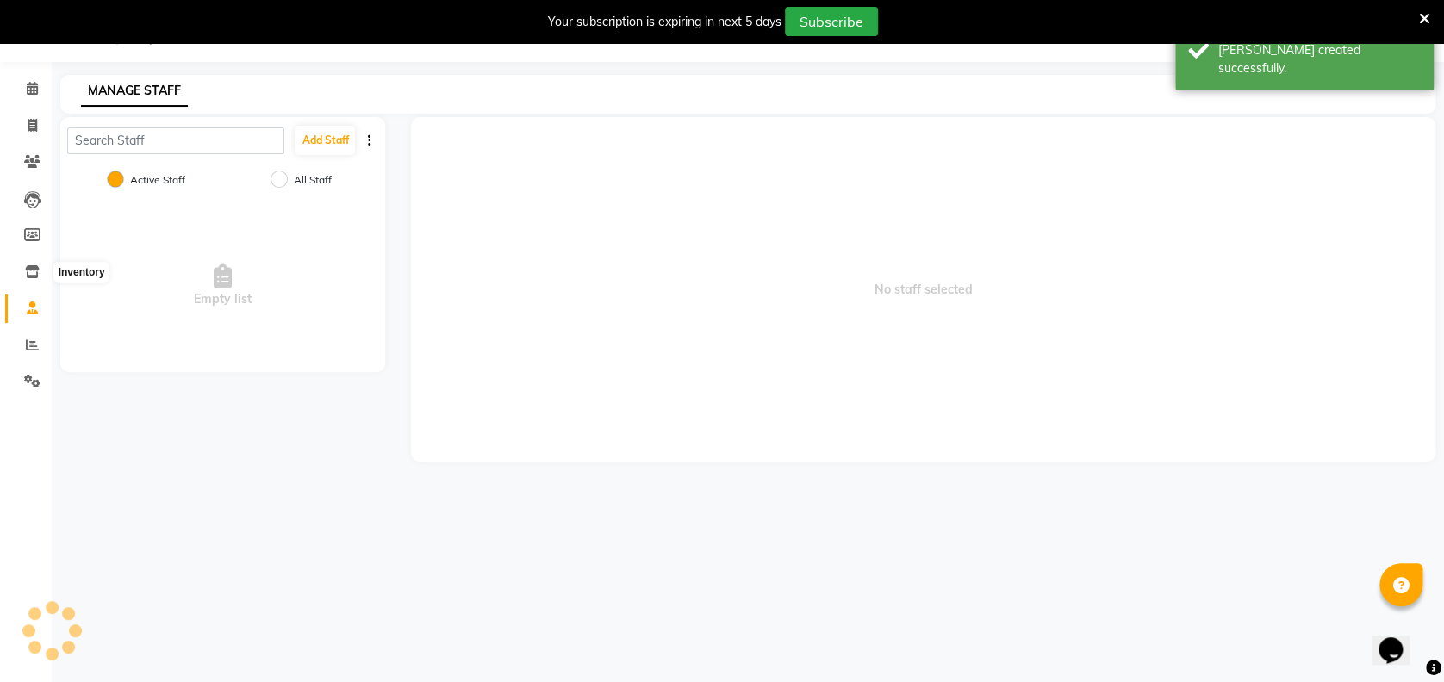
scroll to position [42, 0]
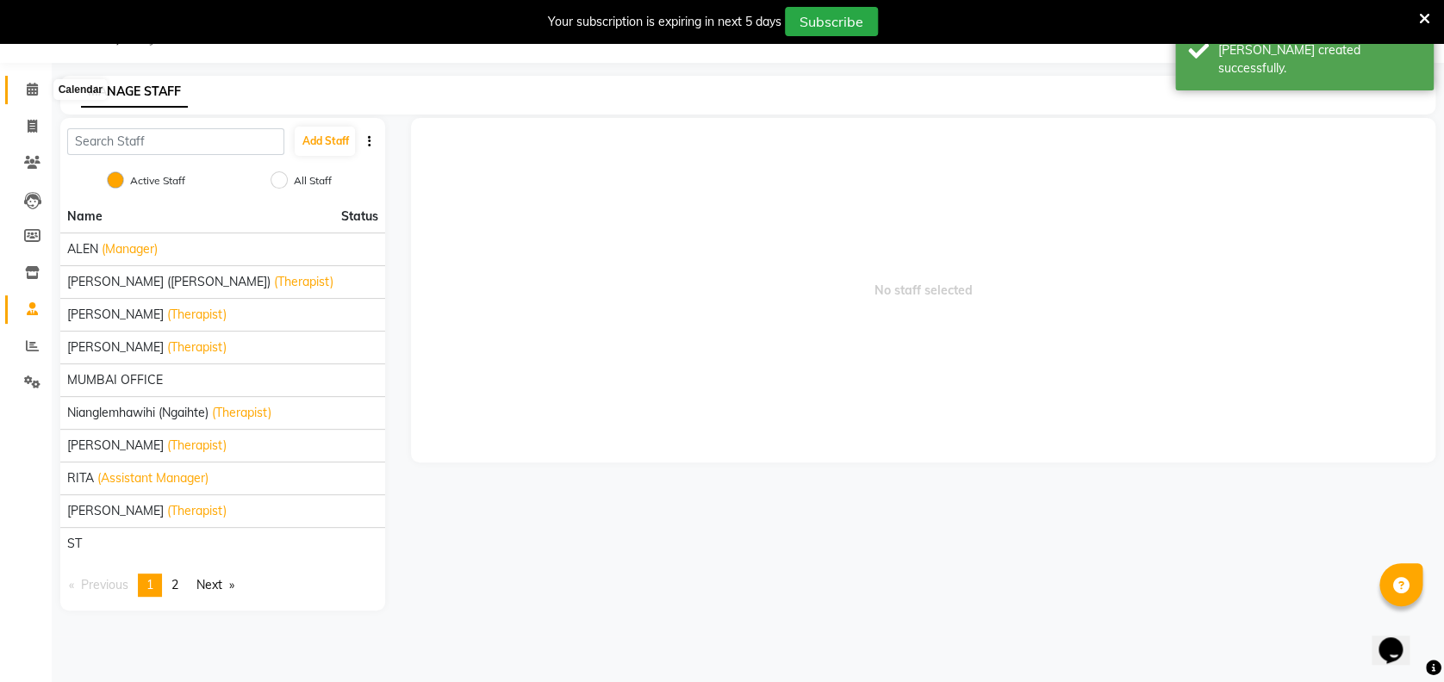
click at [35, 81] on span at bounding box center [32, 90] width 30 height 20
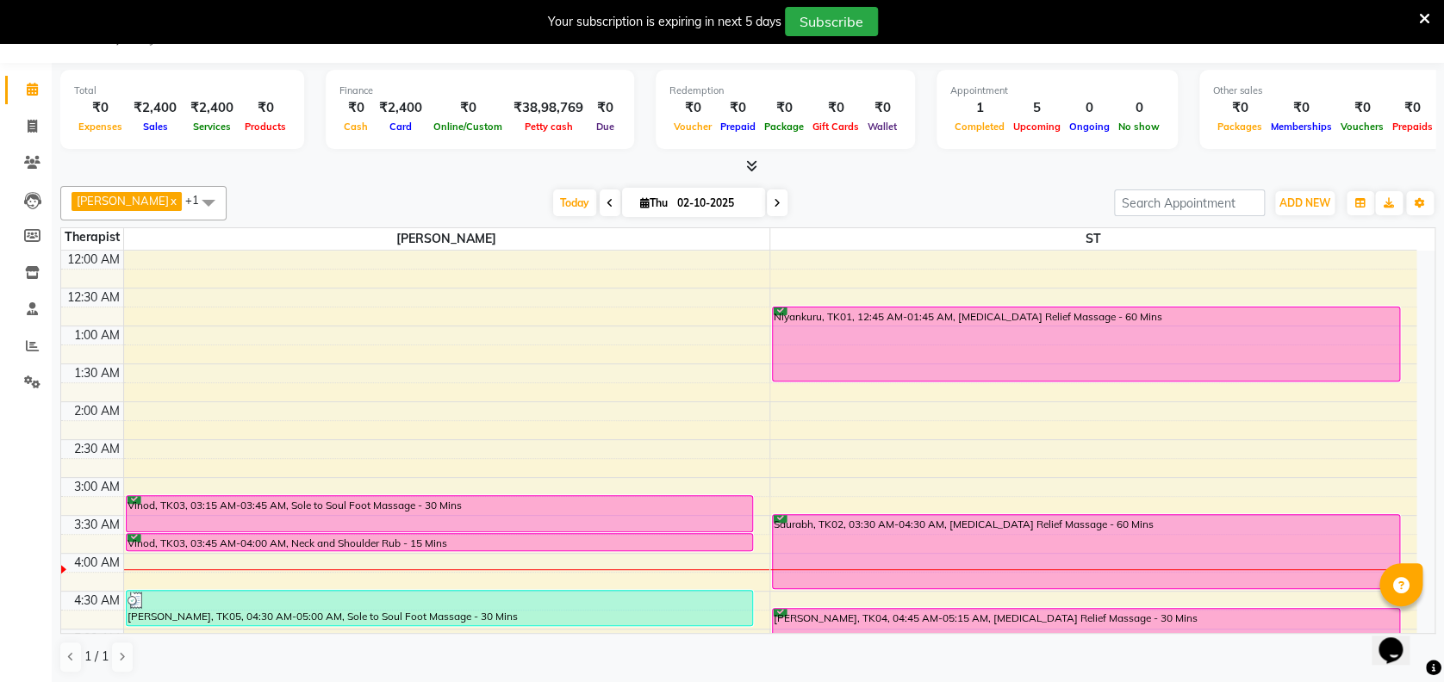
click at [1420, 620] on div "Opens Chat This icon Opens the chat window." at bounding box center [1398, 620] width 41 height 0
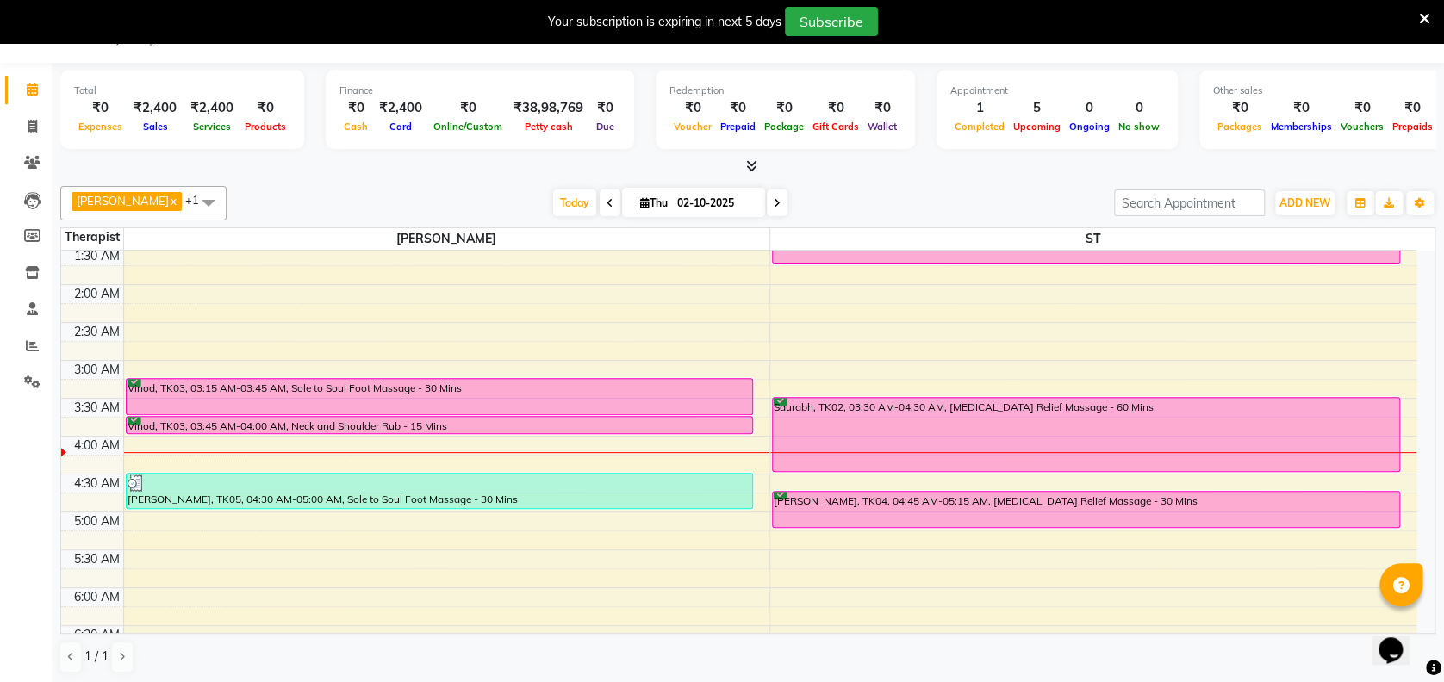
scroll to position [138, 0]
